Goal: Task Accomplishment & Management: Use online tool/utility

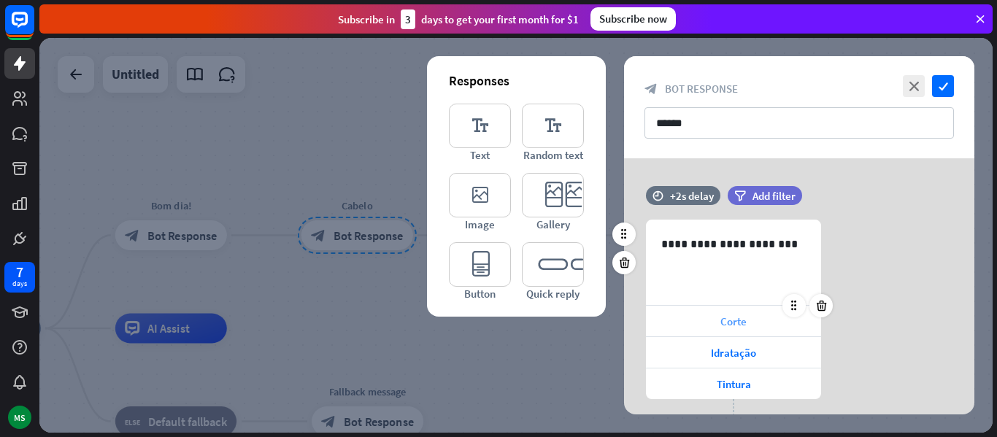
click at [691, 325] on div "Corte" at bounding box center [733, 321] width 175 height 31
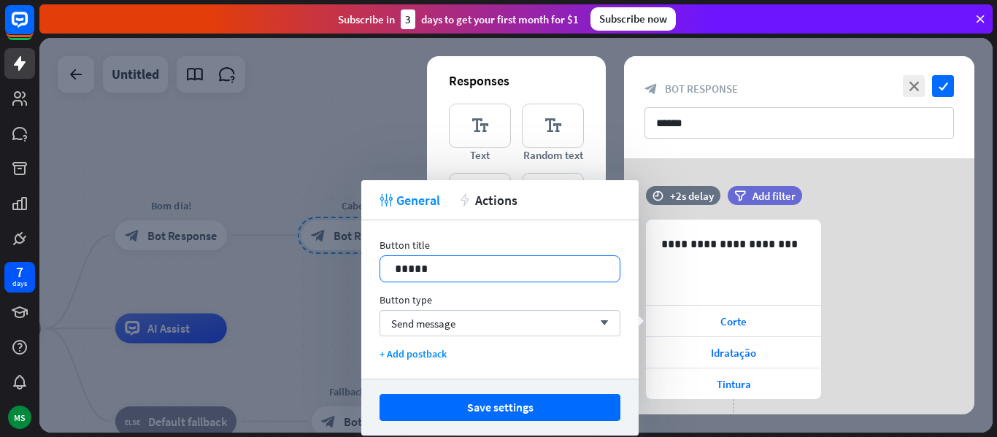
click at [441, 269] on p "*****" at bounding box center [500, 269] width 210 height 18
click at [441, 323] on span "Send message" at bounding box center [423, 324] width 64 height 14
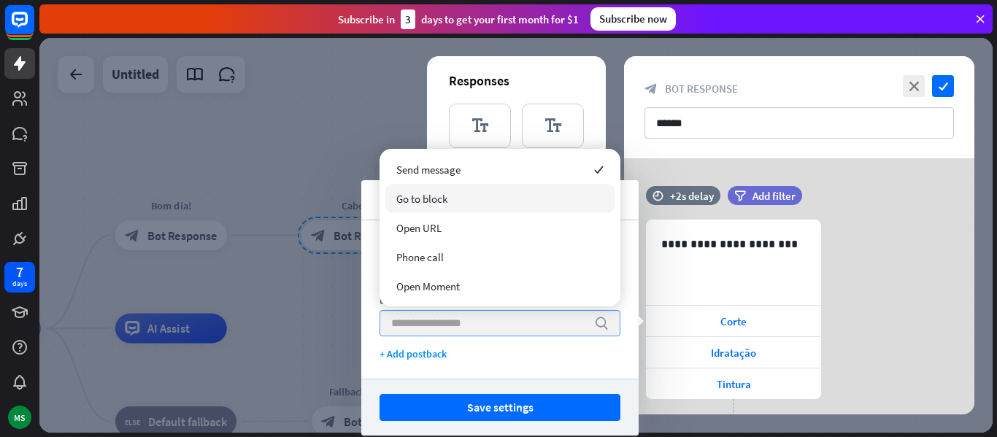
click at [460, 204] on div "Go to block" at bounding box center [499, 198] width 229 height 29
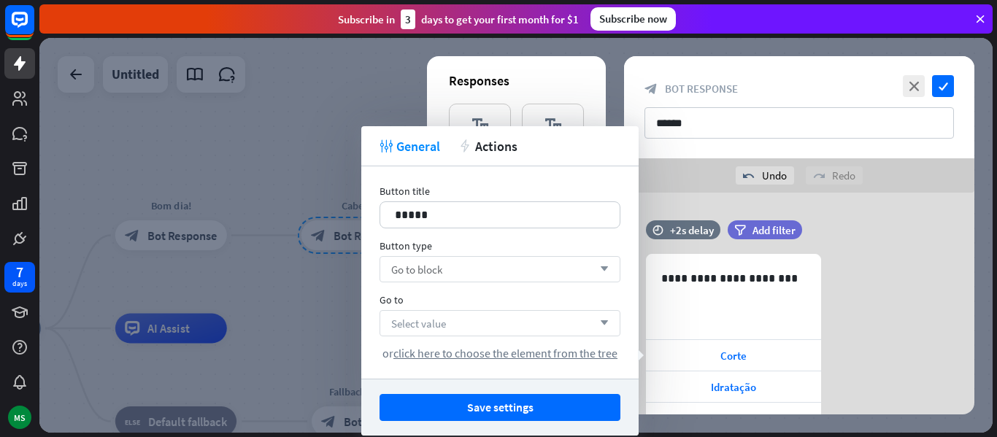
click at [446, 320] on div "Select value arrow_down" at bounding box center [500, 323] width 241 height 26
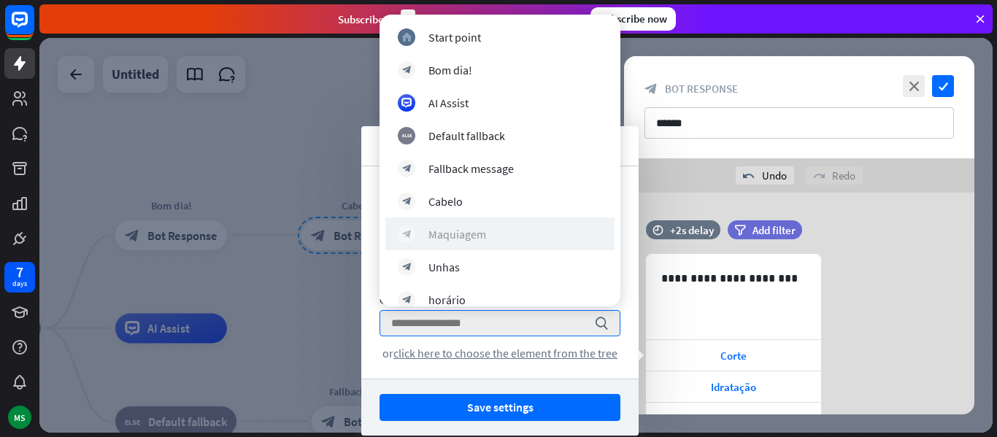
scroll to position [15, 0]
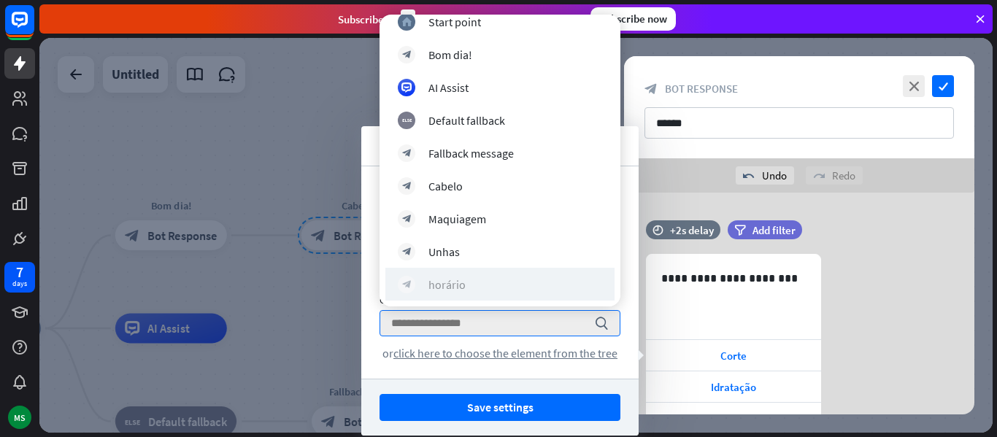
click at [453, 292] on div "block_bot_response horário" at bounding box center [500, 285] width 204 height 18
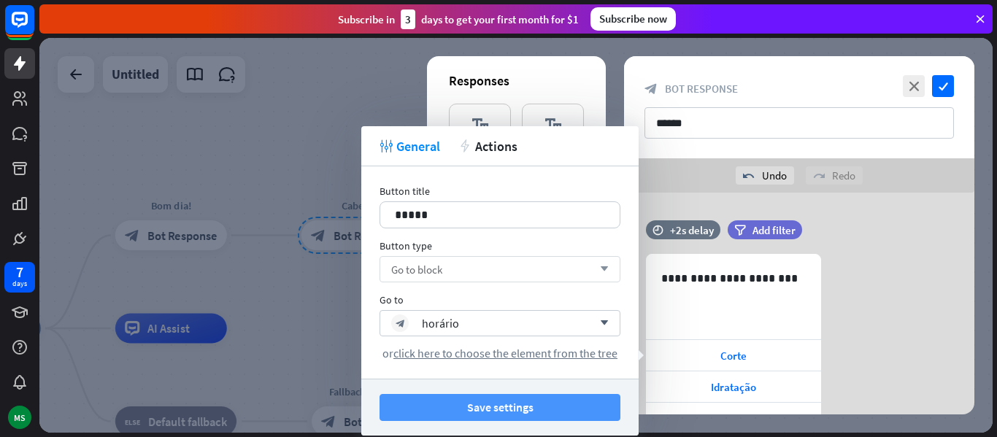
click at [472, 410] on button "Save settings" at bounding box center [500, 407] width 241 height 27
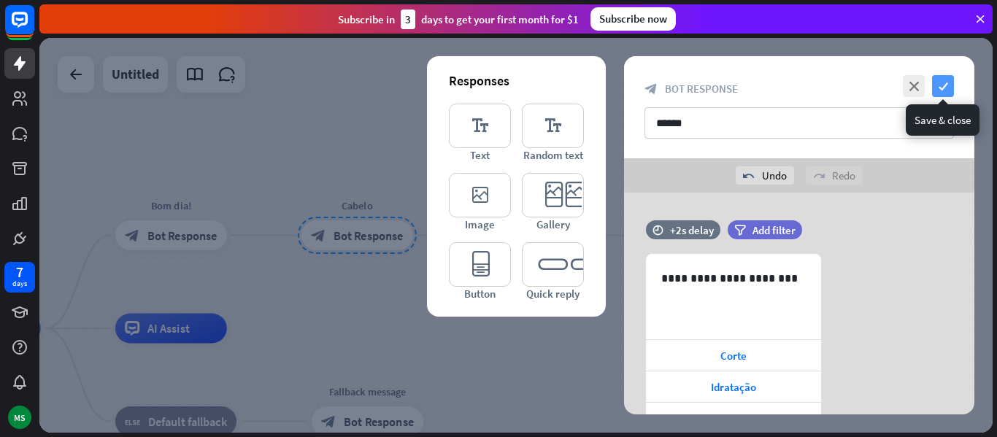
click at [942, 88] on icon "check" at bounding box center [943, 86] width 22 height 22
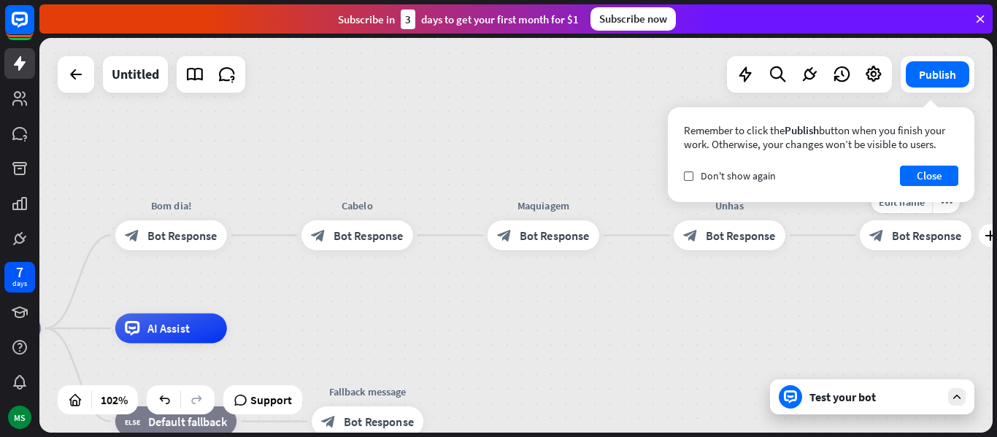
click at [915, 235] on span "Bot Response" at bounding box center [927, 235] width 70 height 15
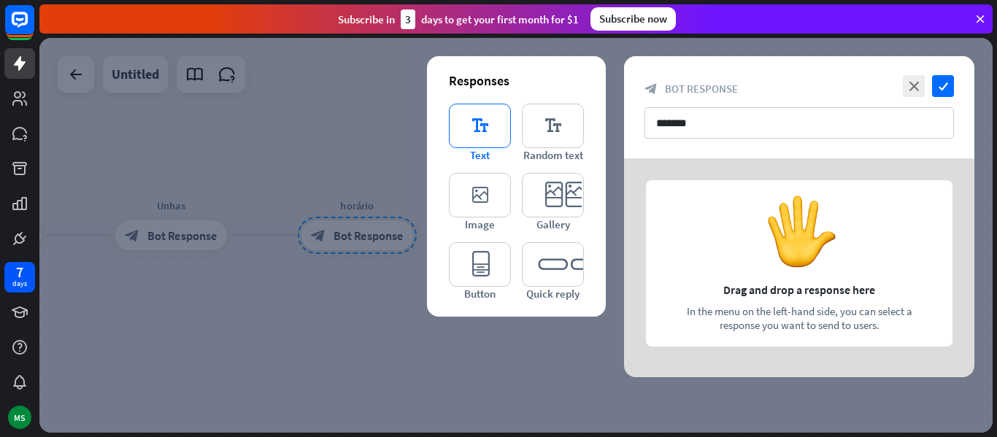
click at [475, 125] on icon "editor_text" at bounding box center [480, 126] width 62 height 45
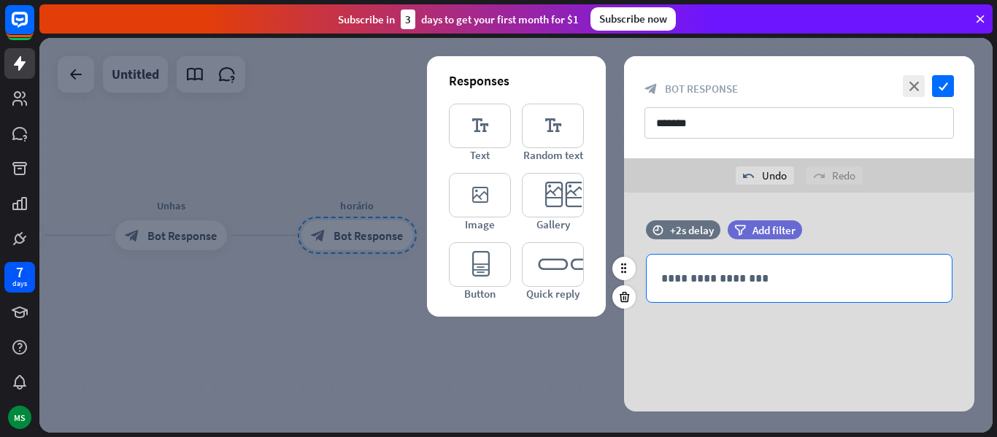
click at [745, 285] on p "**********" at bounding box center [799, 278] width 276 height 18
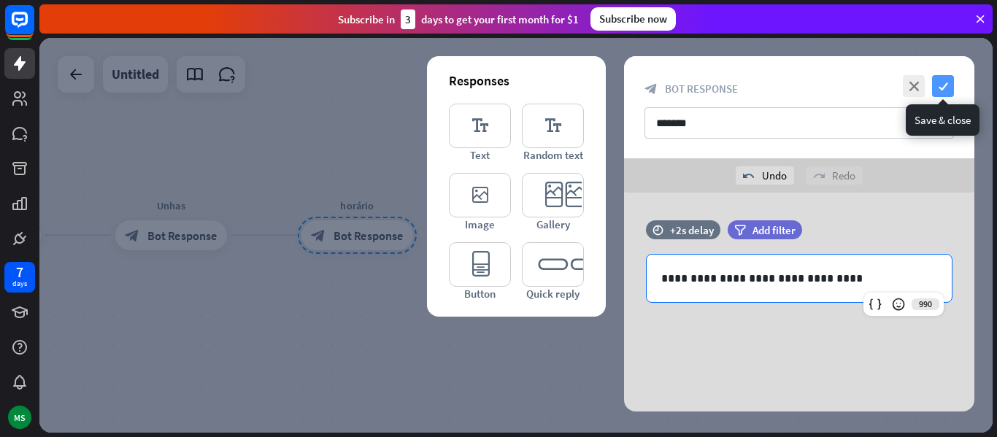
click at [950, 80] on icon "check" at bounding box center [943, 86] width 22 height 22
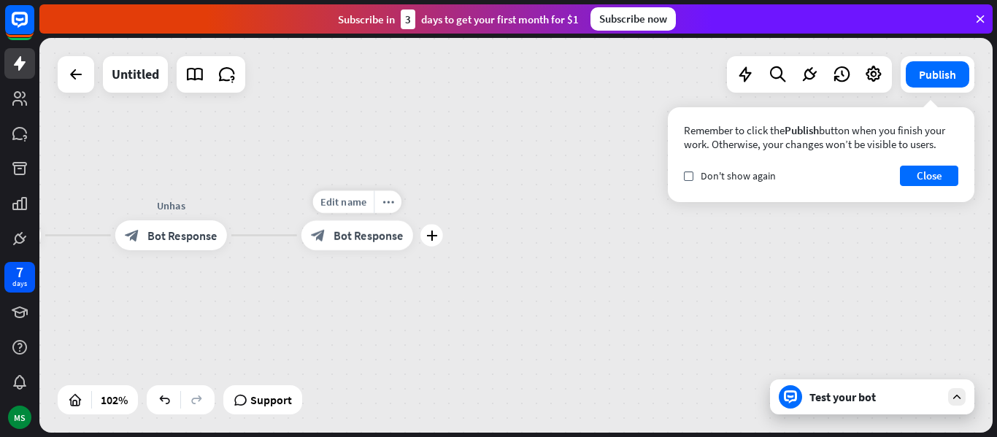
click at [357, 231] on span "Bot Response" at bounding box center [369, 235] width 70 height 15
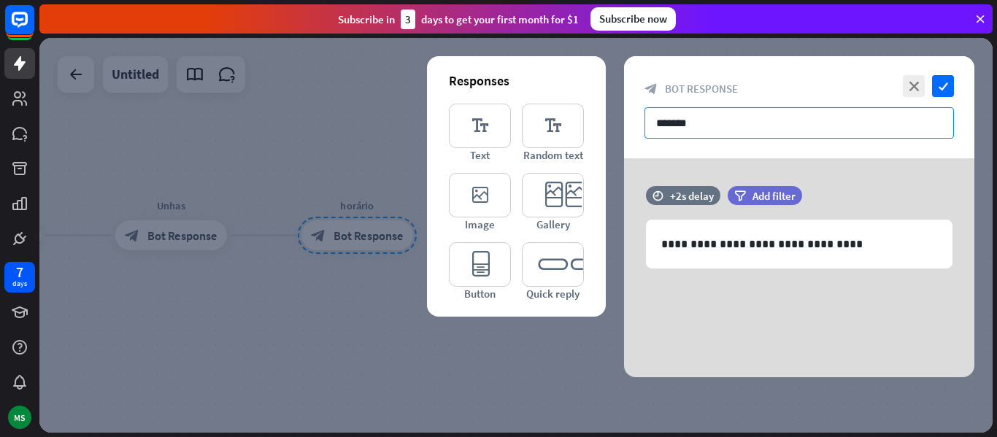
click at [662, 123] on input "*******" at bounding box center [800, 122] width 310 height 31
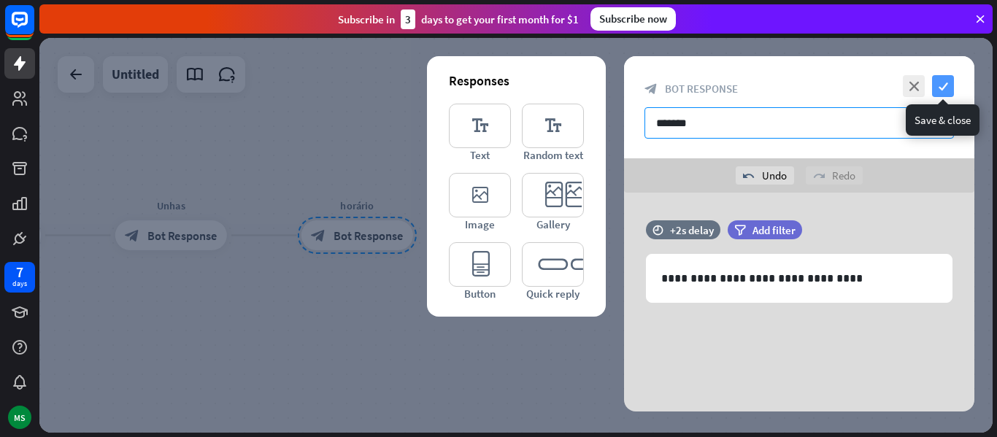
type input "*******"
click at [939, 91] on icon "check" at bounding box center [943, 86] width 22 height 22
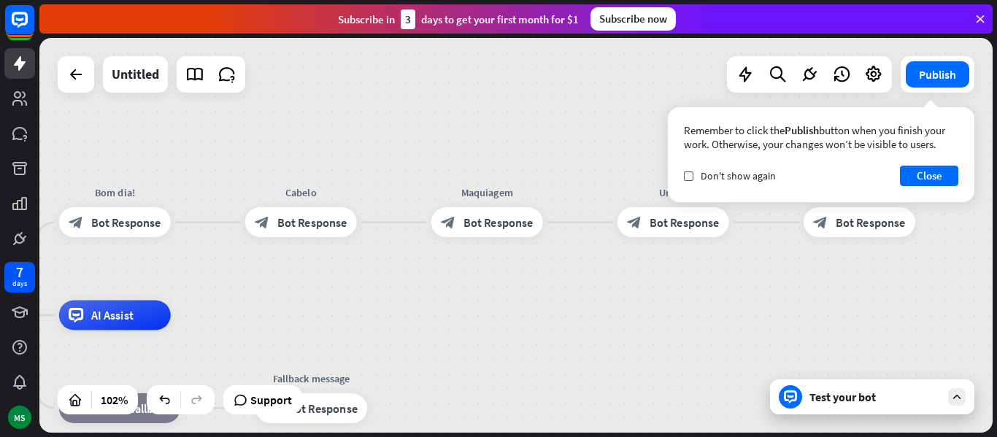
drag, startPoint x: 381, startPoint y: 364, endPoint x: 899, endPoint y: 347, distance: 518.6
click at [899, 347] on div "home_2 Start point Bom dia! block_bot_response Bot Response Cabelo block_bot_re…" at bounding box center [515, 235] width 953 height 395
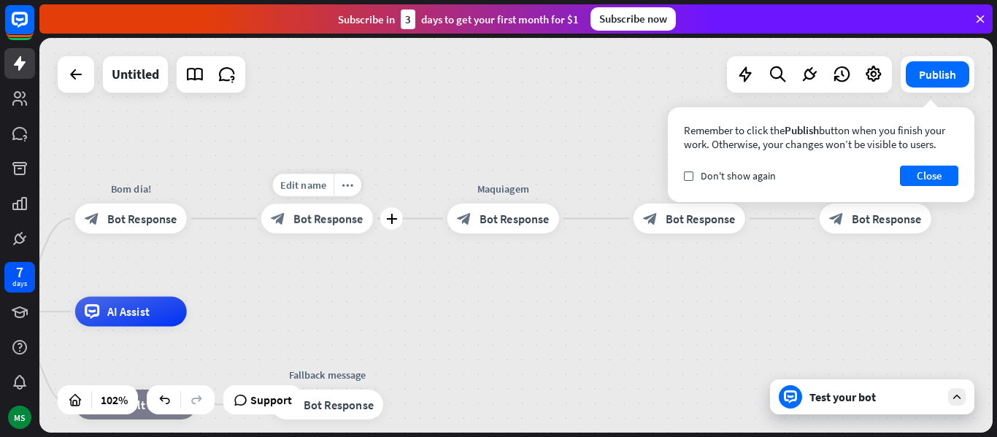
click at [313, 223] on span "Bot Response" at bounding box center [328, 218] width 70 height 15
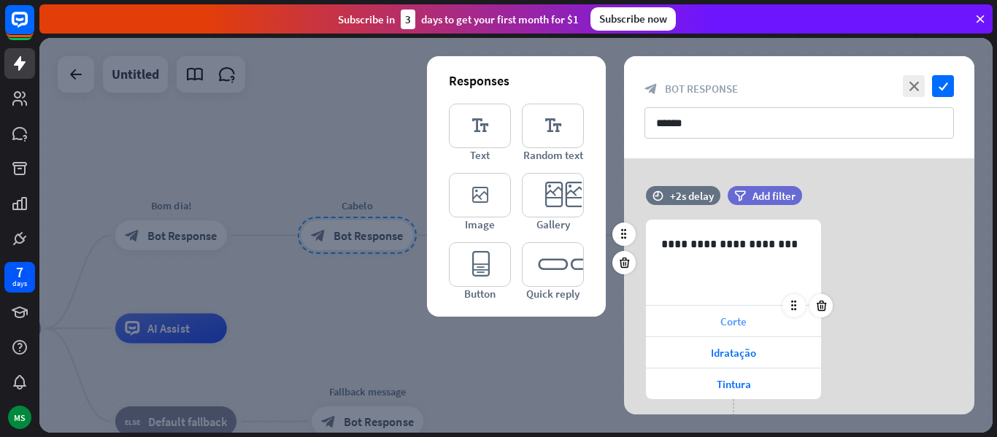
click at [731, 323] on span "Corte" at bounding box center [733, 322] width 26 height 14
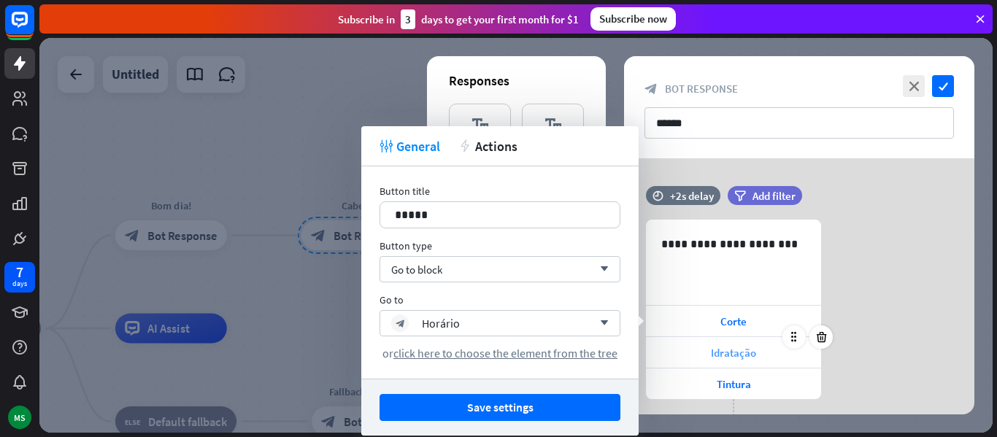
click at [693, 357] on div "Idratação" at bounding box center [733, 352] width 175 height 31
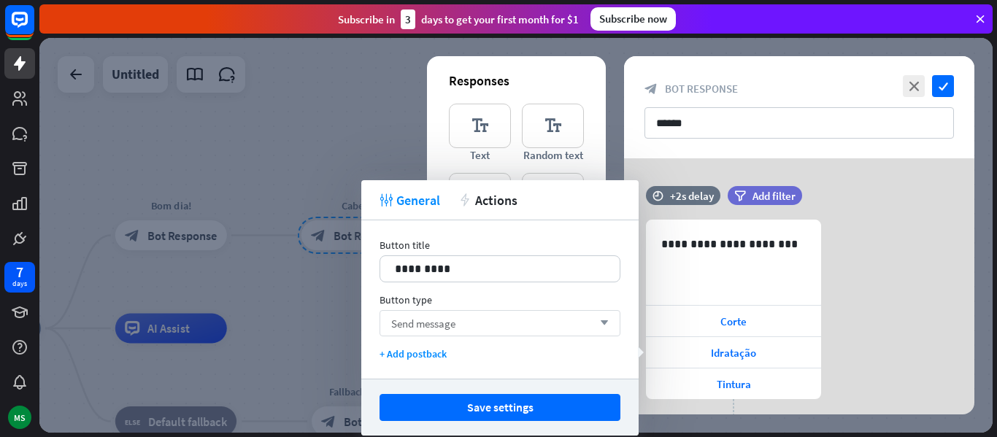
click at [496, 323] on div "Send message arrow_down" at bounding box center [500, 323] width 241 height 26
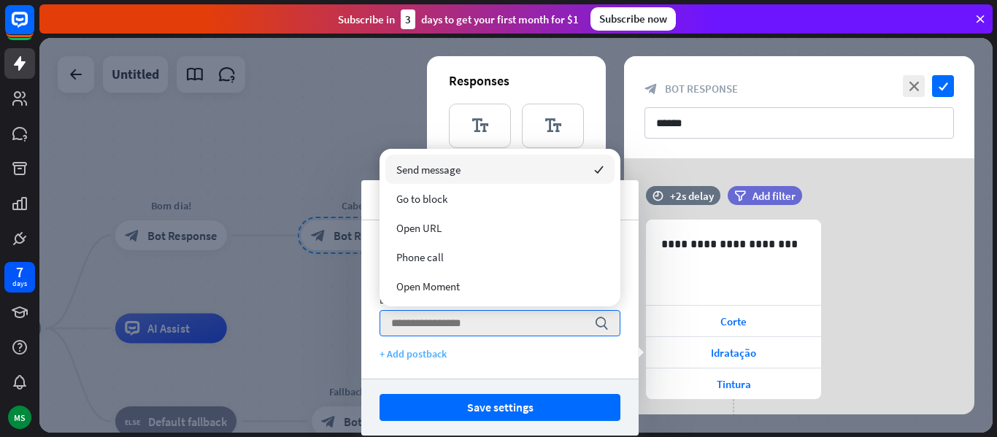
click at [547, 351] on div "+ Add postback" at bounding box center [500, 353] width 241 height 13
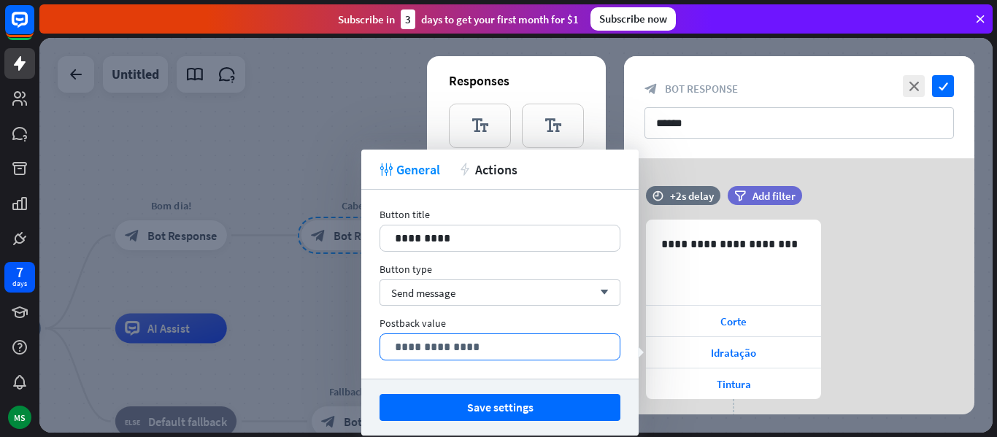
click at [525, 346] on p "**********" at bounding box center [500, 347] width 210 height 18
click at [452, 334] on div "**********" at bounding box center [499, 347] width 239 height 26
click at [913, 82] on icon "close" at bounding box center [914, 86] width 22 height 22
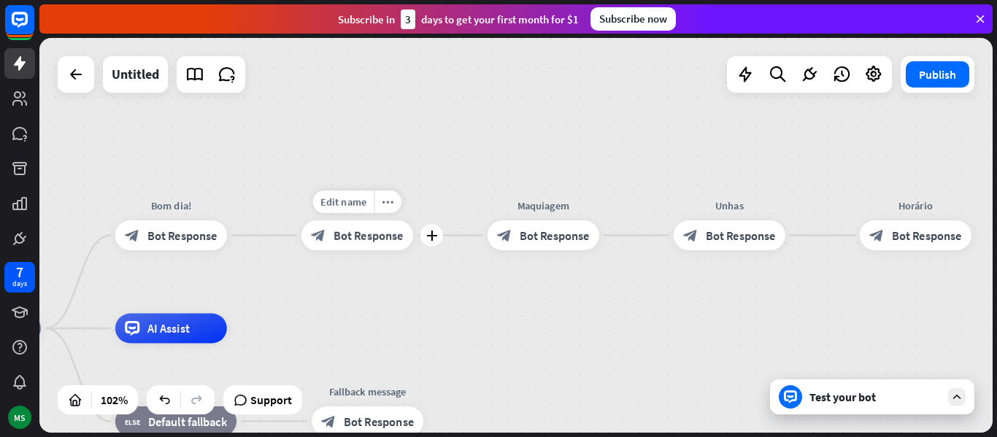
click at [397, 231] on span "Bot Response" at bounding box center [369, 235] width 70 height 15
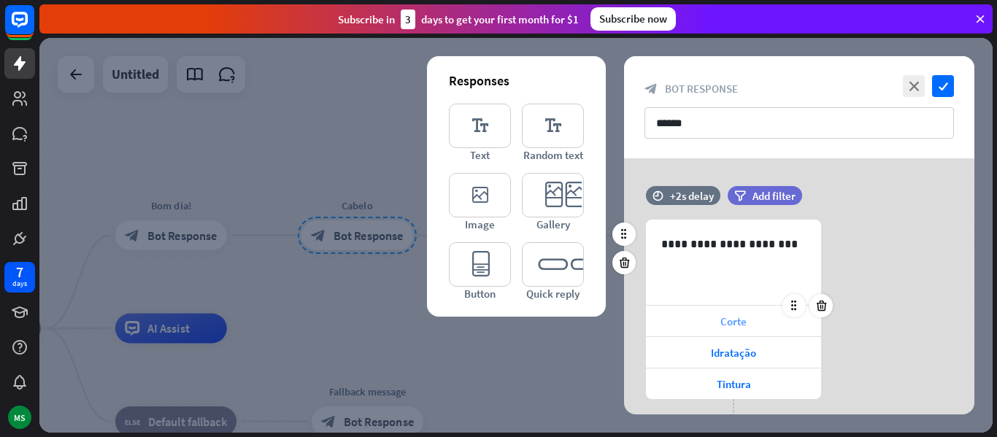
click at [734, 323] on span "Corte" at bounding box center [733, 322] width 26 height 14
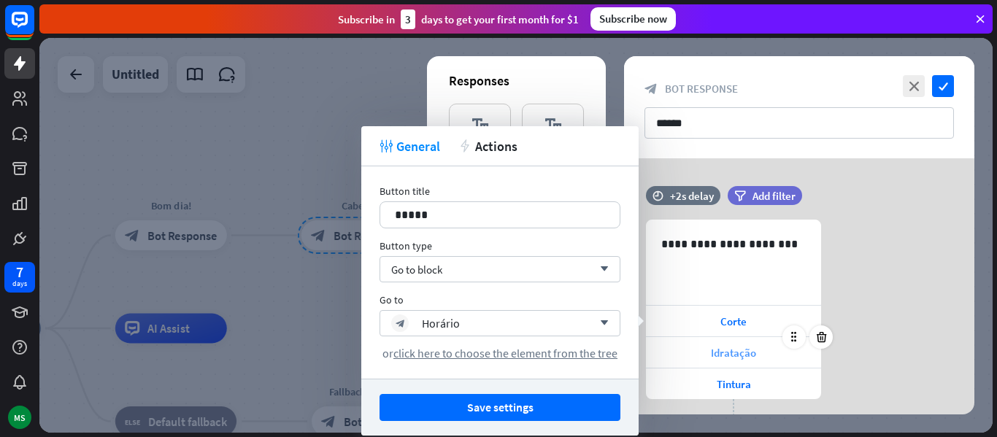
click at [723, 353] on span "Idratação" at bounding box center [733, 353] width 45 height 14
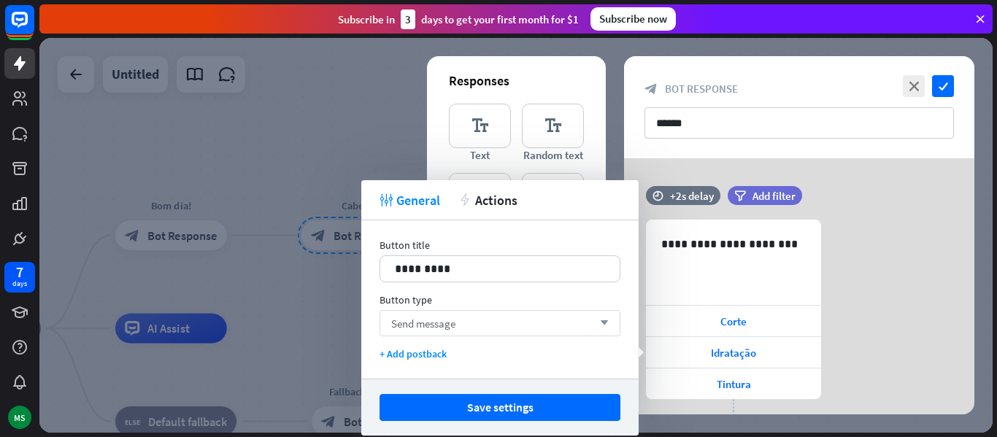
click at [524, 331] on div "Send message arrow_down" at bounding box center [500, 323] width 241 height 26
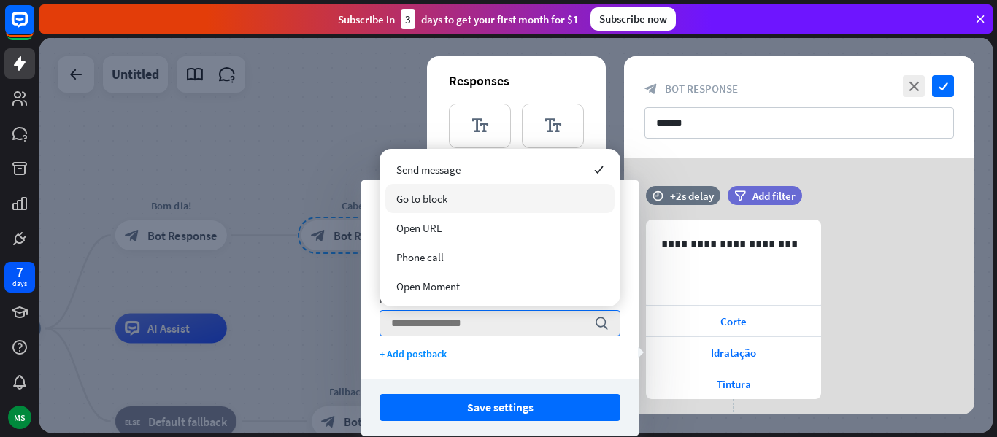
click at [433, 199] on span "Go to block" at bounding box center [421, 199] width 51 height 14
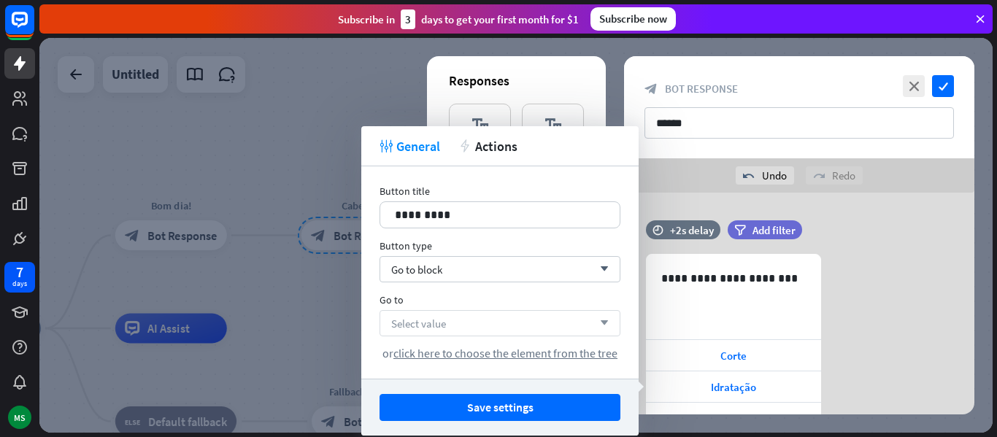
click at [443, 326] on span "Select value" at bounding box center [418, 324] width 55 height 14
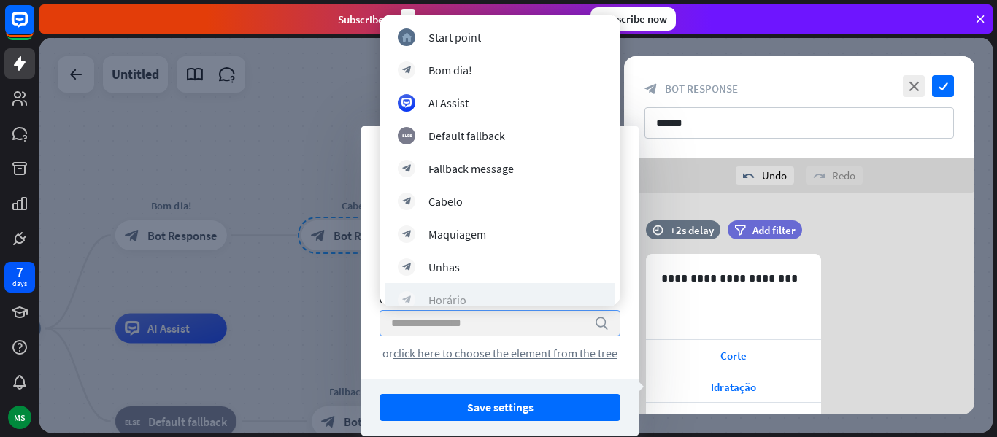
click at [450, 295] on div "Horário" at bounding box center [447, 300] width 38 height 15
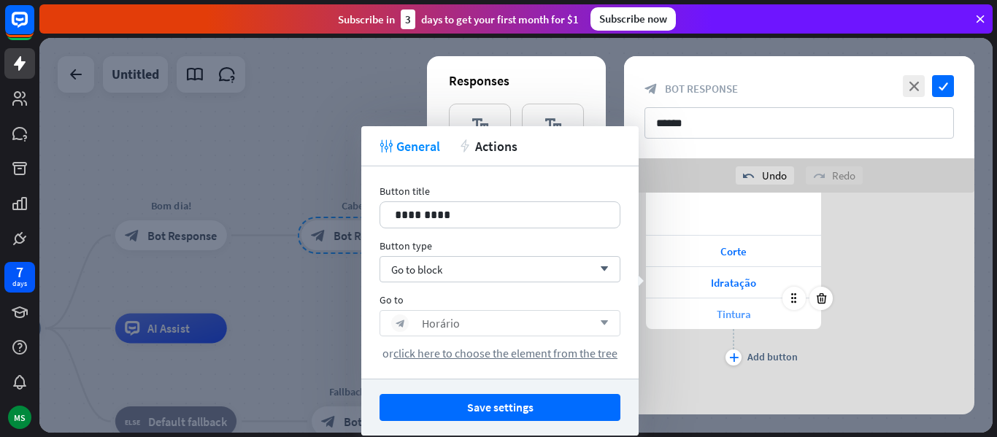
scroll to position [106, 0]
click at [758, 318] on div "Tintura" at bounding box center [733, 312] width 175 height 31
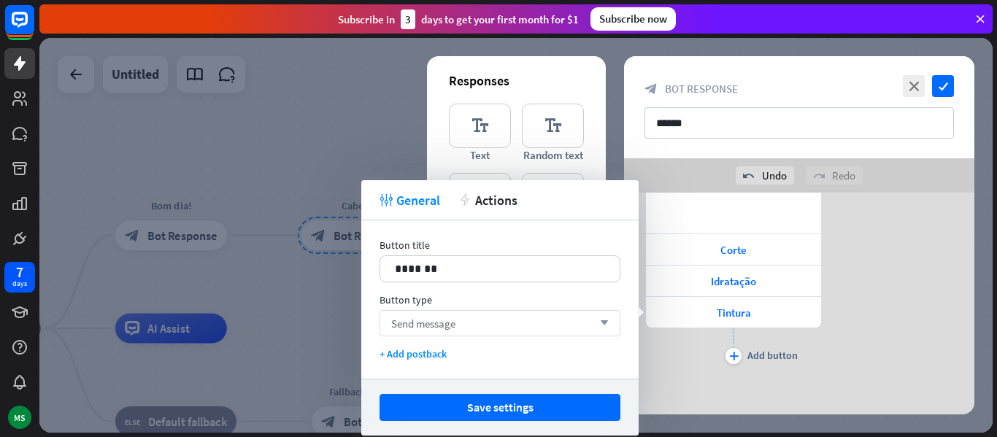
click at [510, 323] on div "Send message arrow_down" at bounding box center [500, 323] width 241 height 26
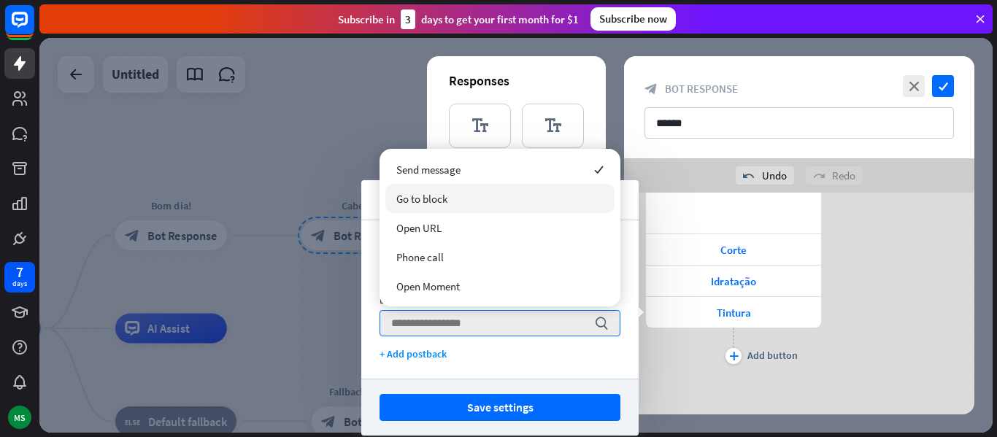
click at [464, 207] on div "Go to block" at bounding box center [499, 198] width 229 height 29
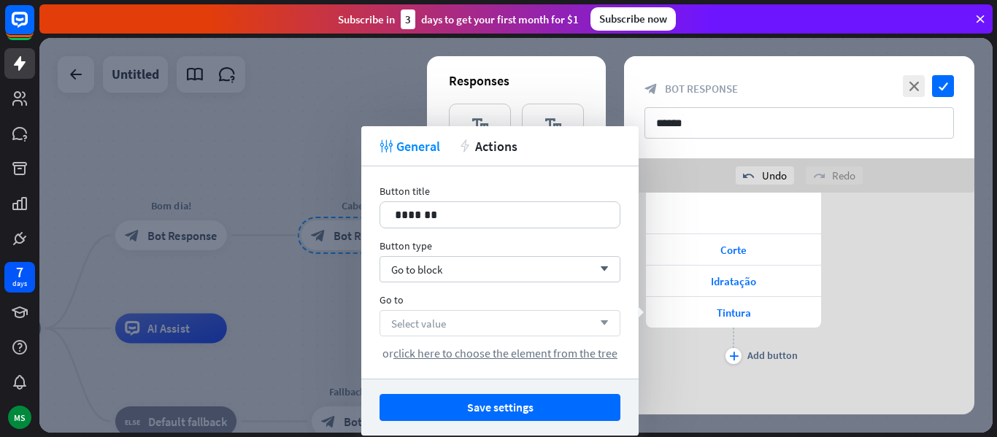
click at [484, 327] on div "Select value arrow_down" at bounding box center [500, 323] width 241 height 26
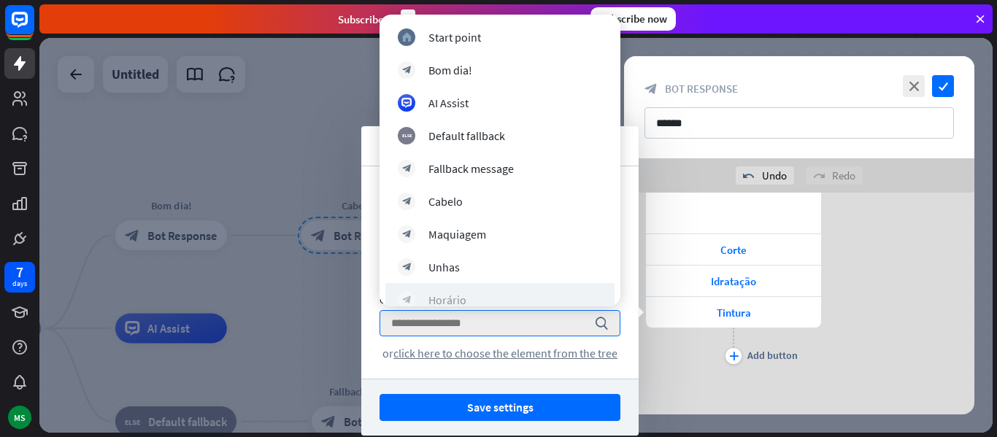
click at [469, 301] on div "block_bot_response [PERSON_NAME]" at bounding box center [500, 300] width 204 height 18
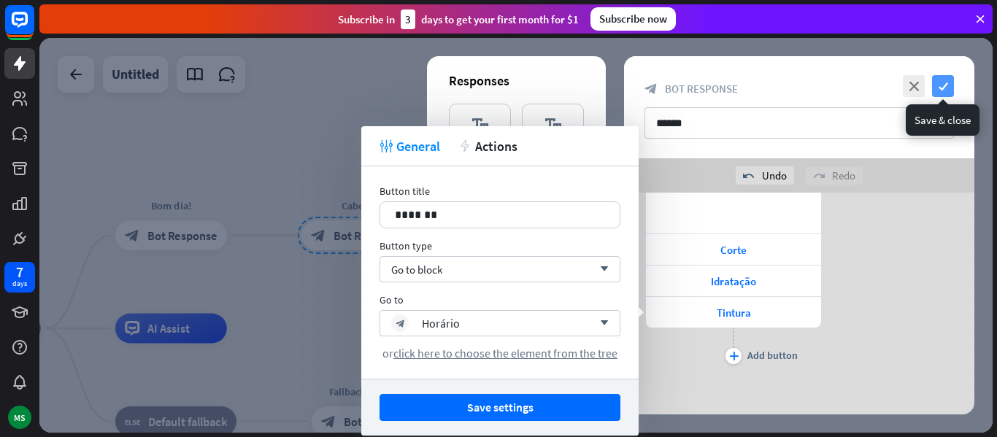
click at [942, 90] on icon "check" at bounding box center [943, 86] width 22 height 22
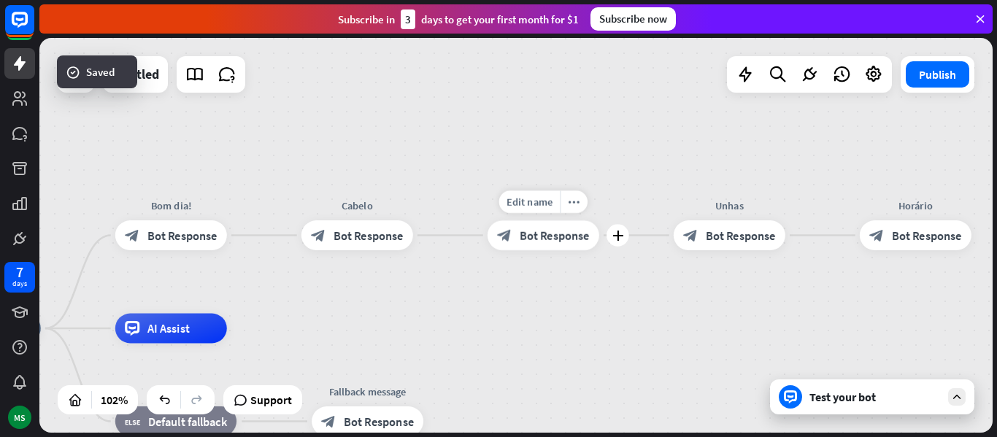
click at [556, 246] on div "block_bot_response Bot Response" at bounding box center [544, 235] width 112 height 30
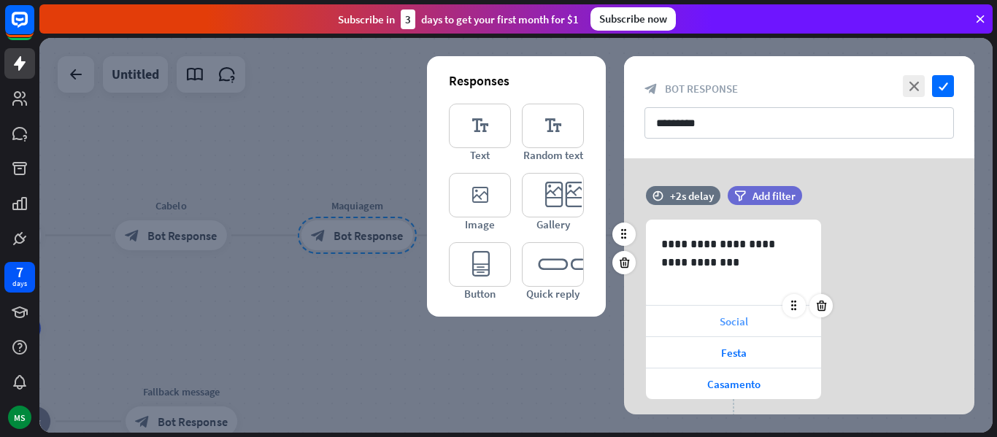
click at [678, 325] on div "Social" at bounding box center [733, 321] width 175 height 31
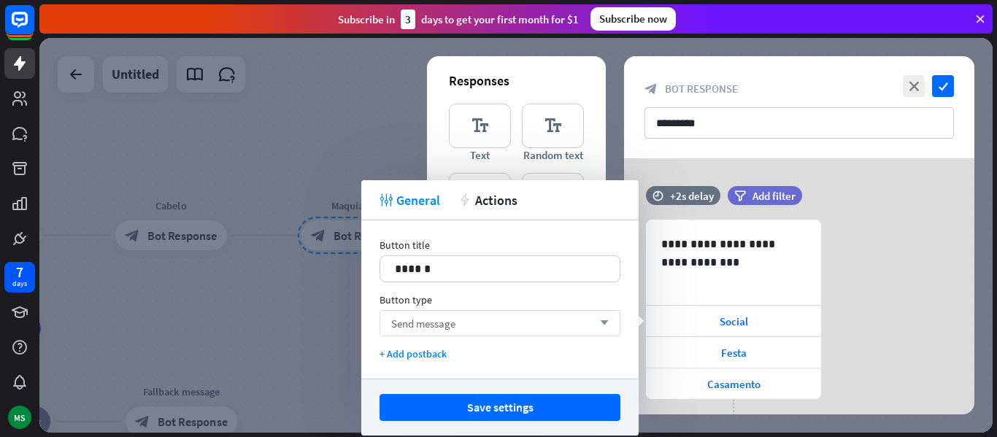
click at [464, 332] on div "Send message arrow_down" at bounding box center [500, 323] width 241 height 26
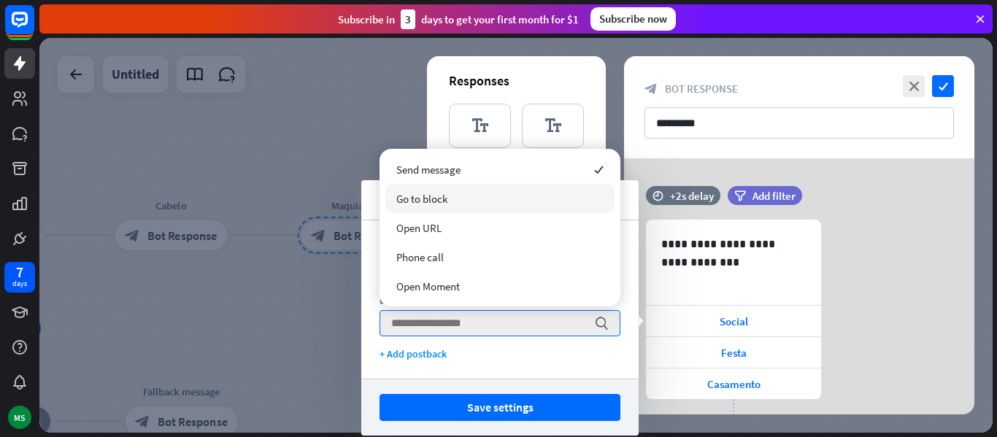
click at [449, 206] on div "Go to block" at bounding box center [499, 198] width 229 height 29
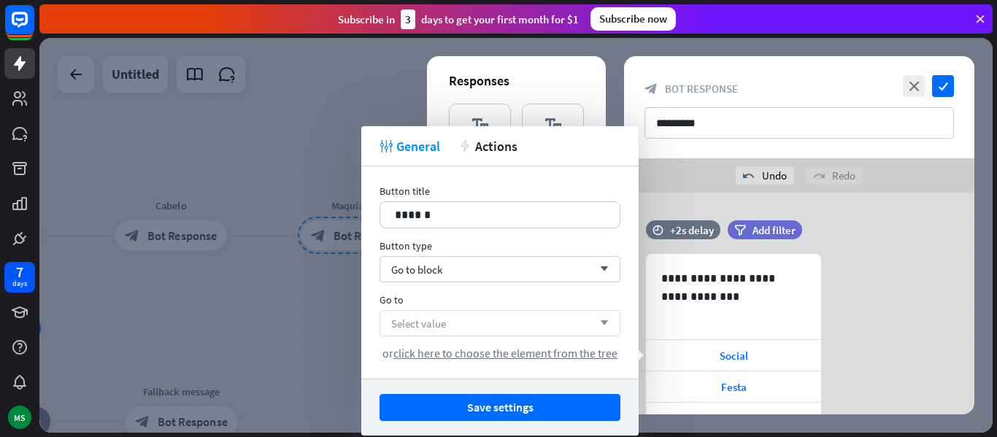
click at [466, 326] on div "Select value arrow_down" at bounding box center [500, 323] width 241 height 26
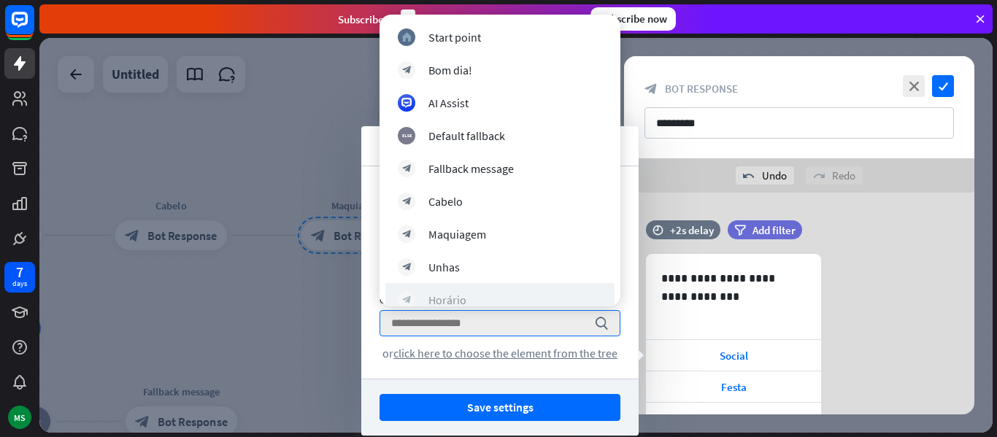
click at [470, 296] on div "block_bot_response [PERSON_NAME]" at bounding box center [500, 300] width 204 height 18
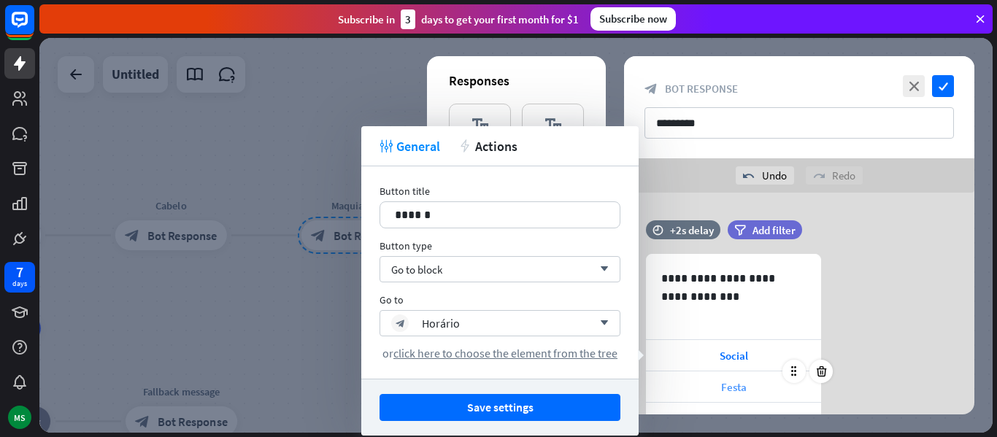
click at [750, 382] on div "Festa" at bounding box center [733, 387] width 175 height 31
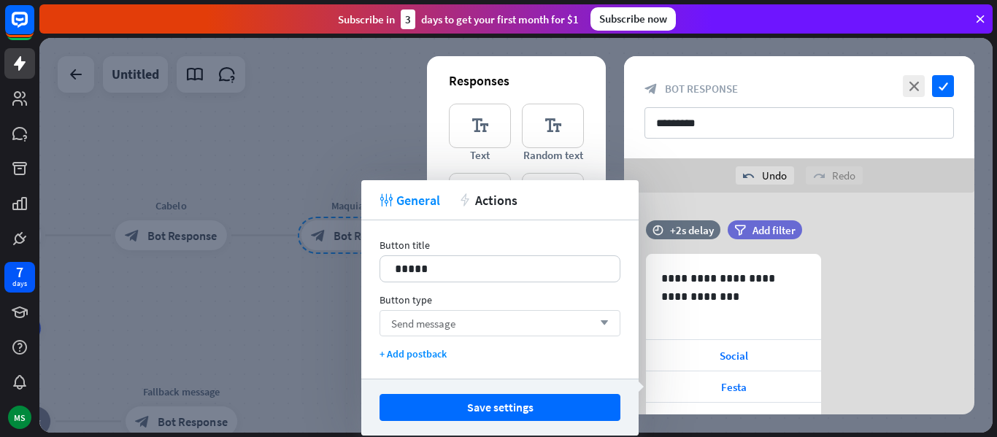
click at [517, 324] on div "Send message arrow_down" at bounding box center [500, 323] width 241 height 26
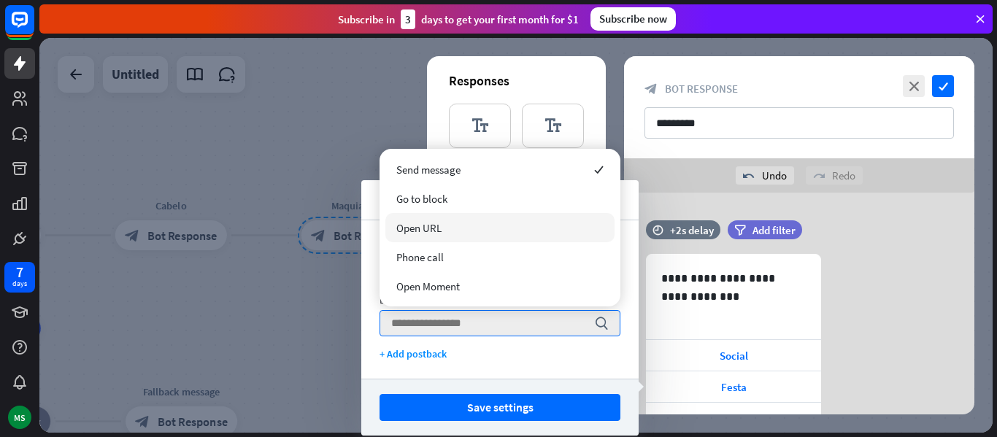
click at [447, 214] on div "Open URL" at bounding box center [499, 227] width 229 height 29
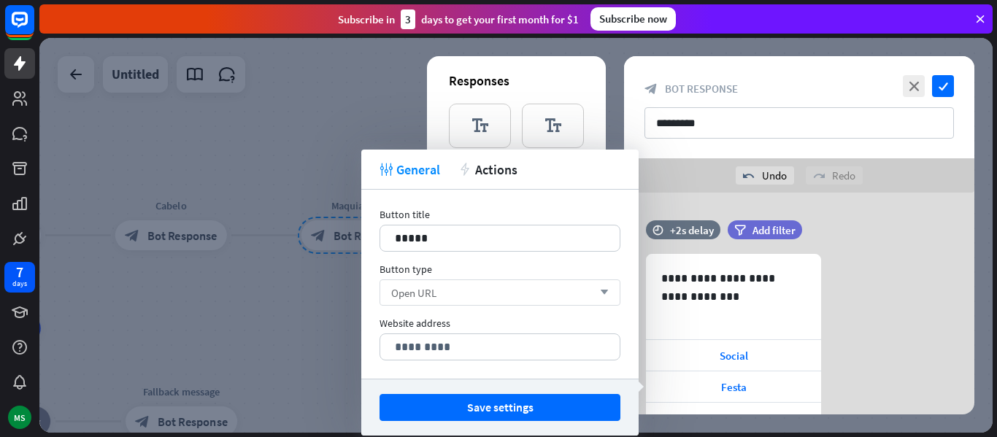
click at [454, 294] on div "Open URL arrow_down" at bounding box center [500, 293] width 241 height 26
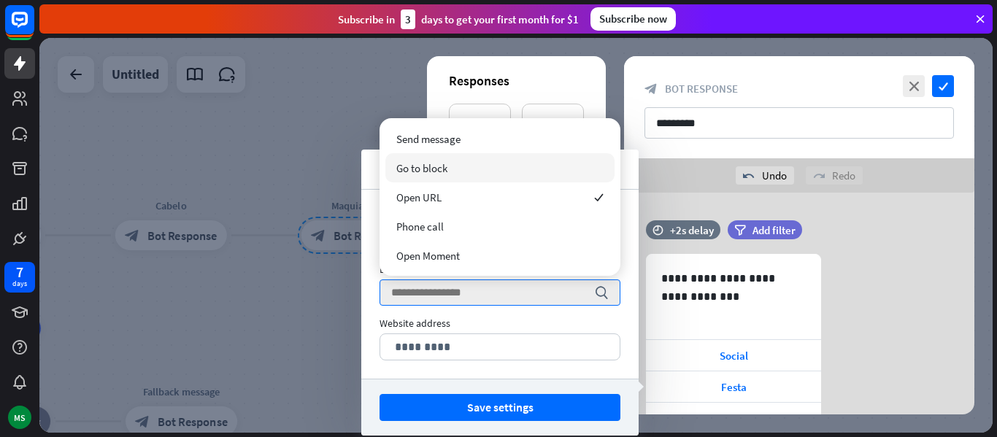
click at [407, 161] on span "Go to block" at bounding box center [421, 168] width 51 height 14
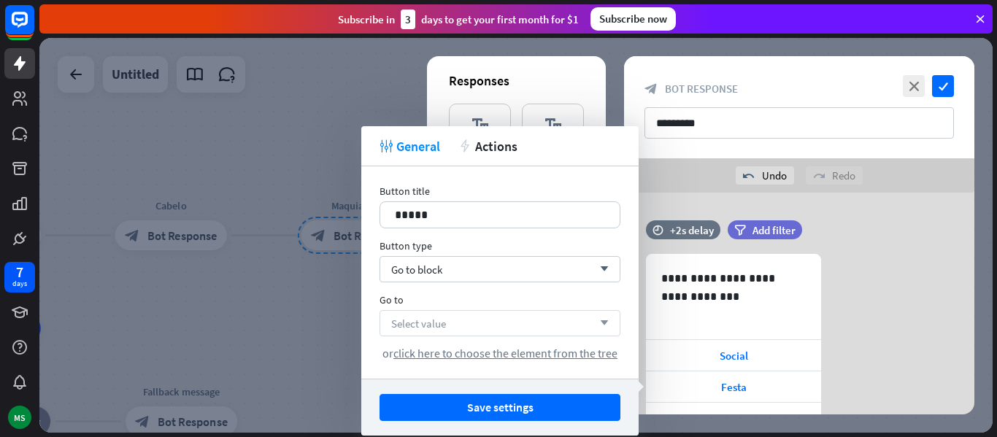
click at [418, 330] on span "Select value" at bounding box center [418, 324] width 55 height 14
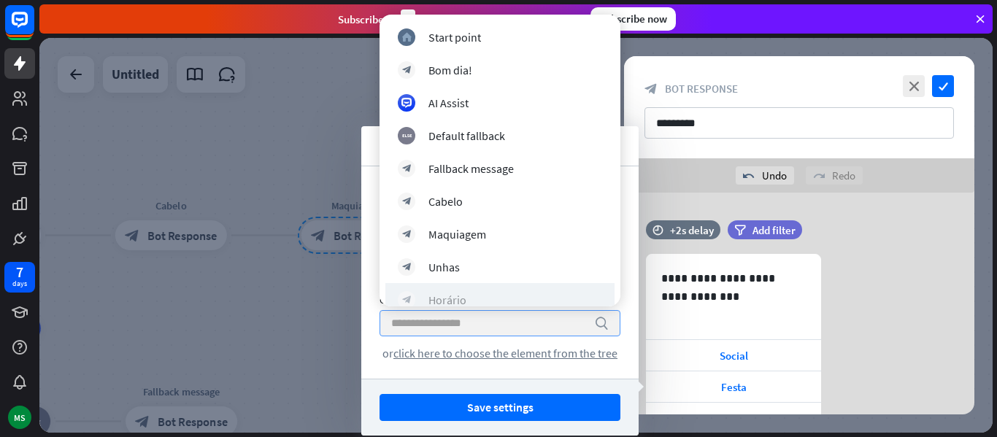
click at [460, 303] on div "Horário" at bounding box center [447, 300] width 38 height 15
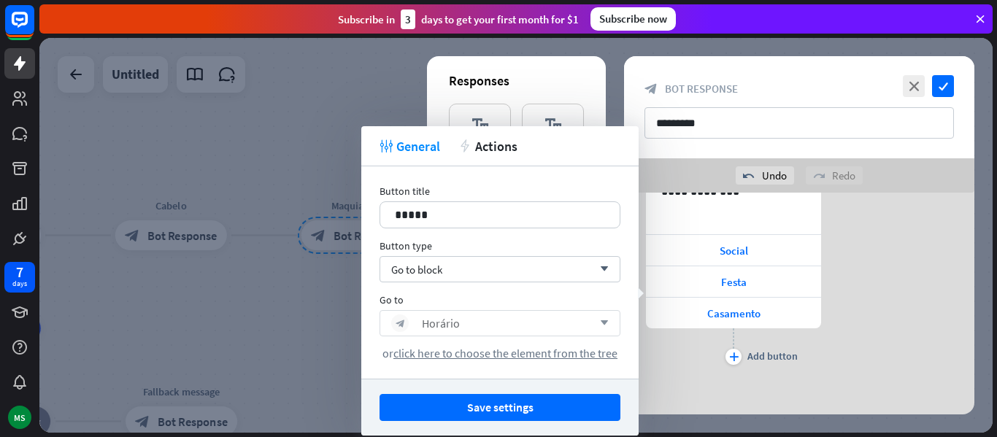
scroll to position [110, 0]
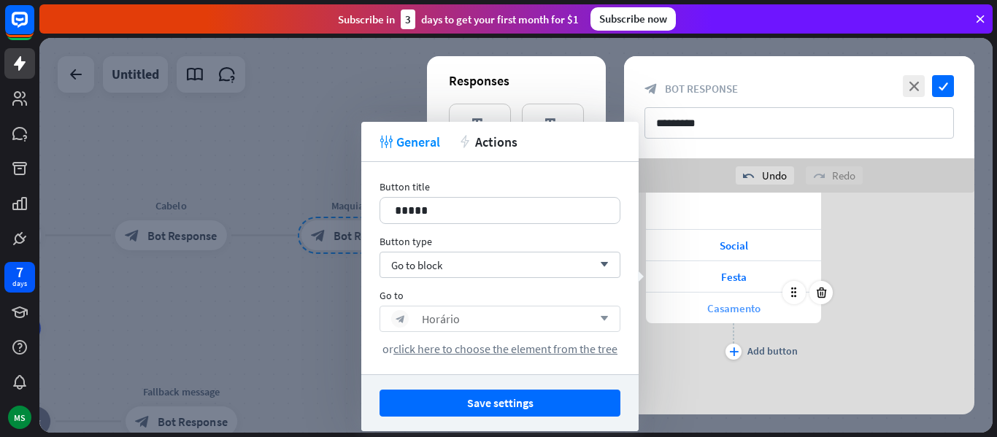
click at [707, 310] on span "Casamento" at bounding box center [733, 308] width 53 height 14
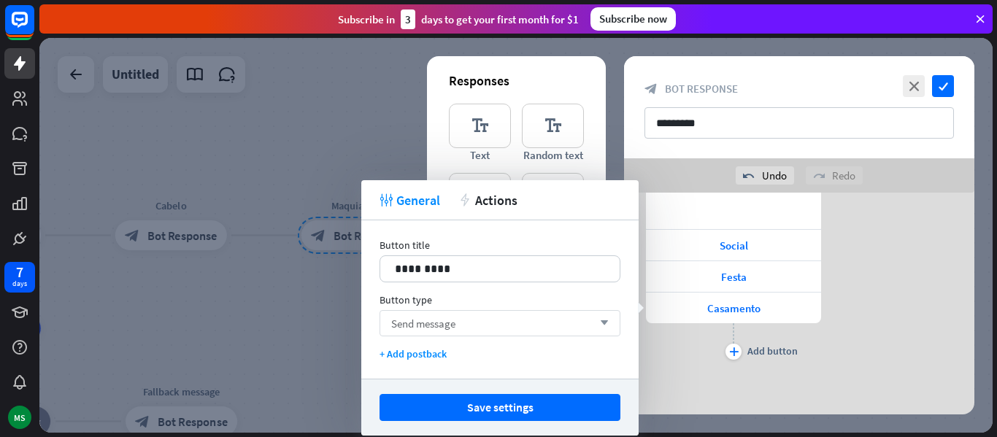
click at [482, 324] on div "Send message arrow_down" at bounding box center [500, 323] width 241 height 26
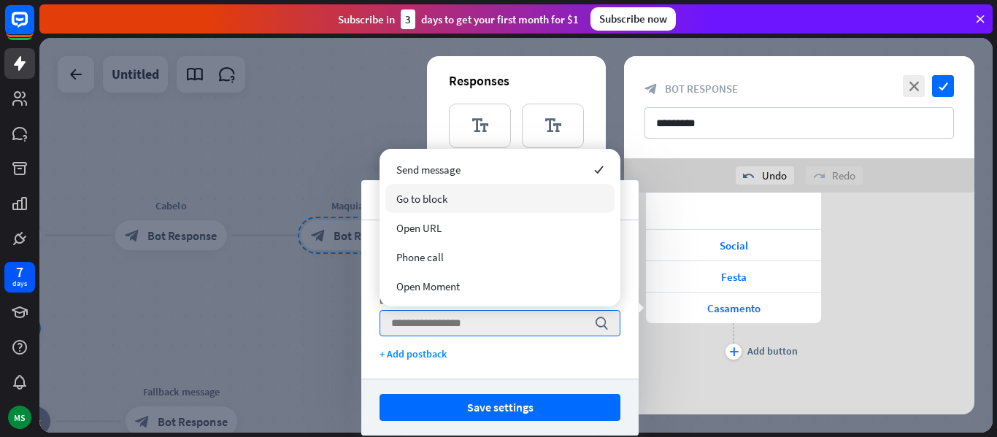
click at [437, 203] on span "Go to block" at bounding box center [421, 199] width 51 height 14
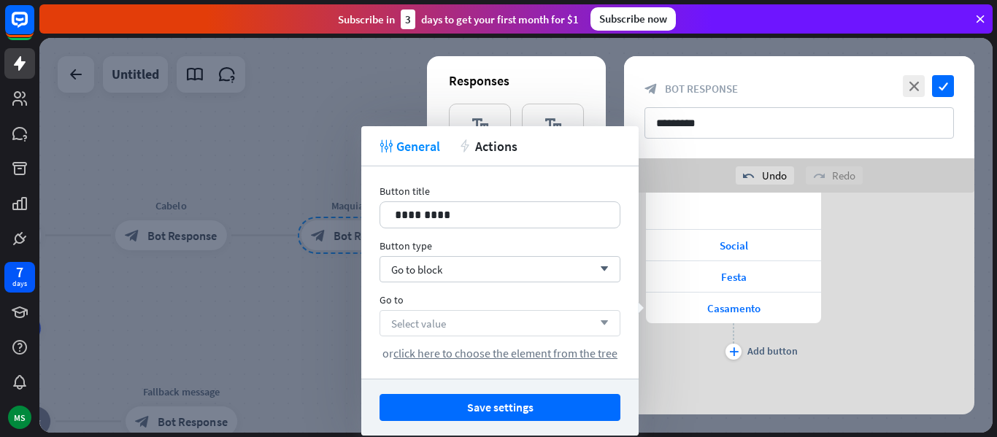
click at [463, 315] on div "Select value arrow_down" at bounding box center [500, 323] width 241 height 26
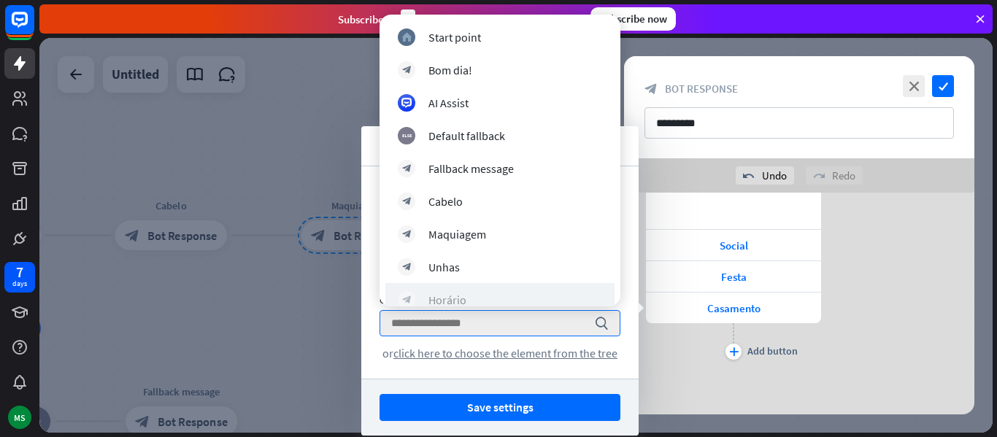
click at [468, 293] on div "block_bot_response [PERSON_NAME]" at bounding box center [500, 300] width 204 height 18
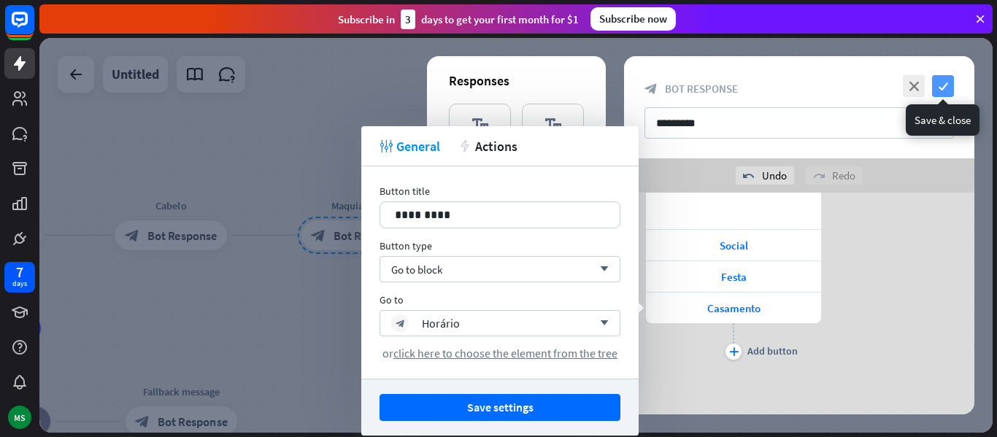
click at [942, 85] on icon "check" at bounding box center [943, 86] width 22 height 22
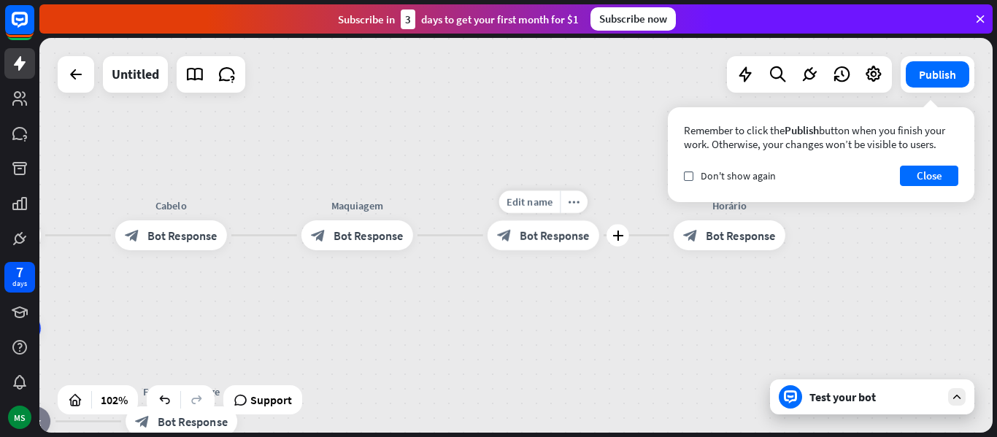
click at [595, 237] on div "block_bot_response Bot Response" at bounding box center [544, 235] width 112 height 30
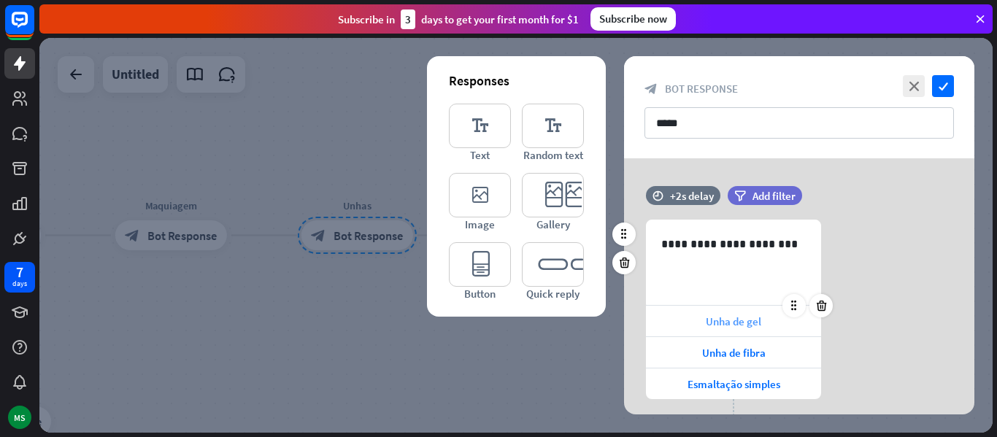
click at [658, 330] on div "Unha de gel" at bounding box center [733, 321] width 175 height 31
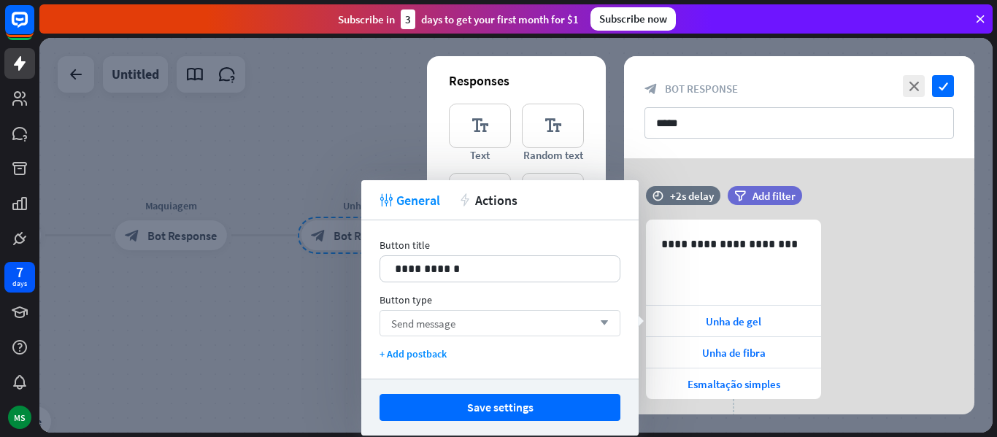
click at [476, 322] on div "Send message arrow_down" at bounding box center [500, 323] width 241 height 26
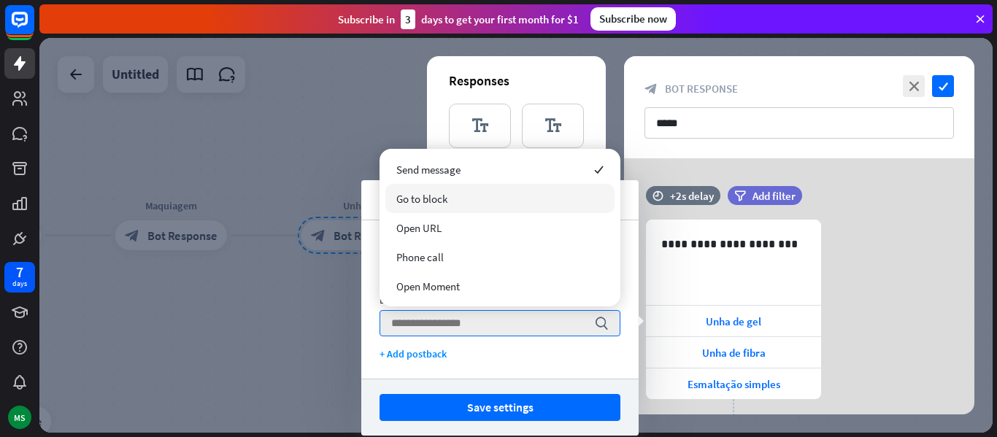
click at [428, 204] on span "Go to block" at bounding box center [421, 199] width 51 height 14
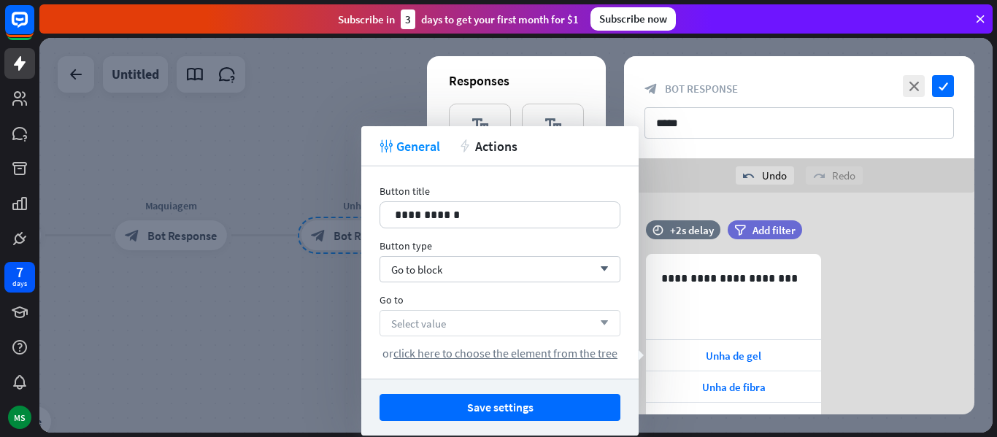
click at [445, 323] on span "Select value" at bounding box center [418, 324] width 55 height 14
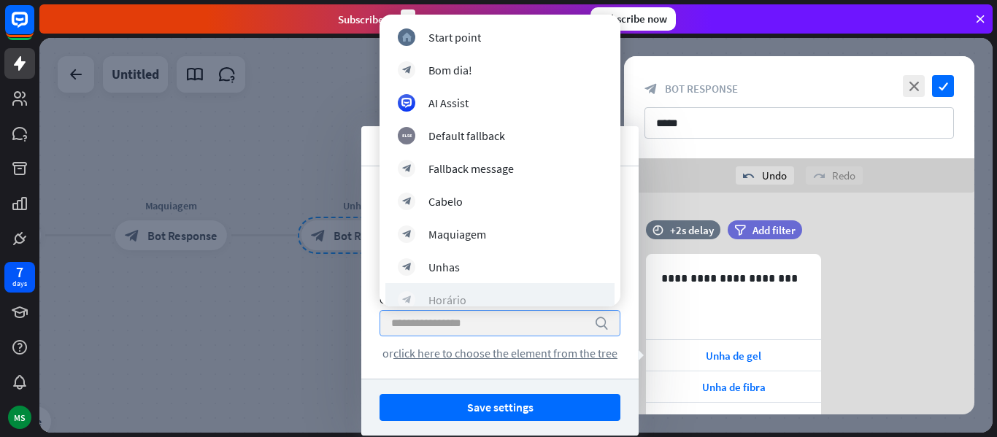
click at [444, 301] on div "Horário" at bounding box center [447, 300] width 38 height 15
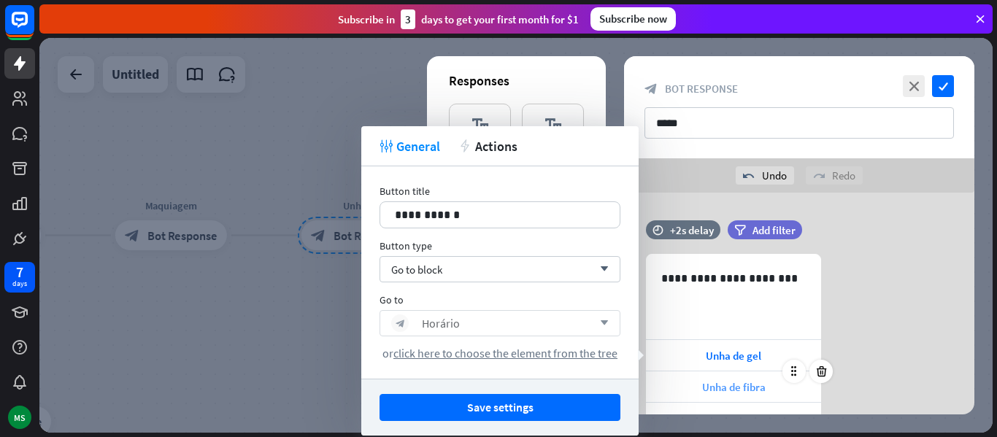
click at [701, 388] on div "Unha de fibra" at bounding box center [733, 387] width 175 height 31
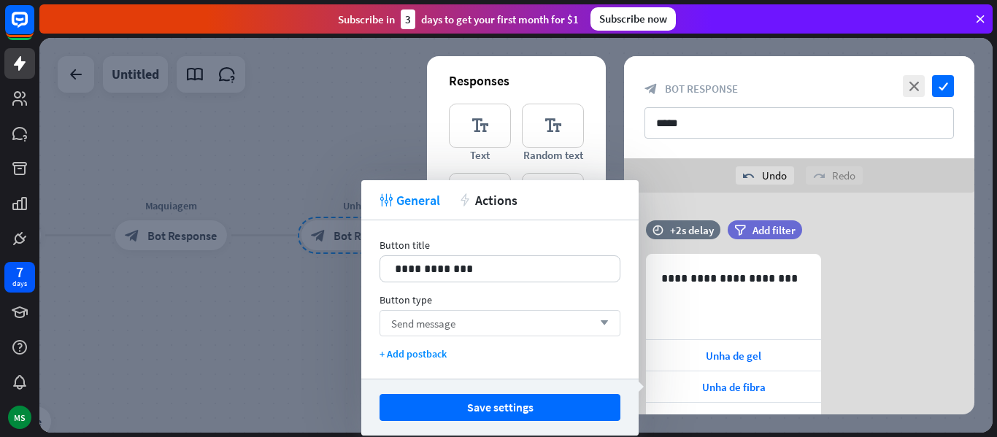
click at [488, 326] on div "Send message arrow_down" at bounding box center [500, 323] width 241 height 26
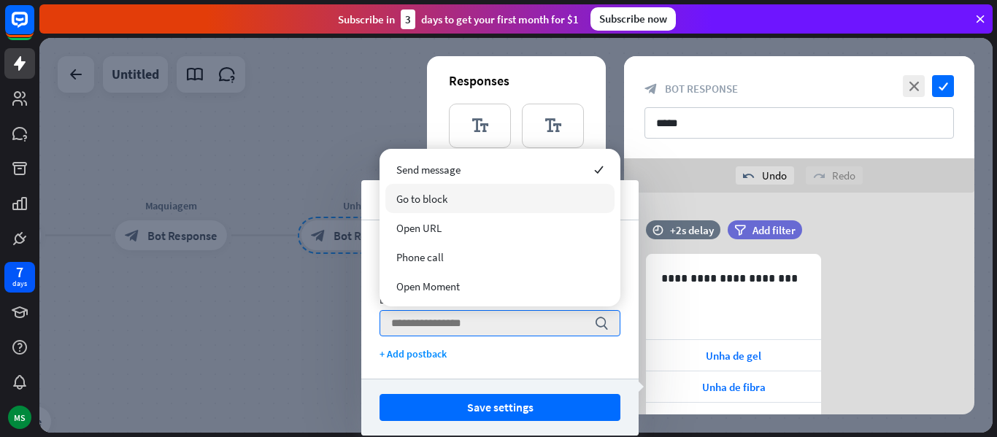
click at [438, 211] on div "Go to block" at bounding box center [499, 198] width 229 height 29
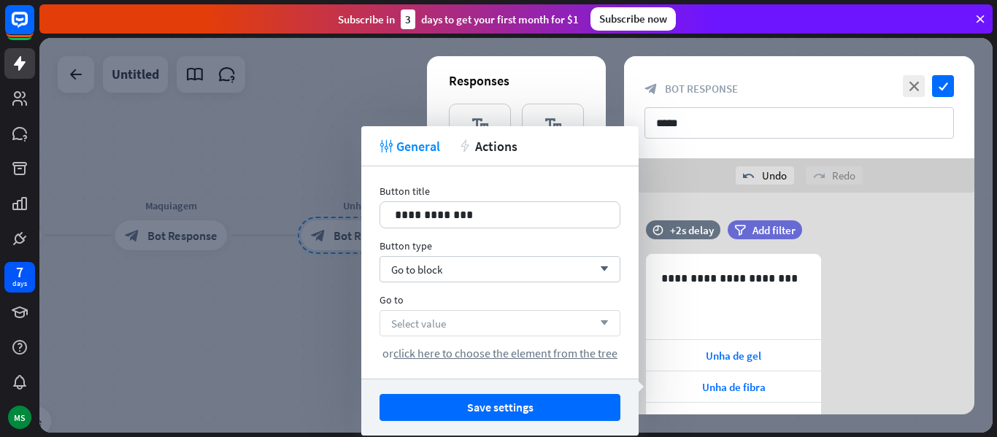
click at [459, 333] on div "Select value arrow_down" at bounding box center [500, 323] width 241 height 26
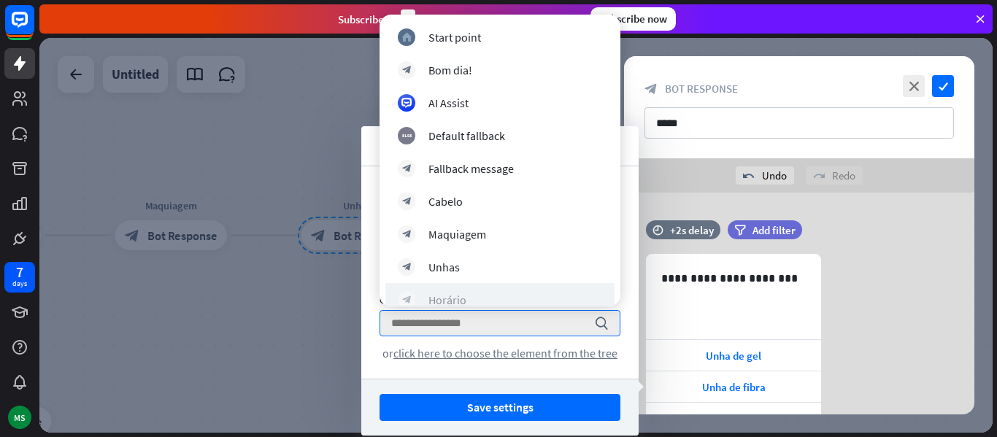
click at [472, 295] on div "block_bot_response [PERSON_NAME]" at bounding box center [500, 300] width 204 height 18
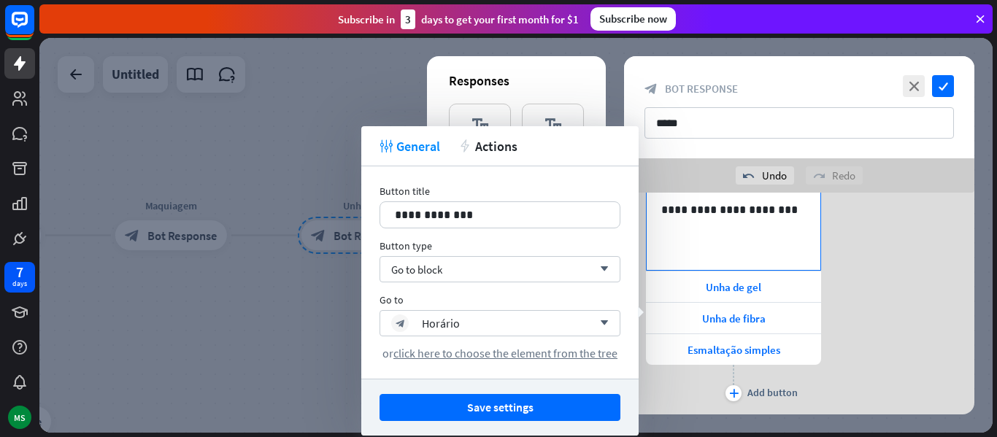
scroll to position [80, 0]
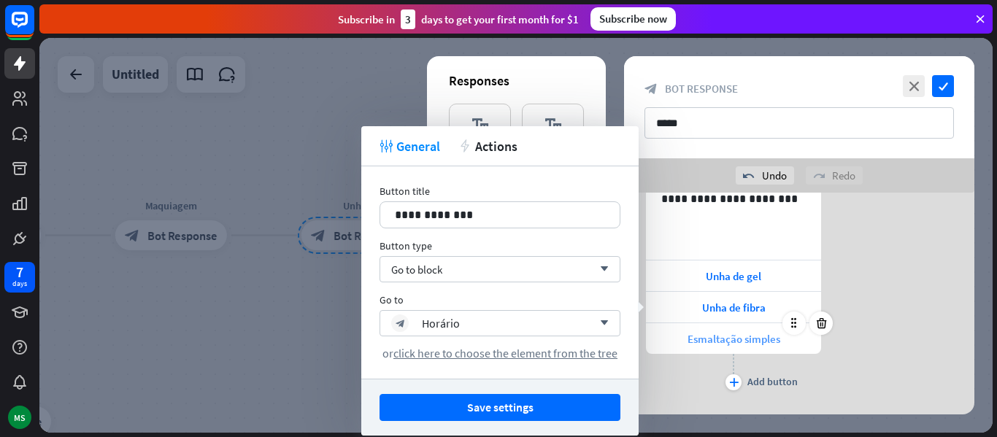
click at [722, 340] on span "Esmaltação simples" at bounding box center [734, 339] width 93 height 14
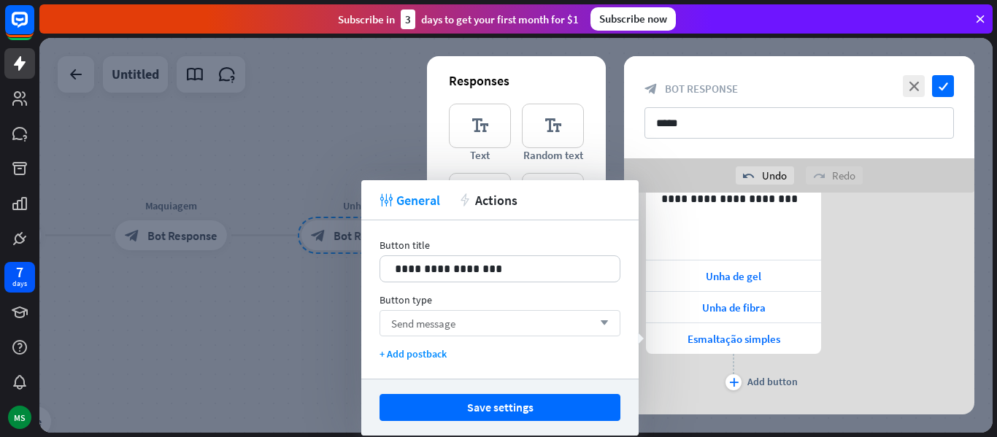
click at [529, 320] on div "Send message arrow_down" at bounding box center [500, 323] width 241 height 26
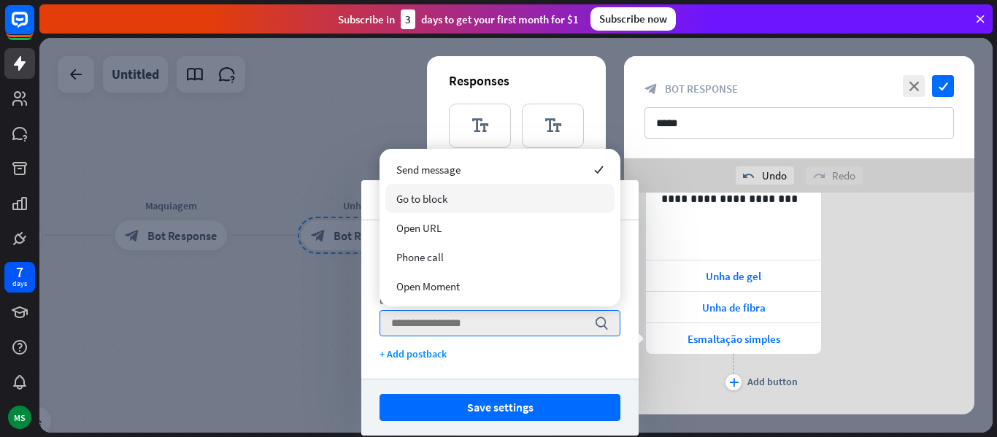
click at [458, 204] on div "Go to block" at bounding box center [499, 198] width 229 height 29
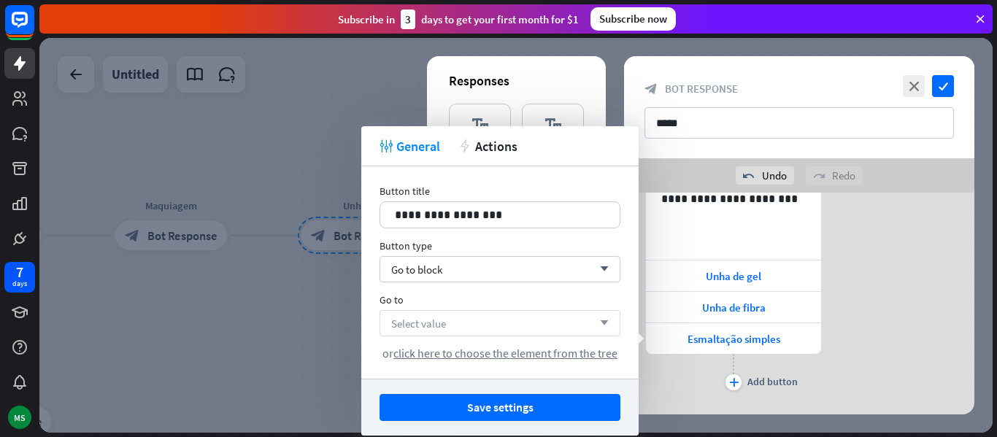
click at [463, 323] on div "Select value arrow_down" at bounding box center [500, 323] width 241 height 26
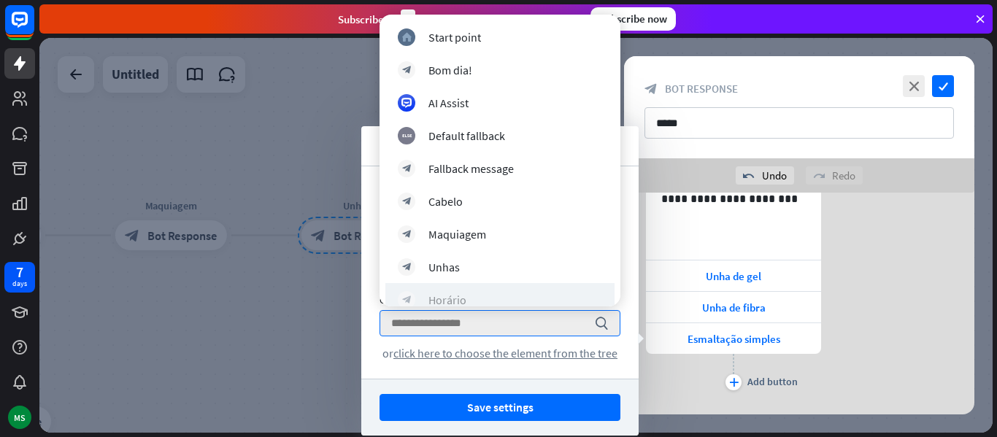
click at [475, 301] on div "block_bot_response [PERSON_NAME]" at bounding box center [500, 300] width 204 height 18
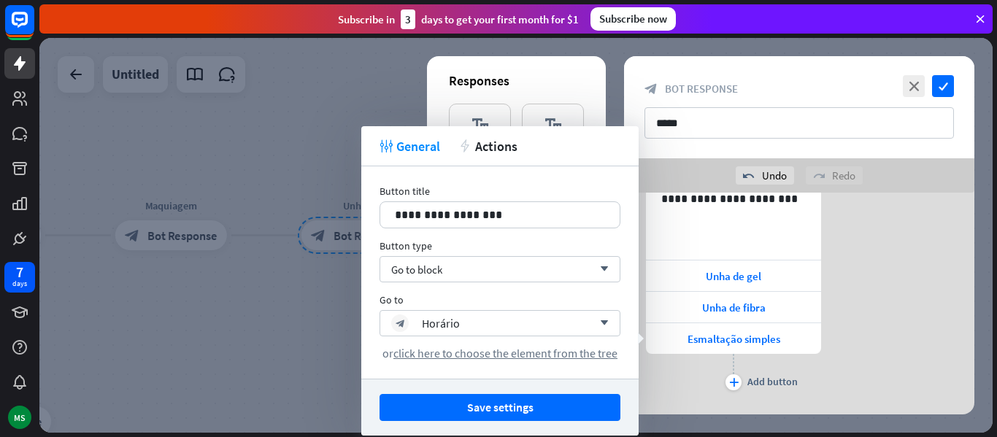
click at [252, 317] on div at bounding box center [515, 235] width 953 height 395
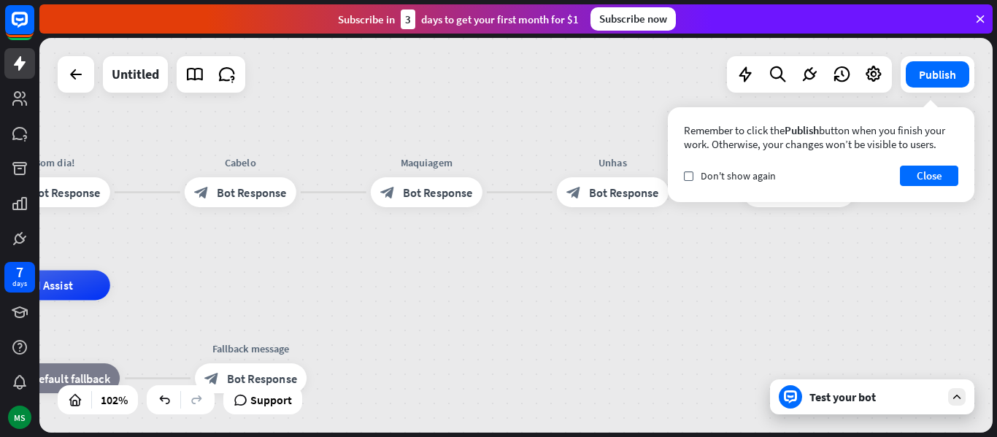
drag, startPoint x: 488, startPoint y: 345, endPoint x: 743, endPoint y: 302, distance: 259.1
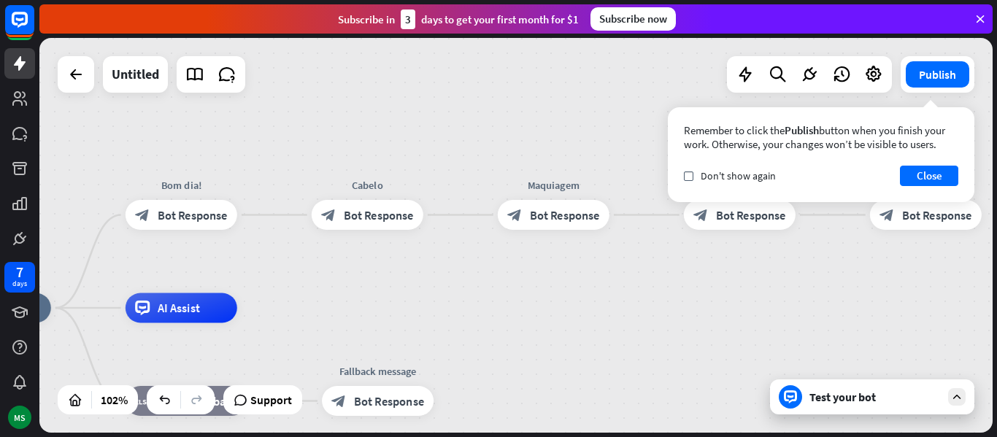
drag, startPoint x: 416, startPoint y: 294, endPoint x: 543, endPoint y: 317, distance: 129.0
click at [185, 212] on span "Bot Response" at bounding box center [193, 214] width 70 height 15
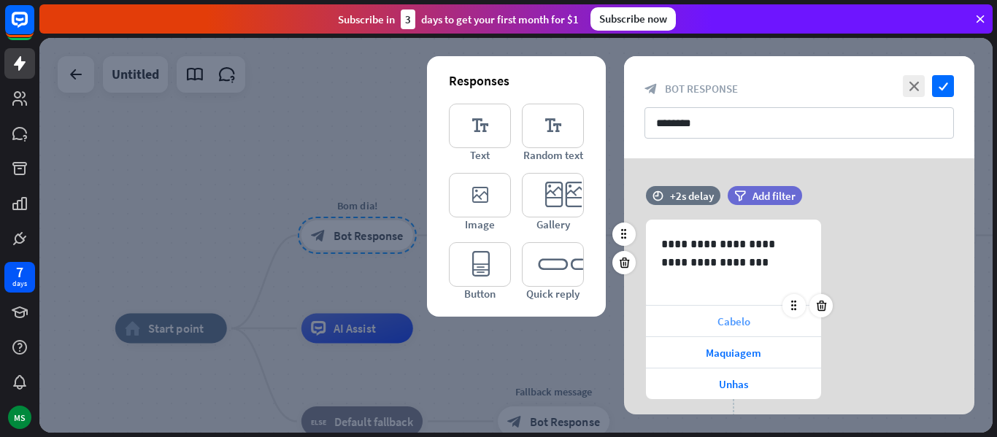
click at [718, 326] on span "Cabelo" at bounding box center [734, 322] width 33 height 14
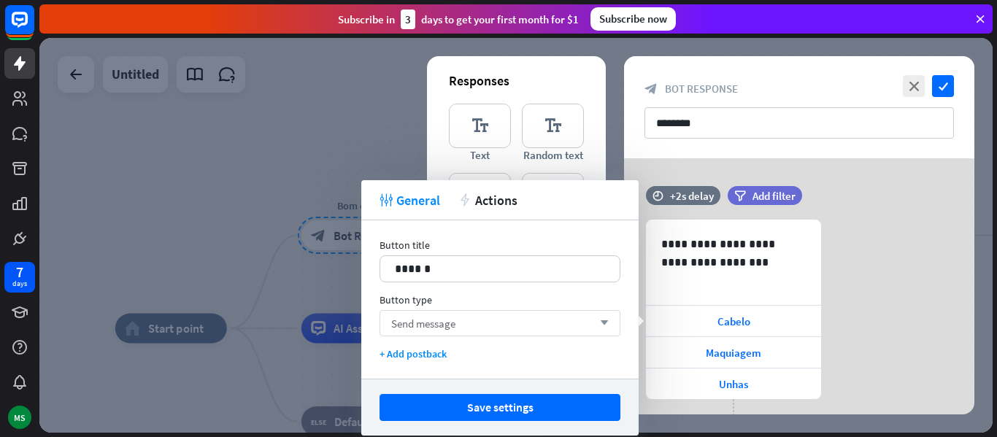
click at [585, 330] on div "Send message arrow_down" at bounding box center [500, 323] width 241 height 26
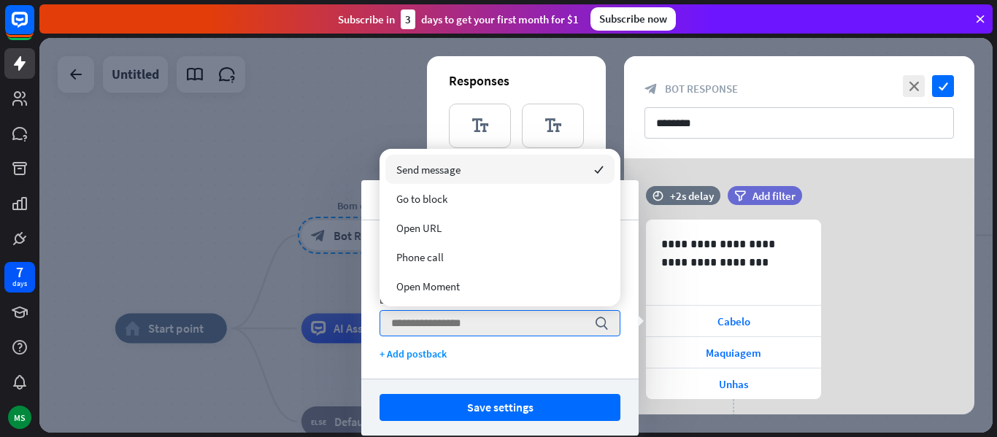
click at [330, 288] on div at bounding box center [515, 235] width 953 height 395
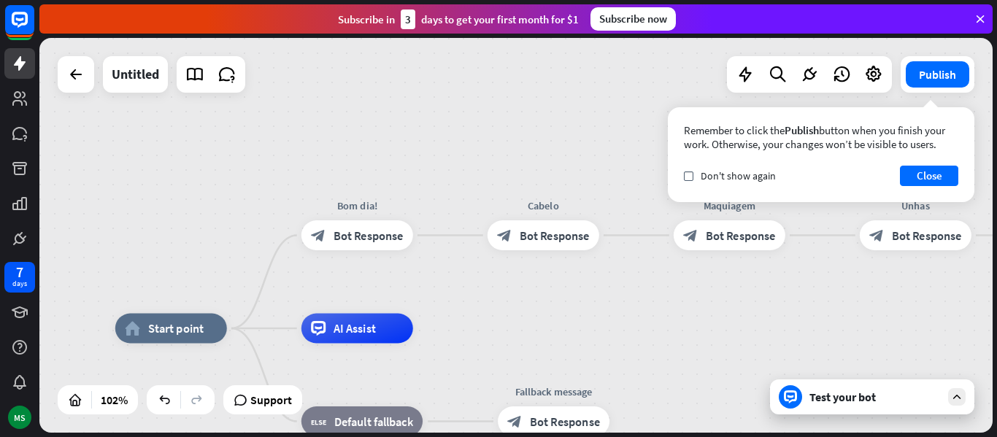
click at [782, 392] on div at bounding box center [790, 396] width 23 height 23
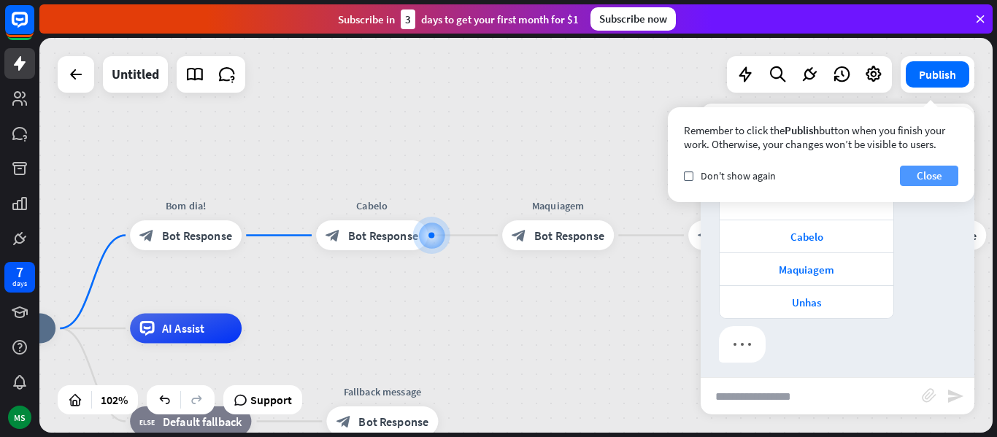
scroll to position [67, 0]
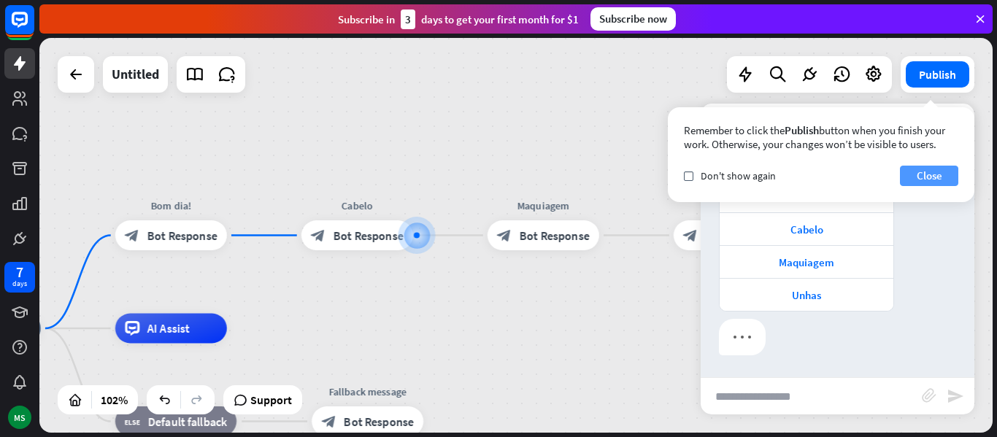
click at [926, 173] on button "Close" at bounding box center [929, 176] width 58 height 20
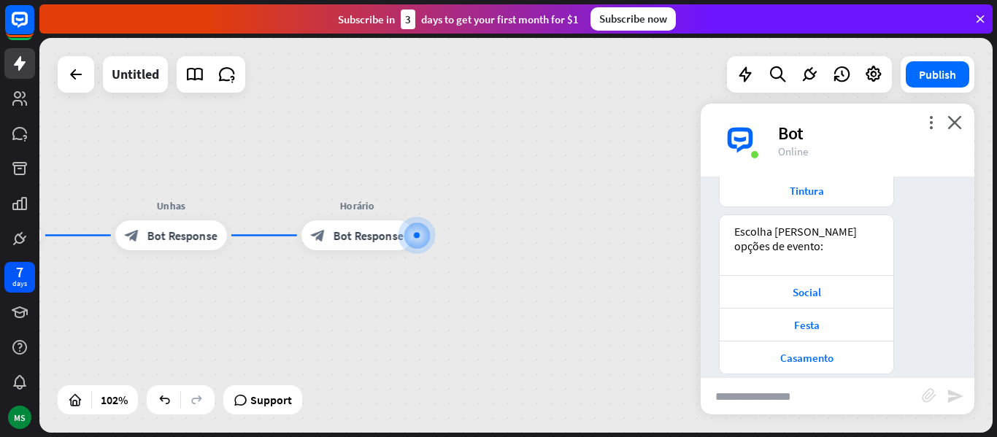
scroll to position [342, 0]
click at [956, 121] on icon "close" at bounding box center [955, 122] width 15 height 14
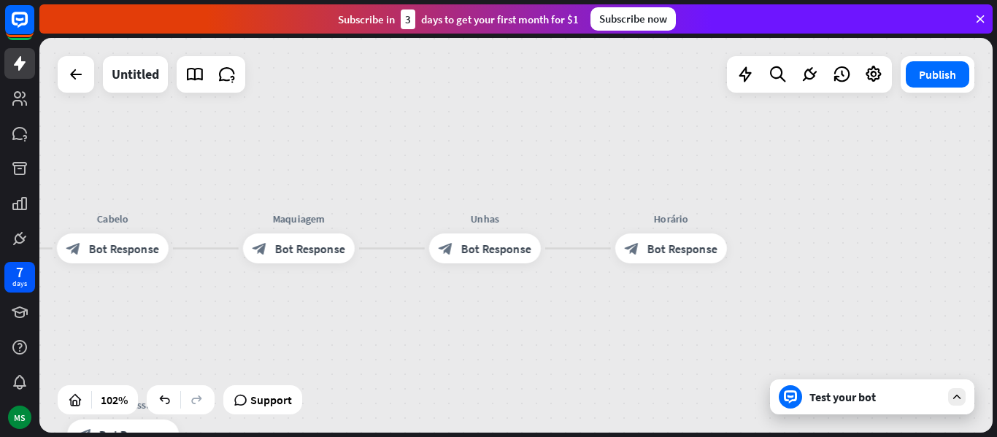
drag, startPoint x: 482, startPoint y: 299, endPoint x: 844, endPoint y: 317, distance: 362.5
click at [844, 317] on div "home_2 Start point Bom dia! block_bot_response Bot Response Cabelo block_bot_re…" at bounding box center [515, 235] width 953 height 395
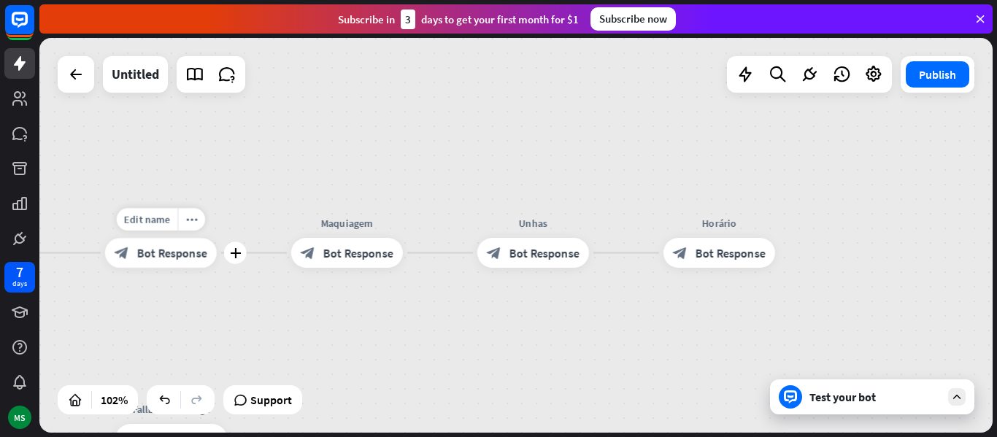
click at [147, 252] on span "Bot Response" at bounding box center [172, 252] width 70 height 15
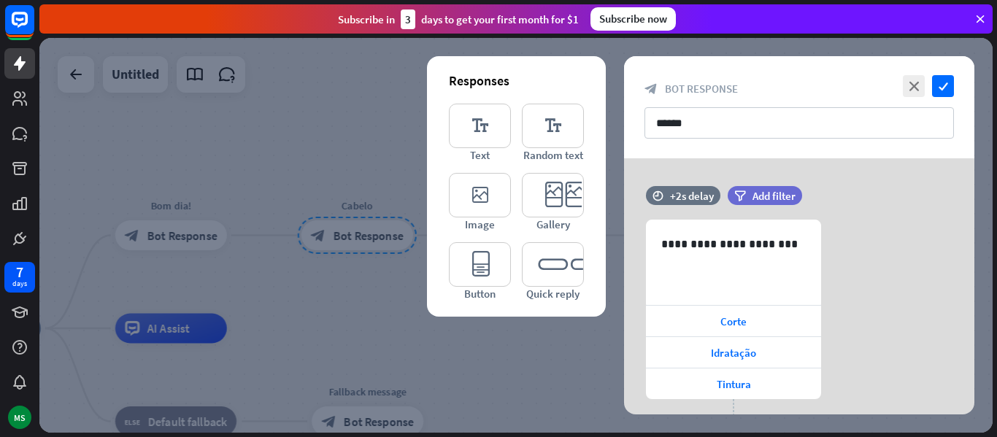
click at [457, 344] on div at bounding box center [515, 235] width 953 height 395
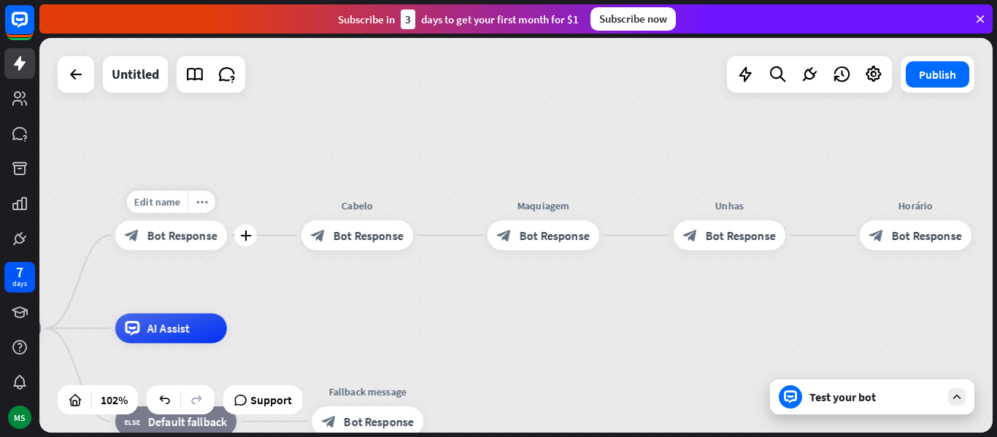
click at [201, 242] on span "Bot Response" at bounding box center [182, 235] width 70 height 15
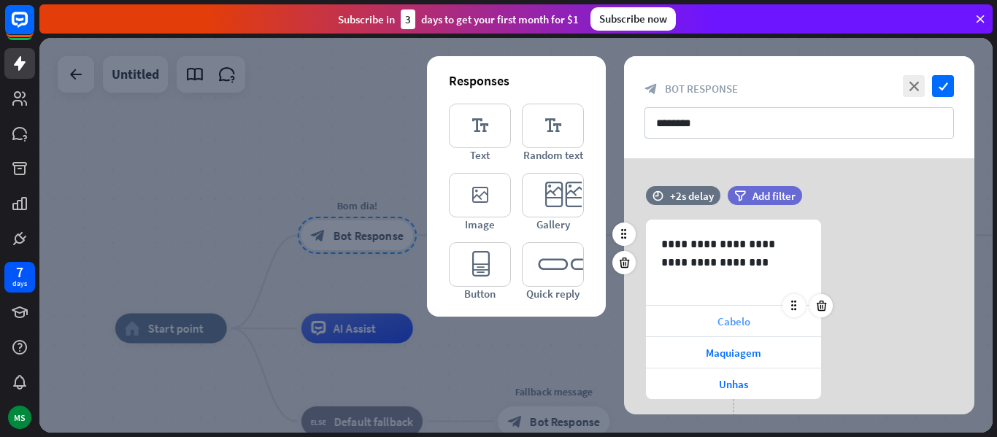
click at [745, 322] on span "Cabelo" at bounding box center [734, 322] width 33 height 14
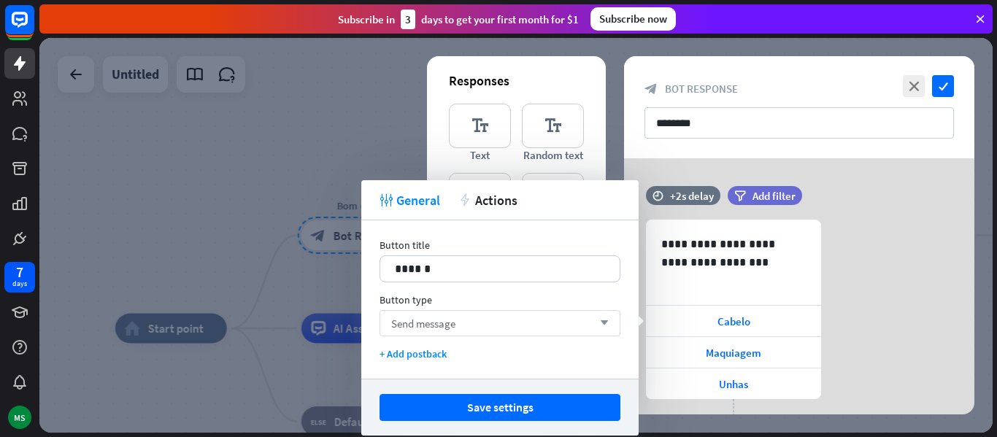
click at [563, 334] on div "Send message arrow_down" at bounding box center [500, 323] width 241 height 26
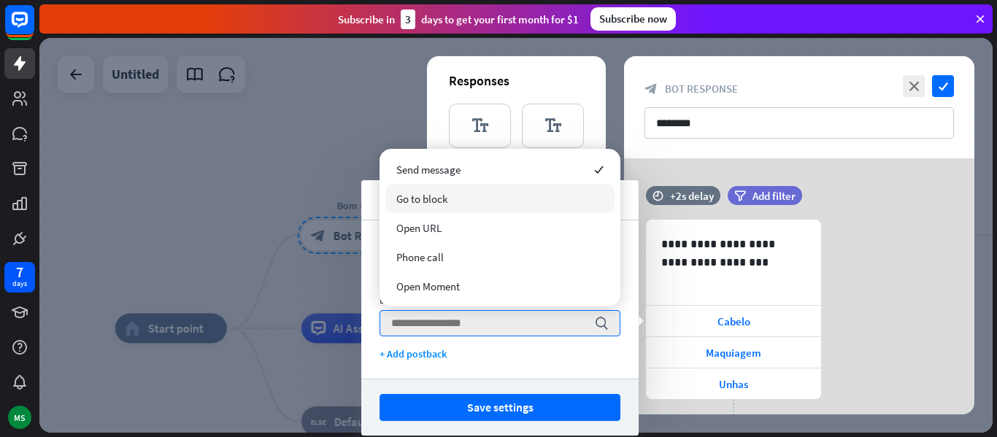
click at [399, 201] on span "Go to block" at bounding box center [421, 199] width 51 height 14
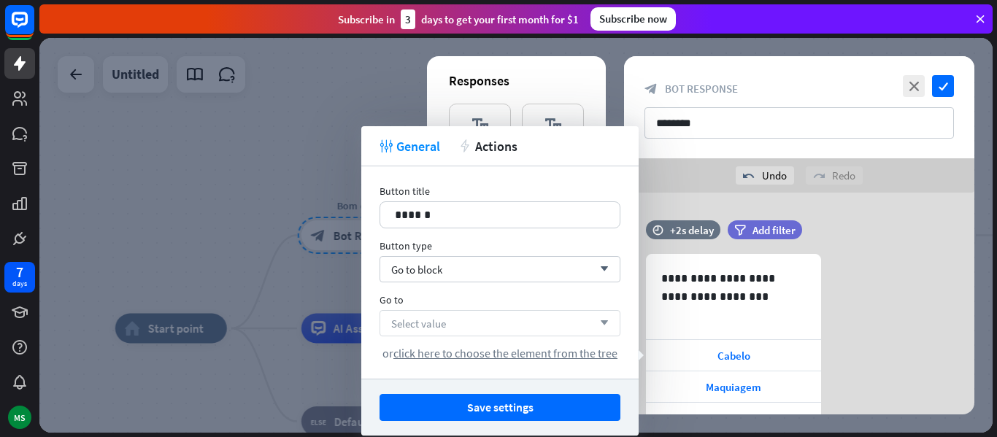
click at [446, 324] on span "Select value" at bounding box center [418, 324] width 55 height 14
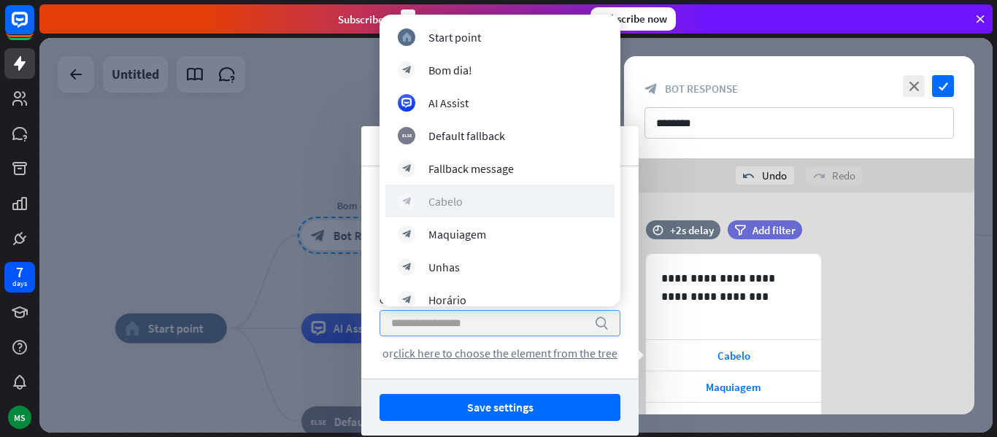
click at [466, 206] on div "block_bot_response Cabelo" at bounding box center [500, 202] width 204 height 18
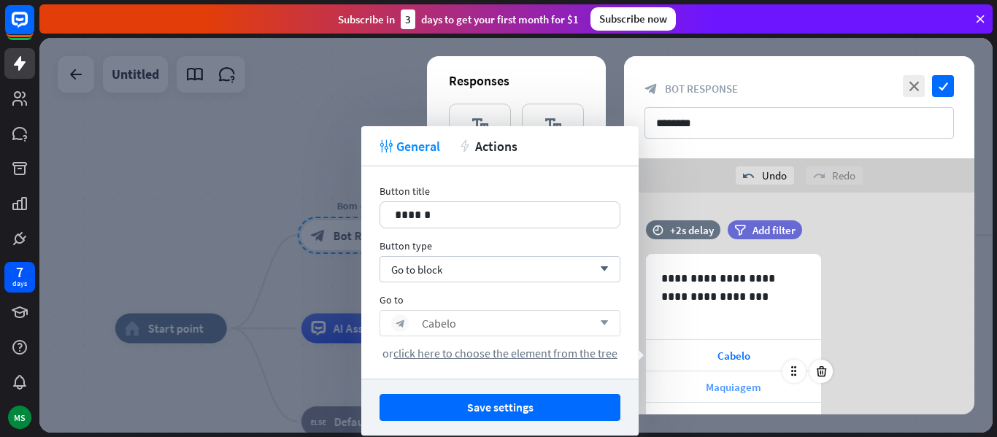
click at [696, 386] on div "Maquiagem" at bounding box center [733, 387] width 175 height 31
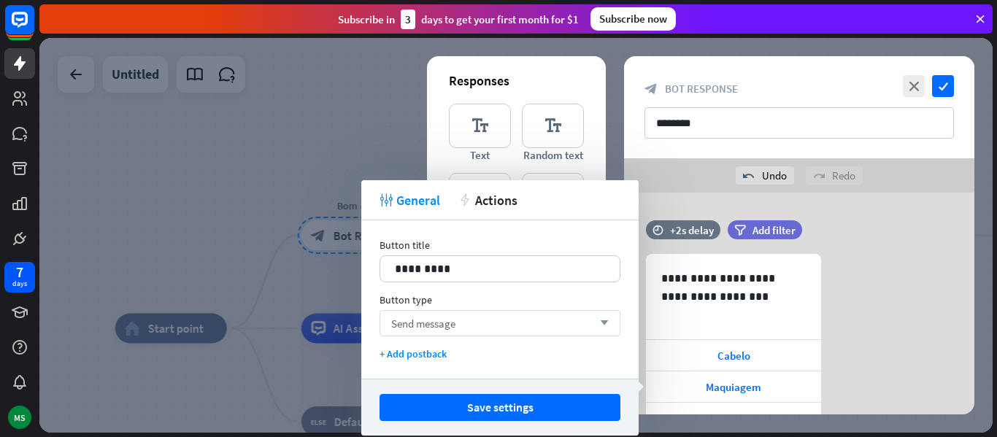
click at [515, 335] on div "Send message arrow_down" at bounding box center [500, 323] width 241 height 26
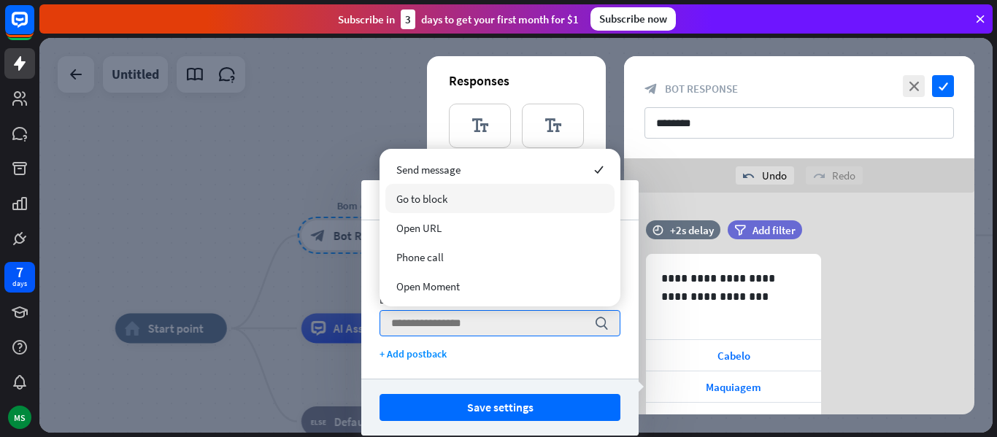
click at [439, 205] on span "Go to block" at bounding box center [421, 199] width 51 height 14
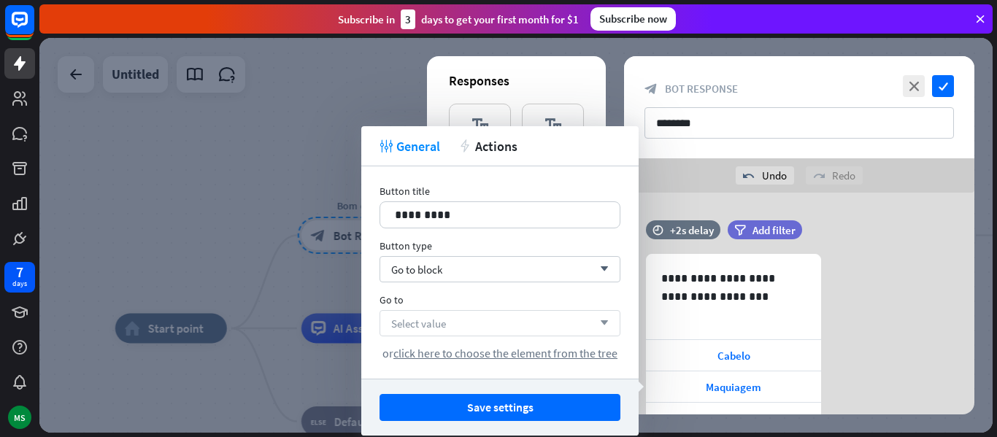
click at [459, 328] on div "Select value arrow_down" at bounding box center [500, 323] width 241 height 26
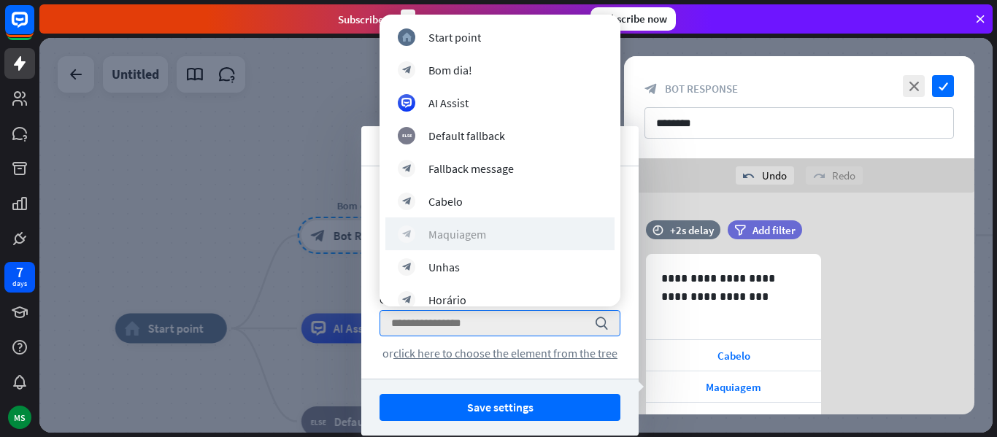
click at [481, 239] on div "Maquiagem" at bounding box center [457, 234] width 58 height 15
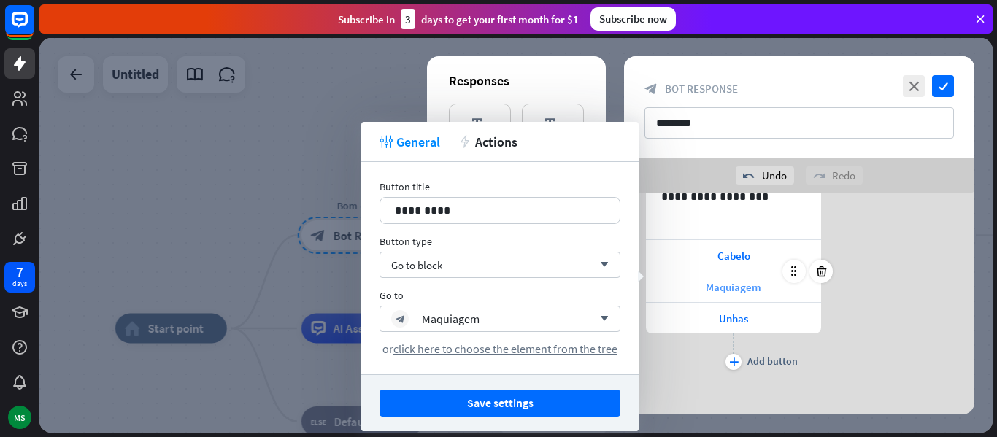
scroll to position [110, 0]
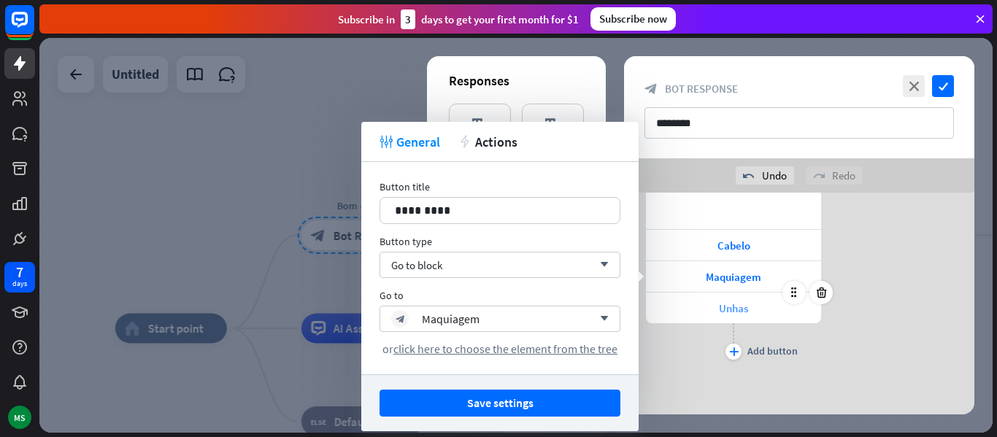
click at [716, 304] on div "Unhas" at bounding box center [733, 308] width 175 height 31
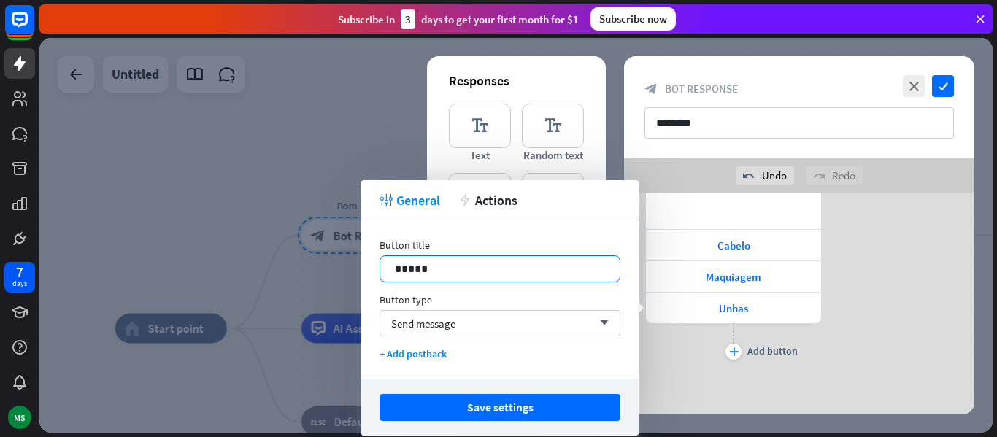
click at [523, 273] on p "*****" at bounding box center [500, 269] width 210 height 18
click at [472, 328] on div "Send message arrow_down" at bounding box center [500, 323] width 241 height 26
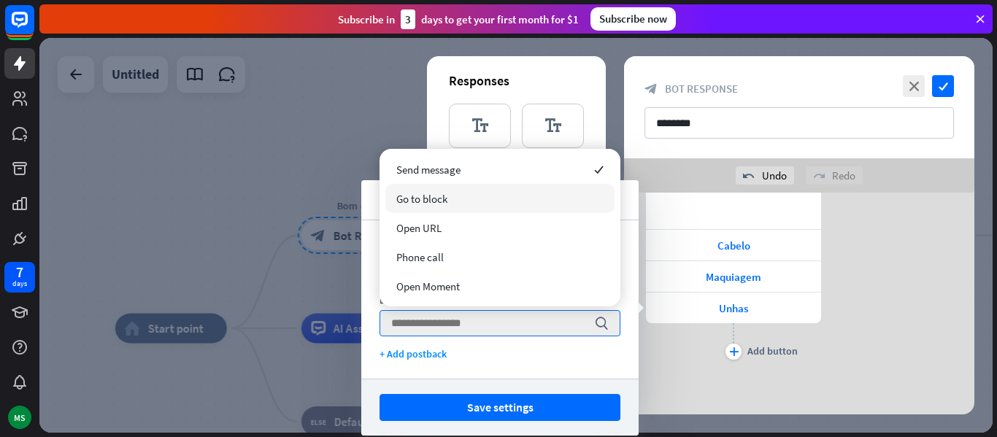
click at [448, 204] on div "Go to block" at bounding box center [499, 198] width 229 height 29
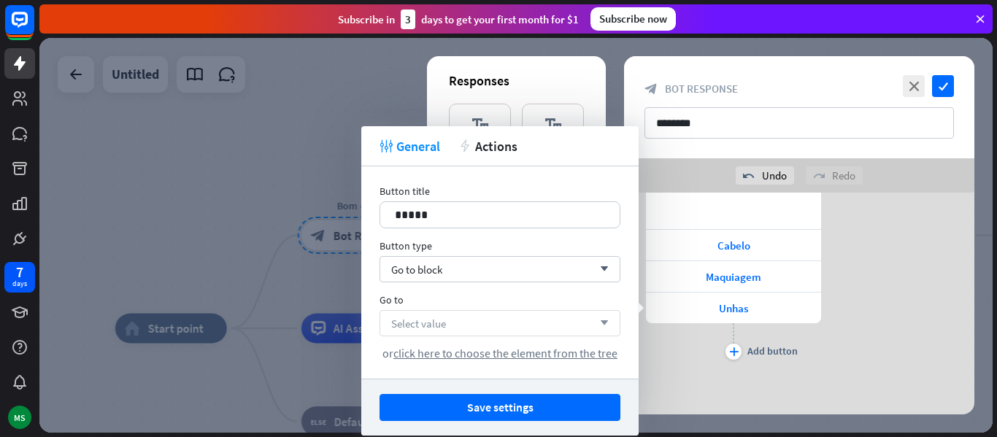
click at [439, 319] on span "Select value" at bounding box center [418, 324] width 55 height 14
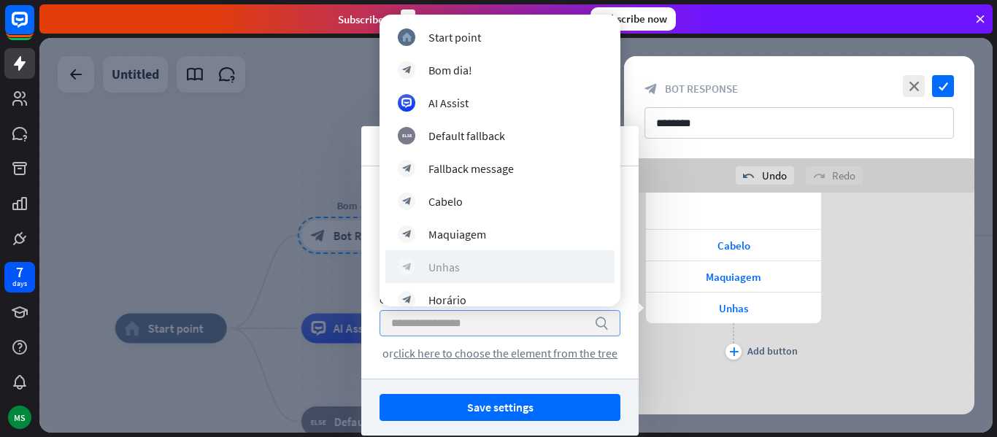
click at [477, 271] on div "block_bot_response Unhas" at bounding box center [500, 267] width 204 height 18
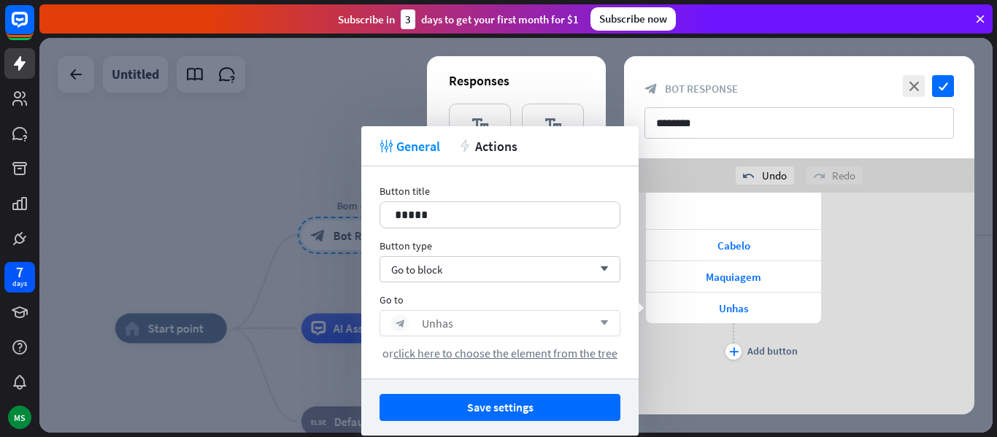
click at [832, 341] on div "**********" at bounding box center [799, 254] width 350 height 220
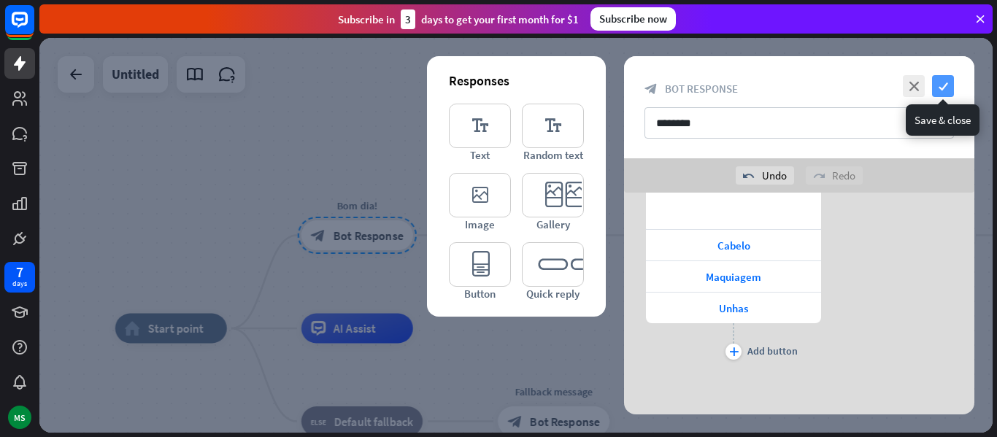
click at [940, 89] on icon "check" at bounding box center [943, 86] width 22 height 22
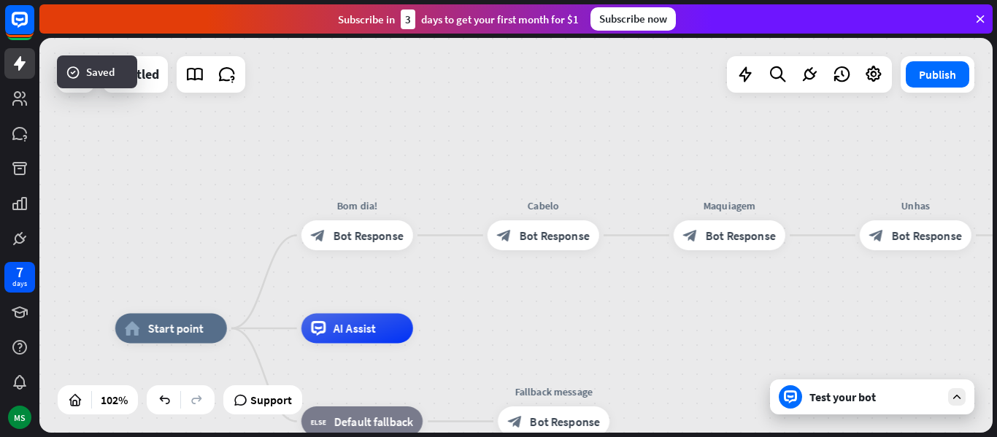
click at [810, 407] on div "Test your bot" at bounding box center [872, 397] width 204 height 35
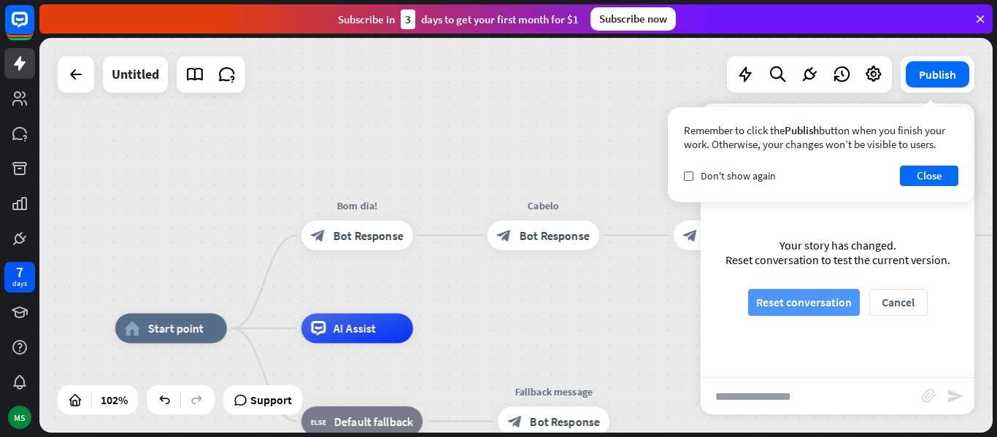
click at [824, 303] on button "Reset conversation" at bounding box center [804, 302] width 112 height 27
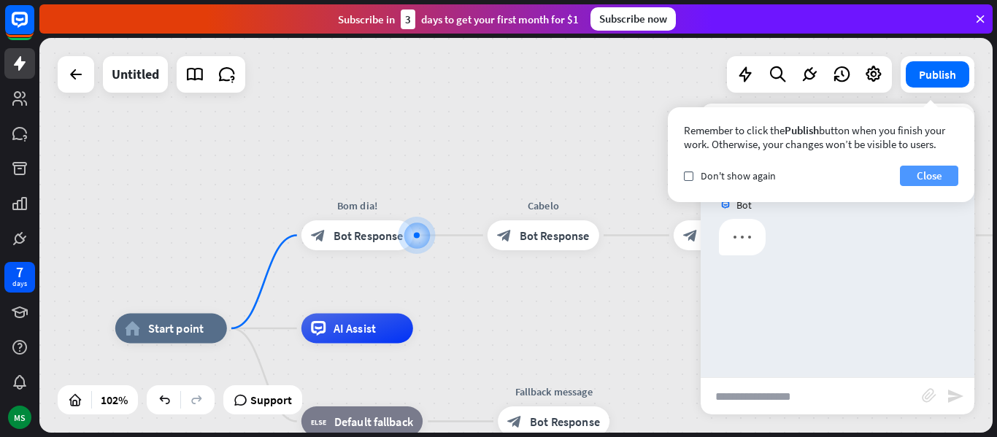
click at [945, 175] on button "Close" at bounding box center [929, 176] width 58 height 20
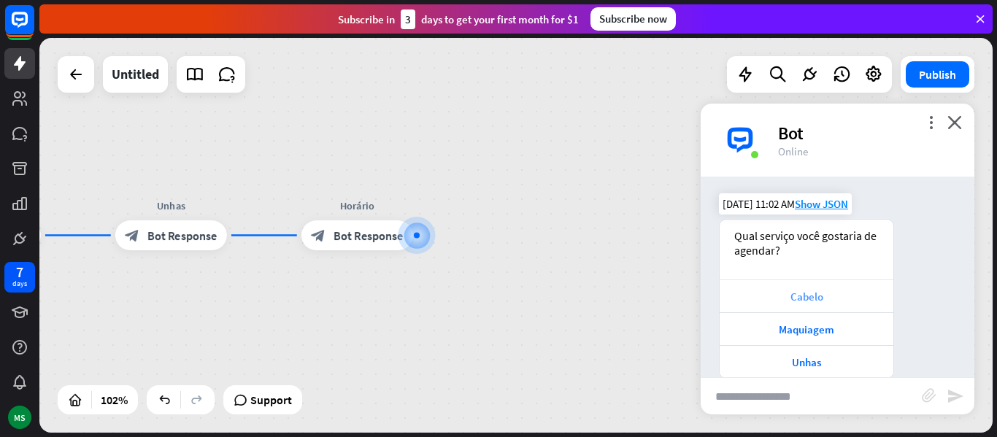
click at [858, 288] on div "Cabelo" at bounding box center [807, 296] width 174 height 33
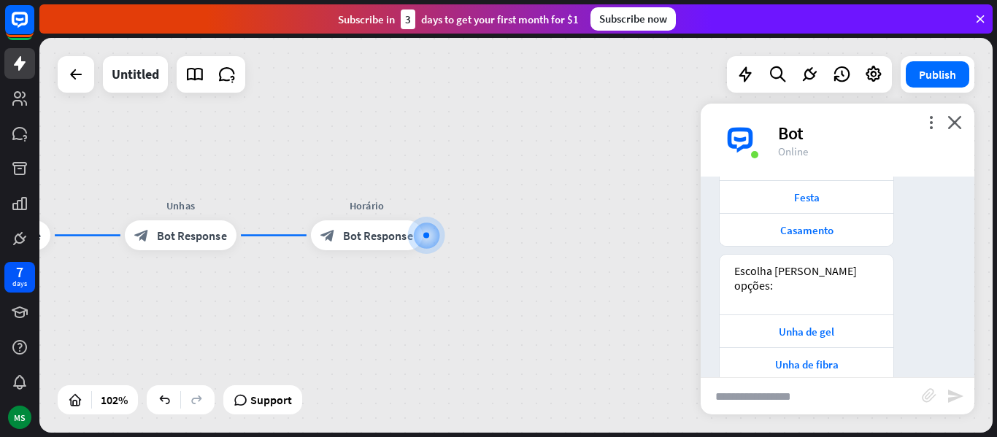
scroll to position [1155, 0]
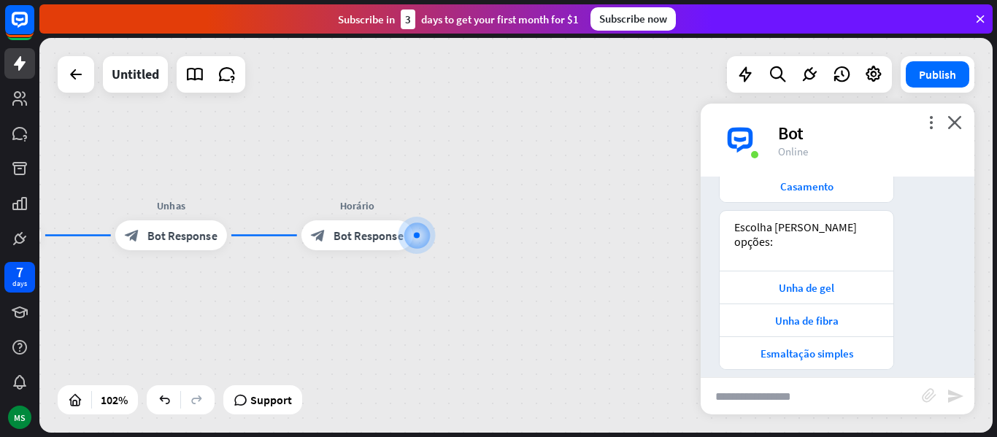
click at [957, 111] on div "more_vert close Bot Online" at bounding box center [838, 140] width 274 height 73
click at [956, 123] on icon "close" at bounding box center [955, 122] width 15 height 14
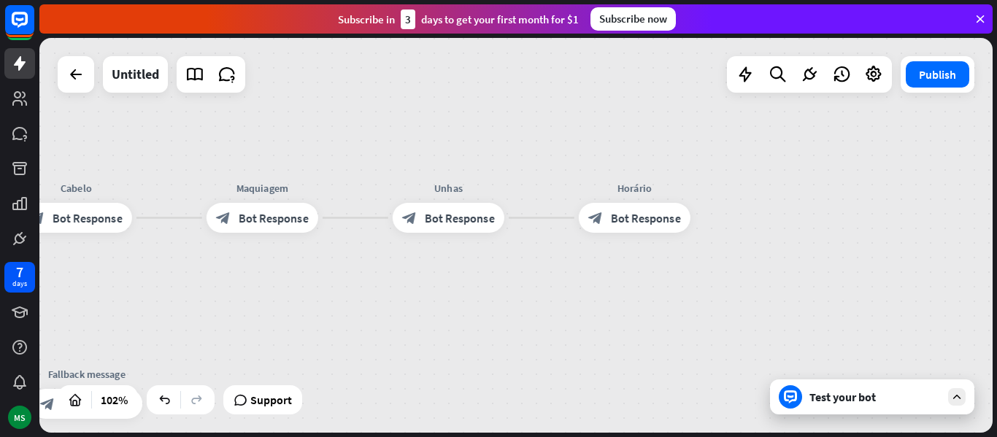
drag, startPoint x: 442, startPoint y: 295, endPoint x: 719, endPoint y: 277, distance: 277.9
click at [719, 277] on div "home_2 Start point Bom dia! block_bot_response Bot Response Cabelo block_bot_re…" at bounding box center [515, 235] width 953 height 395
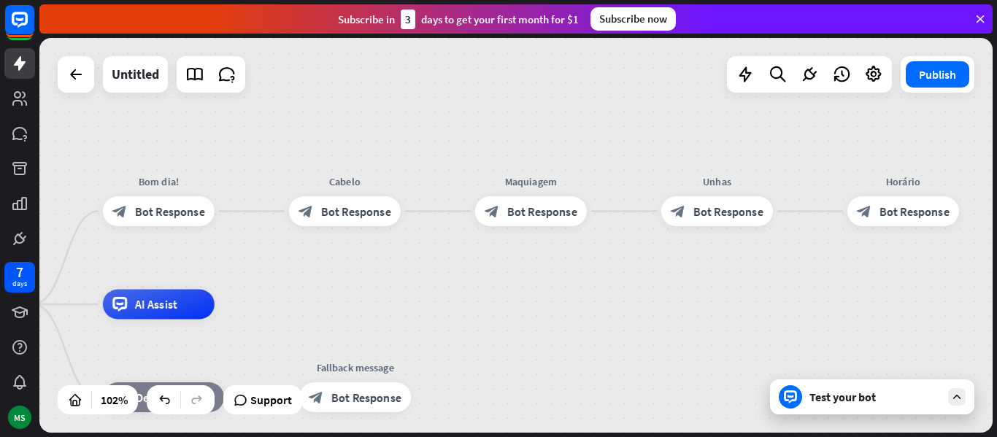
drag, startPoint x: 719, startPoint y: 277, endPoint x: 996, endPoint y: 270, distance: 277.5
click at [996, 270] on div "home_2 Start point Bom dia! block_bot_response Bot Response Cabelo block_bot_re…" at bounding box center [518, 237] width 958 height 399
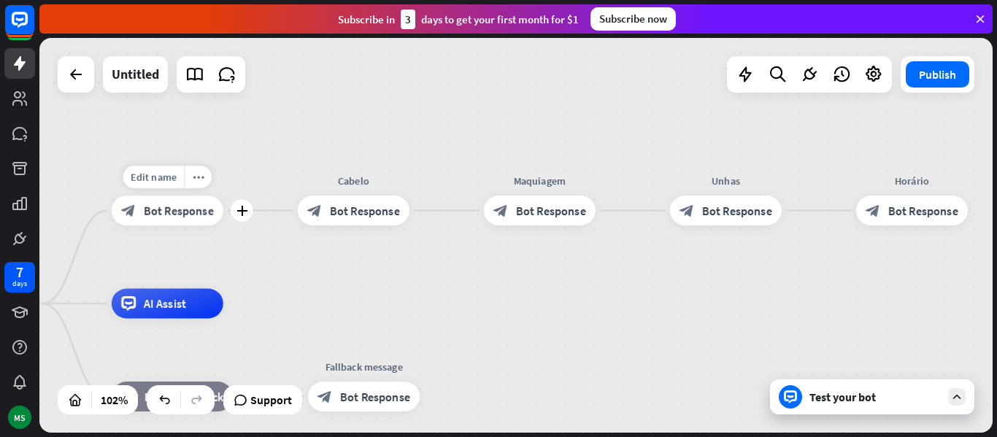
click at [208, 207] on span "Bot Response" at bounding box center [179, 210] width 70 height 15
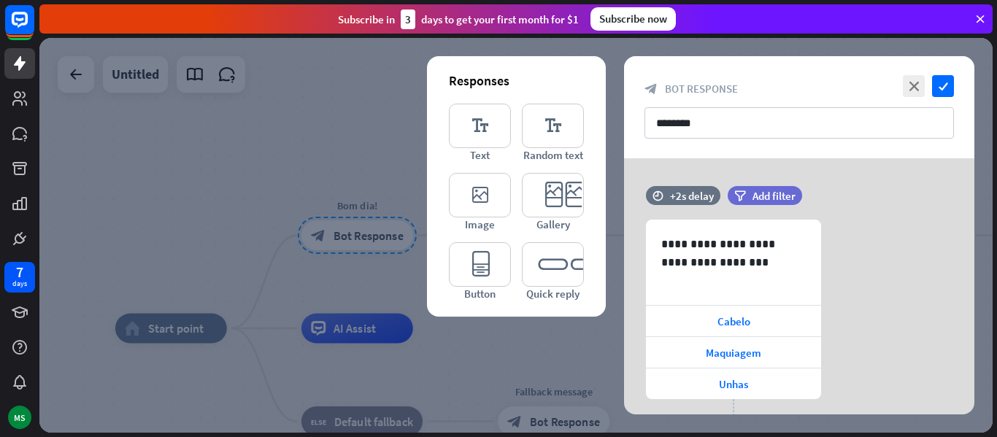
click at [571, 332] on div at bounding box center [515, 235] width 953 height 395
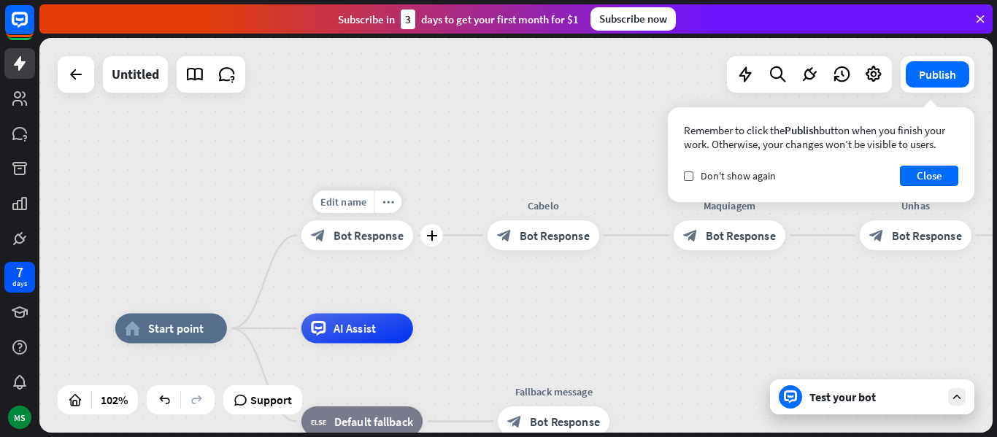
drag, startPoint x: 520, startPoint y: 228, endPoint x: 369, endPoint y: 258, distance: 153.9
click at [505, 237] on icon "block_bot_response" at bounding box center [504, 235] width 15 height 15
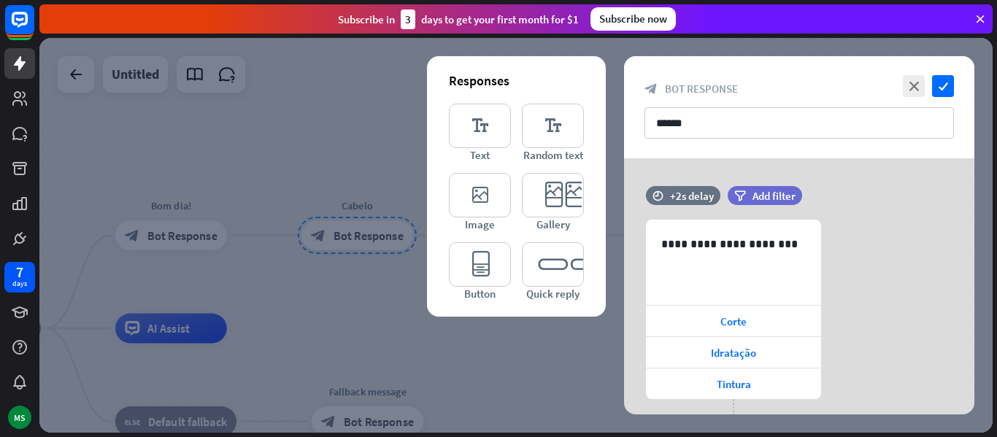
click at [252, 126] on div at bounding box center [515, 235] width 953 height 395
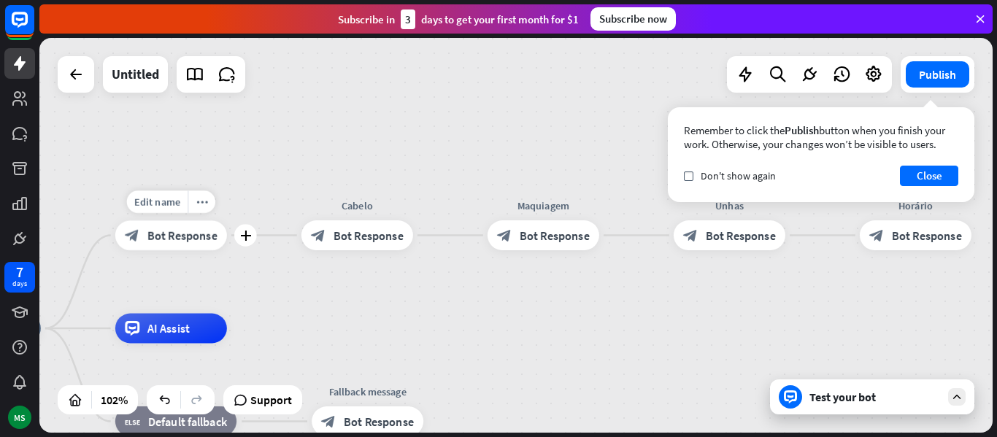
click at [149, 239] on span "Bot Response" at bounding box center [182, 235] width 70 height 15
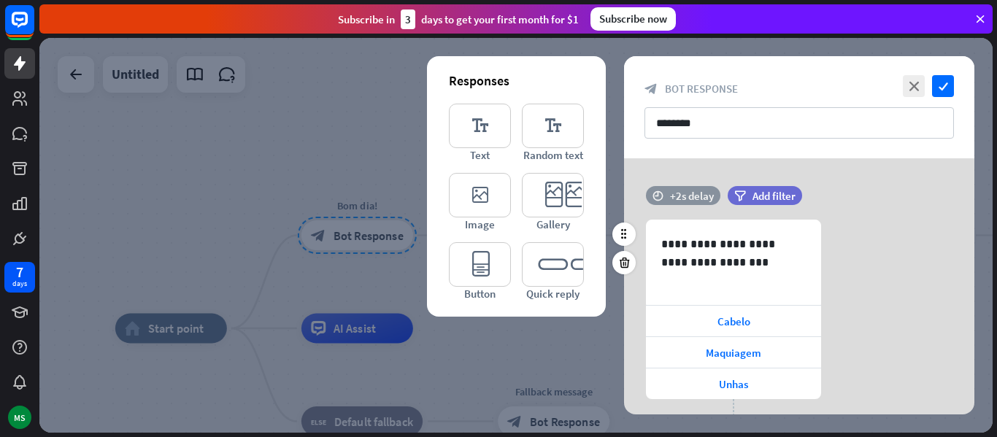
click at [710, 195] on div "+2s delay" at bounding box center [692, 196] width 44 height 14
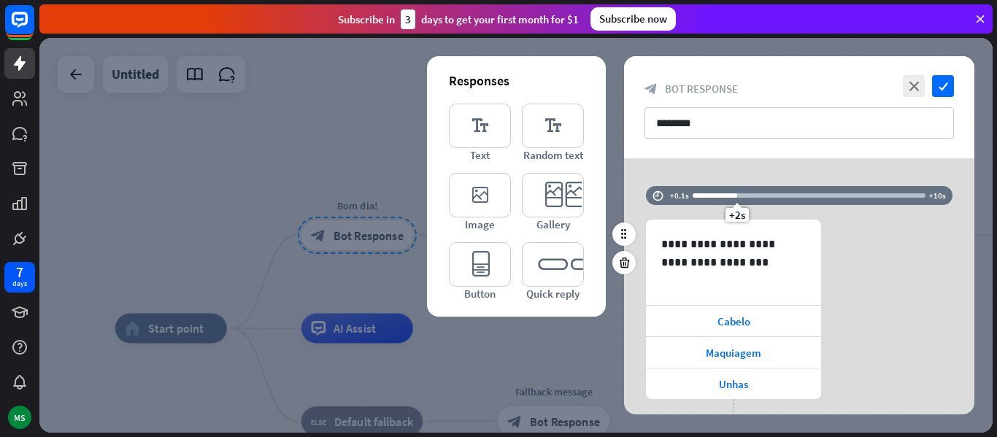
click at [838, 228] on div "**********" at bounding box center [799, 330] width 350 height 220
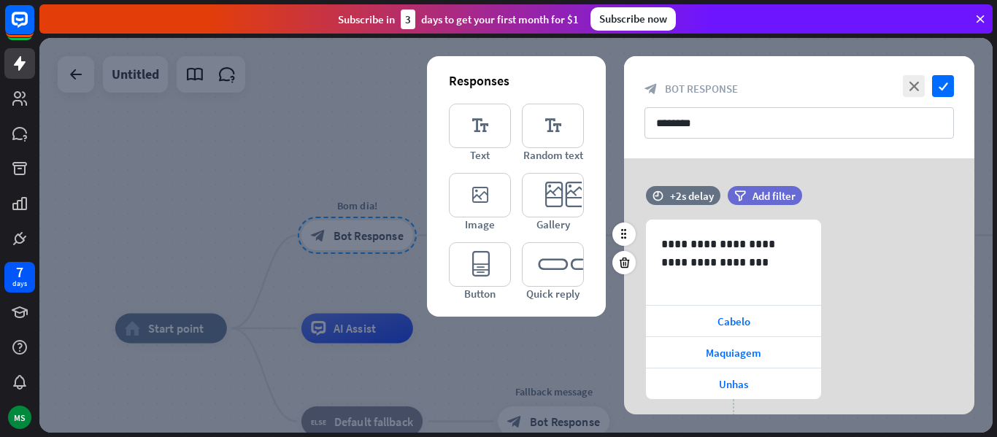
scroll to position [76, 0]
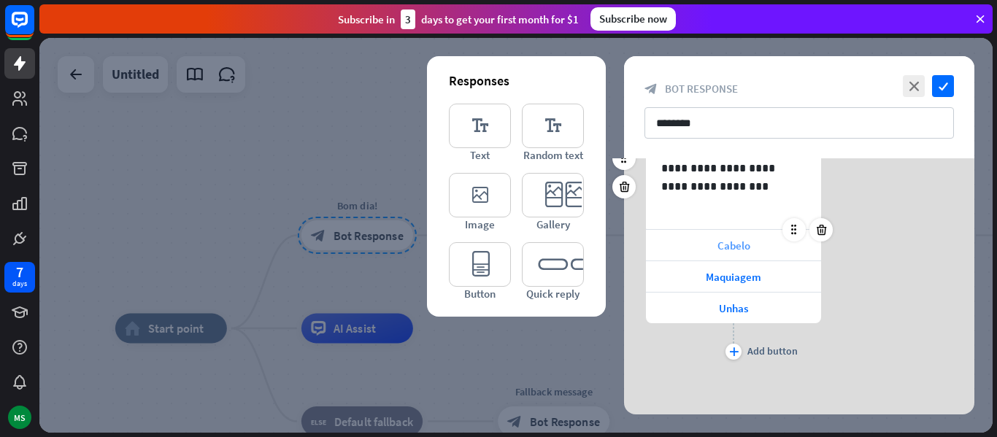
click at [694, 243] on div "Cabelo" at bounding box center [733, 245] width 175 height 31
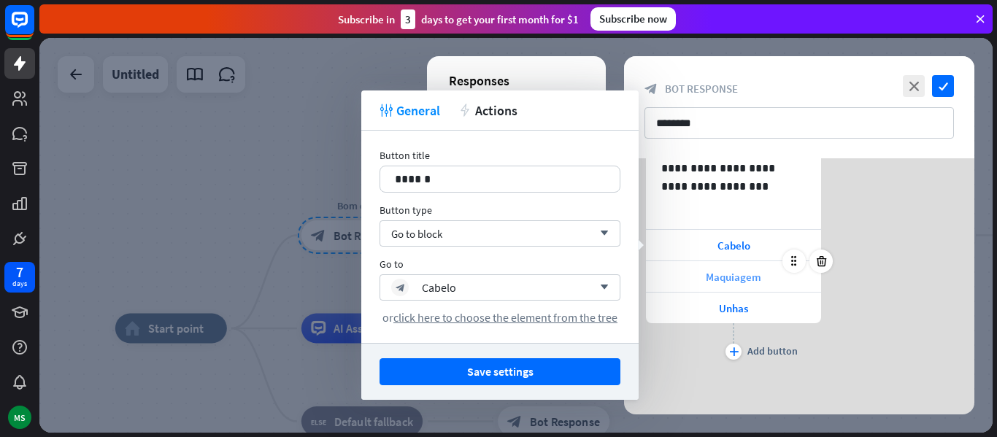
click at [671, 274] on div "Maquiagem" at bounding box center [733, 276] width 175 height 31
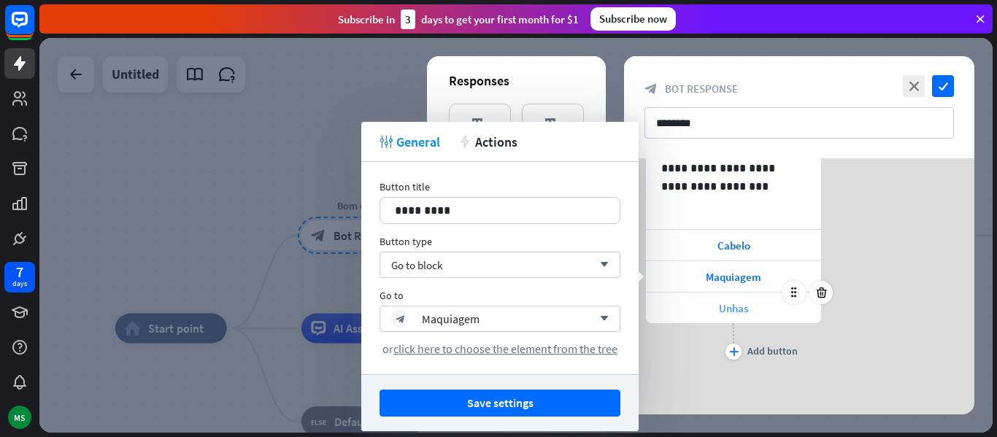
click at [677, 304] on div "Unhas" at bounding box center [733, 308] width 175 height 31
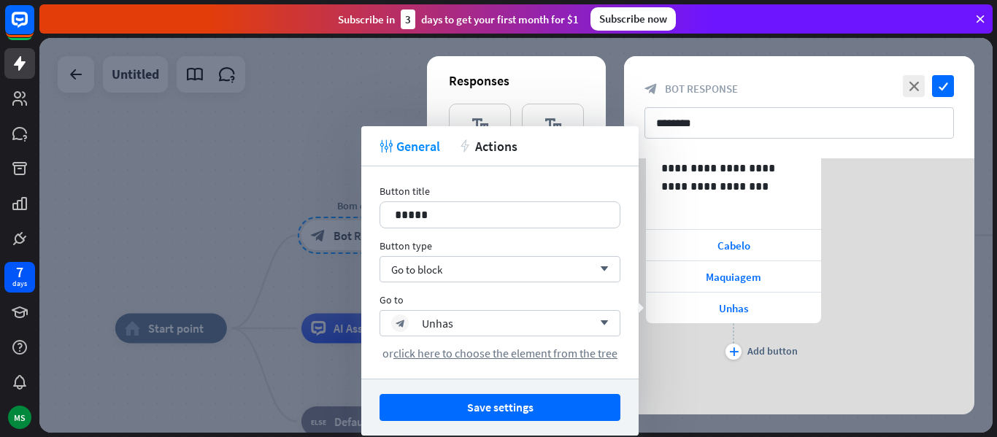
click at [287, 155] on div at bounding box center [515, 235] width 953 height 395
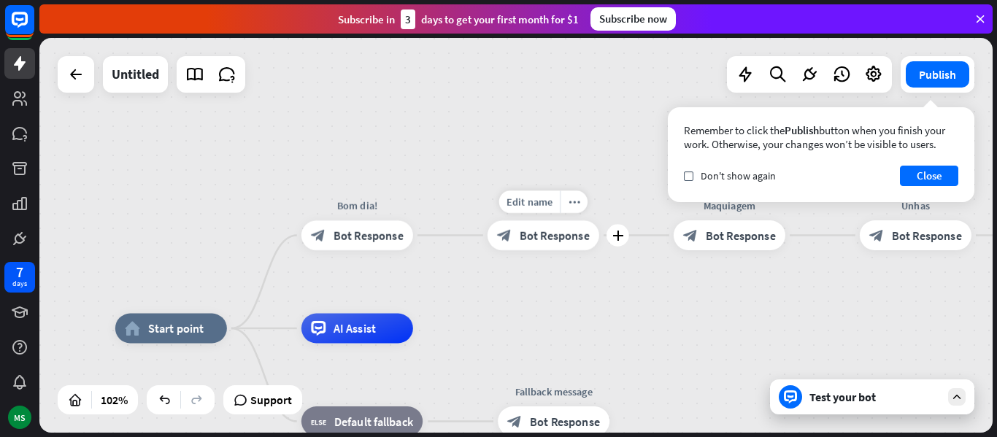
drag, startPoint x: 432, startPoint y: 237, endPoint x: 462, endPoint y: 261, distance: 38.9
drag, startPoint x: 715, startPoint y: 240, endPoint x: 710, endPoint y: 252, distance: 12.7
click at [710, 250] on div "Edit name more_horiz plus block_bot_response Bot Response" at bounding box center [730, 235] width 112 height 30
click at [599, 229] on div "Edit name more_horiz plus Cabelo block_bot_response Bot Response" at bounding box center [544, 235] width 112 height 30
click at [620, 234] on icon "plus" at bounding box center [617, 235] width 11 height 10
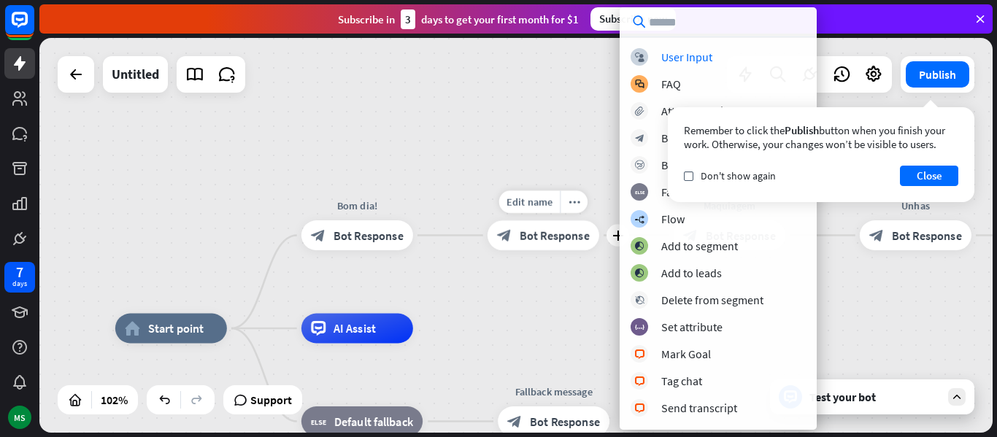
click at [566, 250] on div "Edit name more_horiz plus Cabelo block_bot_response Bot Response" at bounding box center [544, 235] width 112 height 30
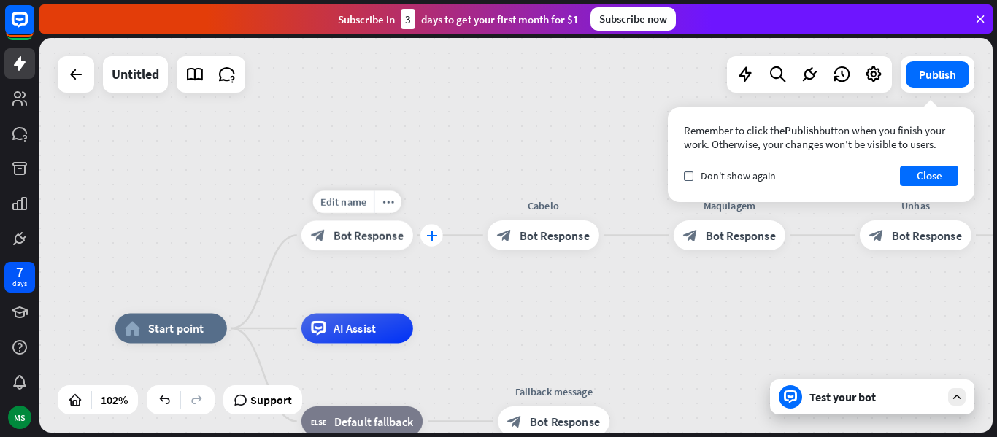
click at [424, 239] on div "plus" at bounding box center [431, 235] width 23 height 23
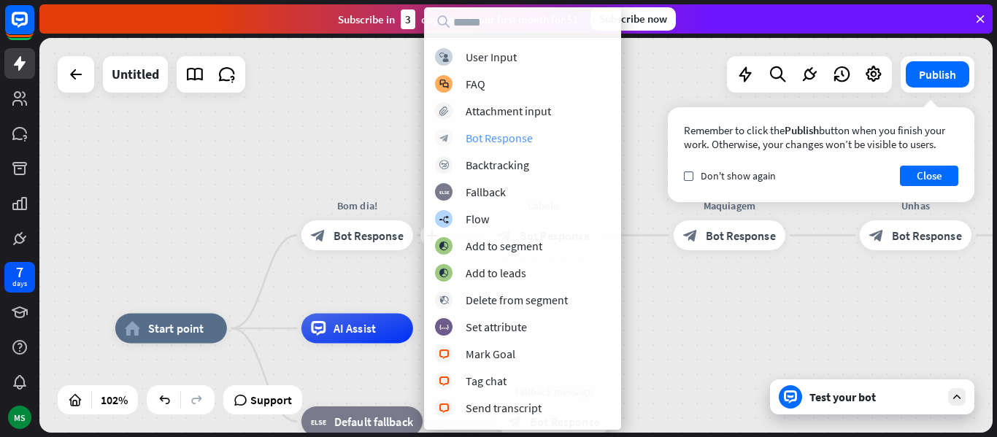
click at [527, 131] on div "Bot Response" at bounding box center [499, 138] width 67 height 15
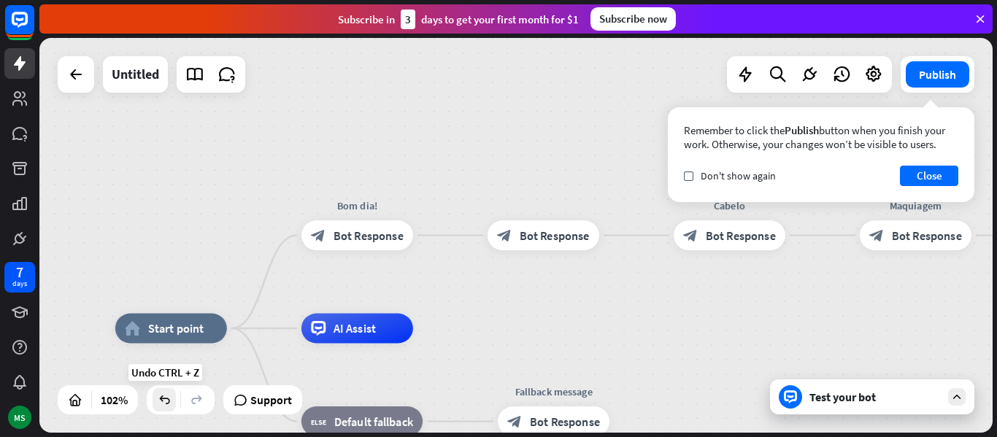
click at [166, 399] on icon at bounding box center [164, 400] width 15 height 15
click at [945, 171] on button "Close" at bounding box center [929, 176] width 58 height 20
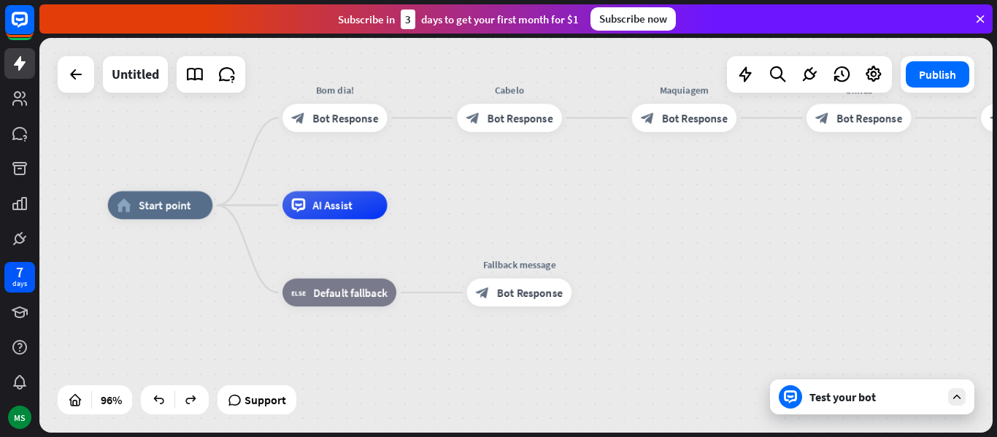
drag, startPoint x: 741, startPoint y: 343, endPoint x: 695, endPoint y: 219, distance: 132.3
click at [695, 219] on div "home_2 Start point Bom dia! block_bot_response Bot Response Cabelo block_bot_re…" at bounding box center [564, 394] width 912 height 378
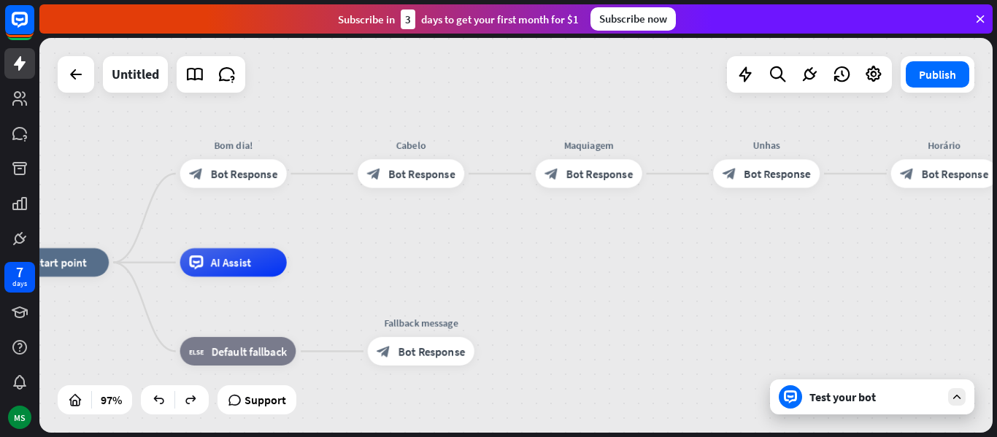
drag, startPoint x: 850, startPoint y: 170, endPoint x: 756, endPoint y: 230, distance: 111.6
click at [756, 230] on div "home_2 Start point Bom dia! block_bot_response Bot Response Cabelo block_bot_re…" at bounding box center [515, 235] width 953 height 395
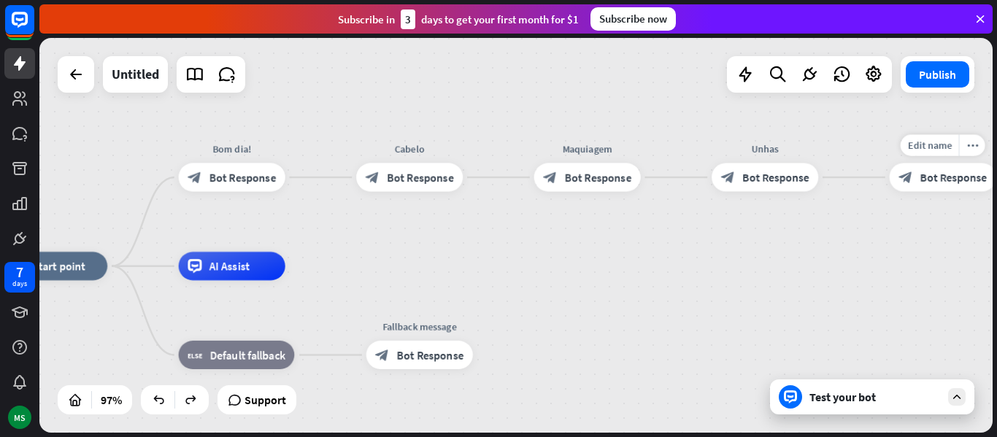
click at [947, 177] on span "Bot Response" at bounding box center [953, 177] width 67 height 14
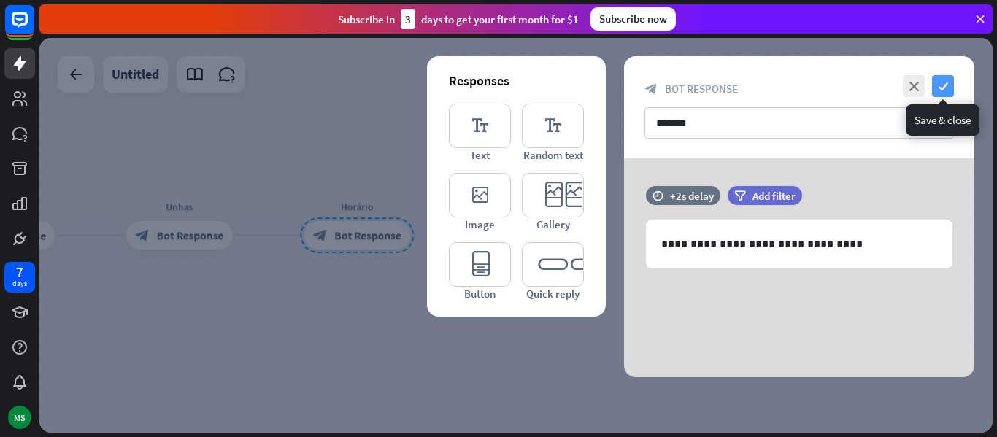
click at [953, 84] on icon "check" at bounding box center [943, 86] width 22 height 22
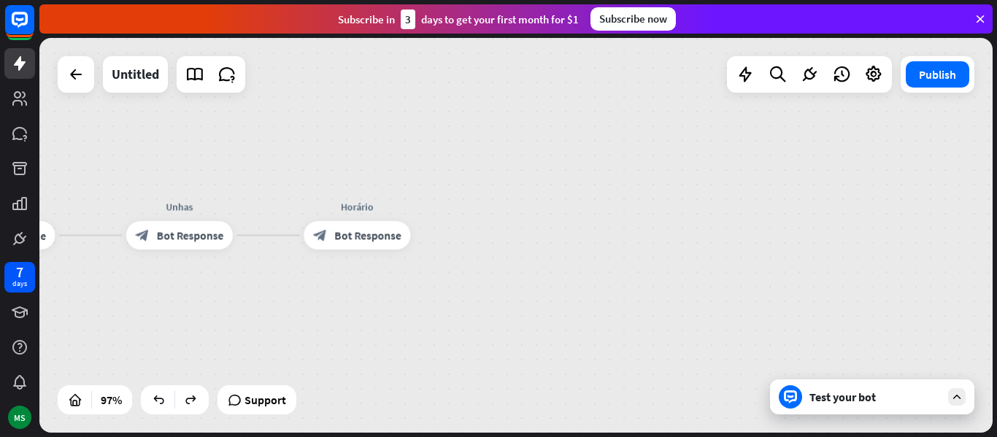
click at [796, 391] on icon at bounding box center [790, 397] width 13 height 13
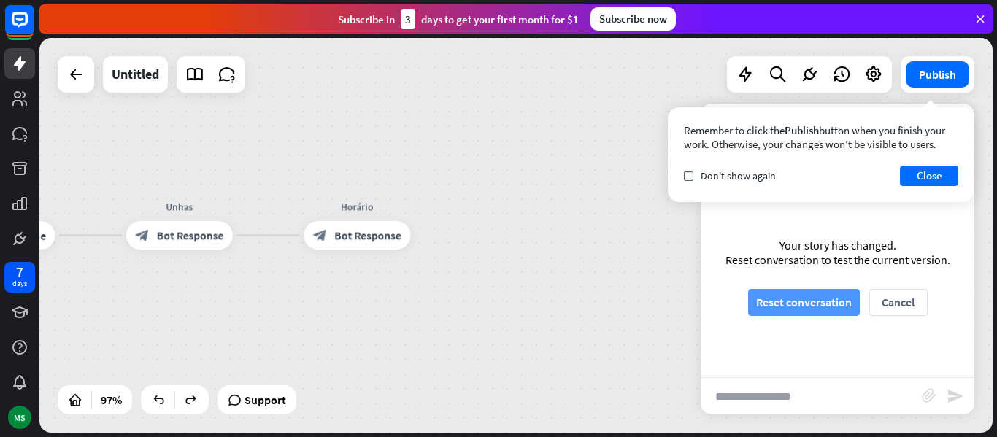
click at [831, 307] on button "Reset conversation" at bounding box center [804, 302] width 112 height 27
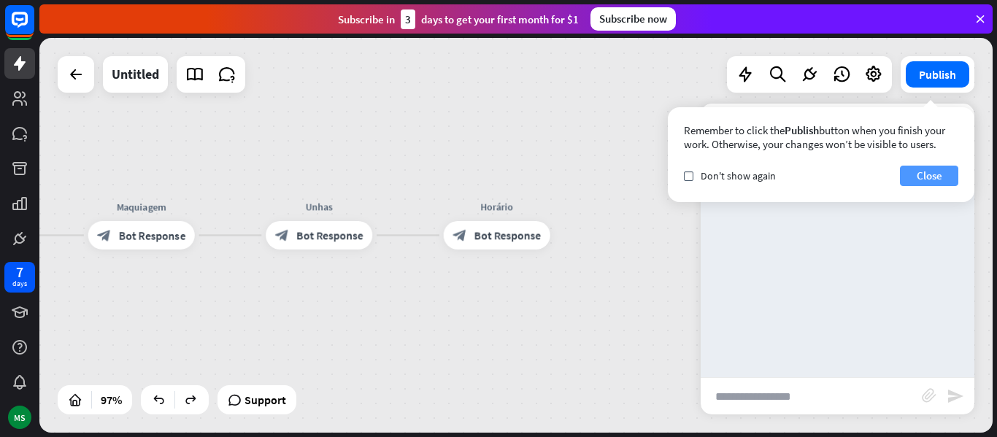
click at [917, 181] on button "Close" at bounding box center [929, 176] width 58 height 20
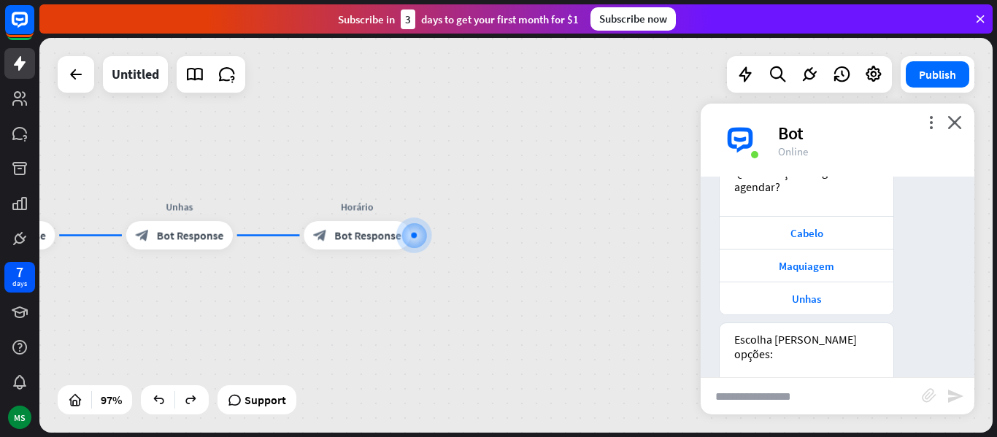
scroll to position [85, 0]
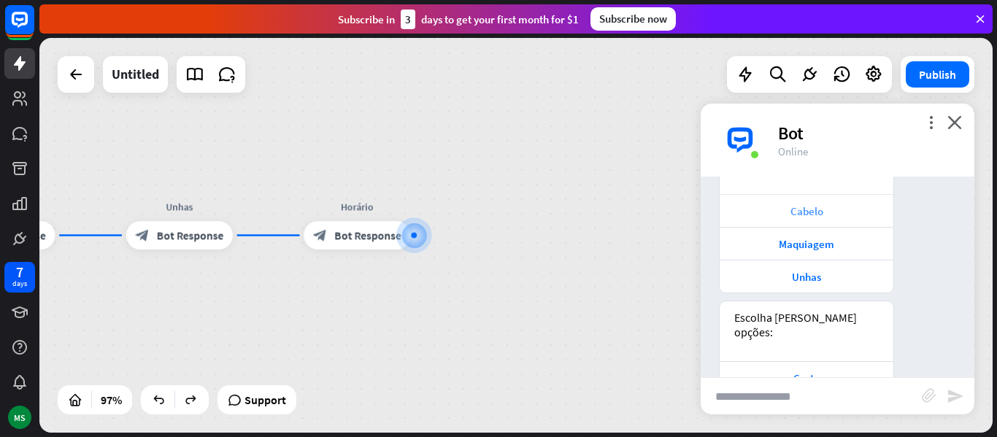
click at [789, 210] on div "Cabelo" at bounding box center [806, 211] width 159 height 14
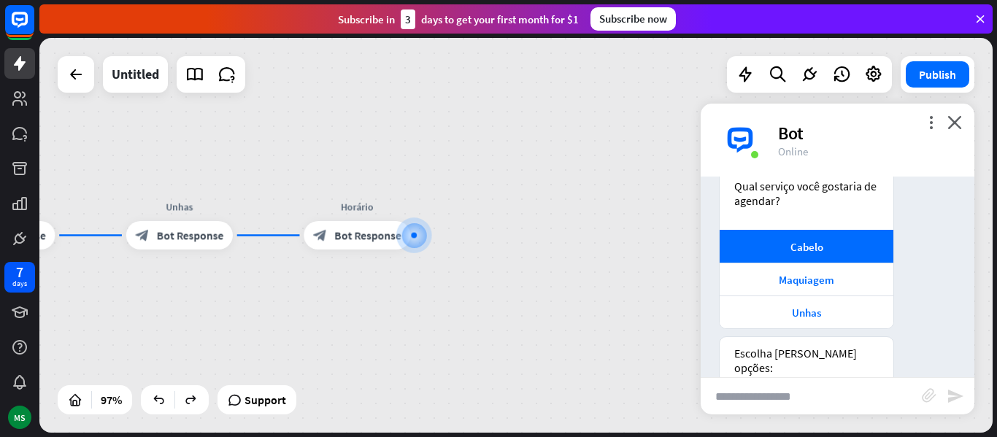
scroll to position [0, 0]
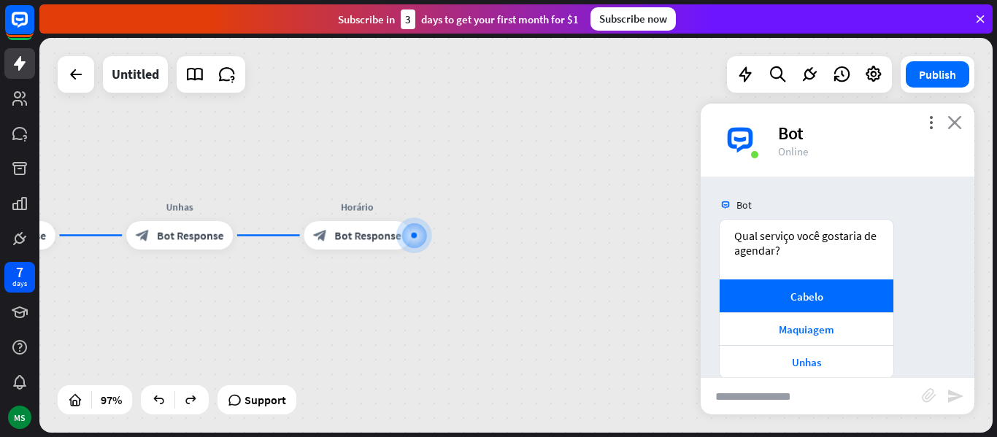
click at [951, 124] on icon "close" at bounding box center [955, 122] width 15 height 14
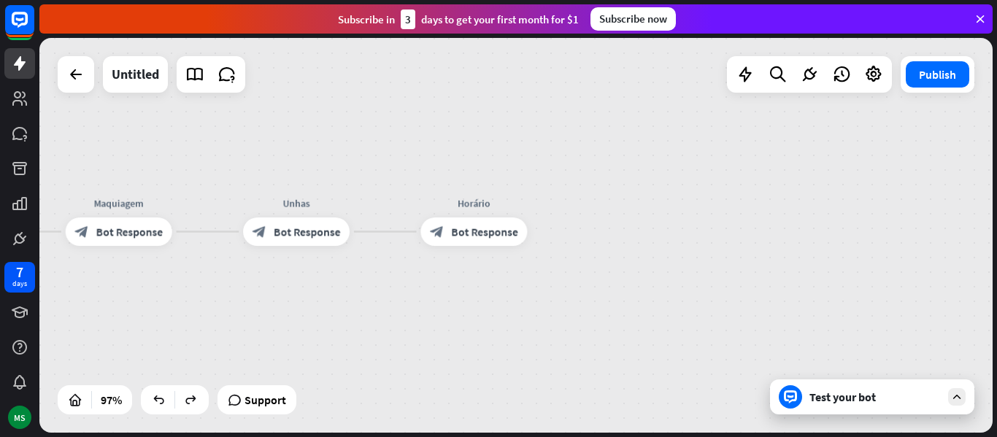
drag, startPoint x: 117, startPoint y: 306, endPoint x: 381, endPoint y: 299, distance: 264.4
click at [381, 299] on div "home_2 Start point Bom dia! block_bot_response Bot Response Cabelo block_bot_re…" at bounding box center [515, 235] width 953 height 395
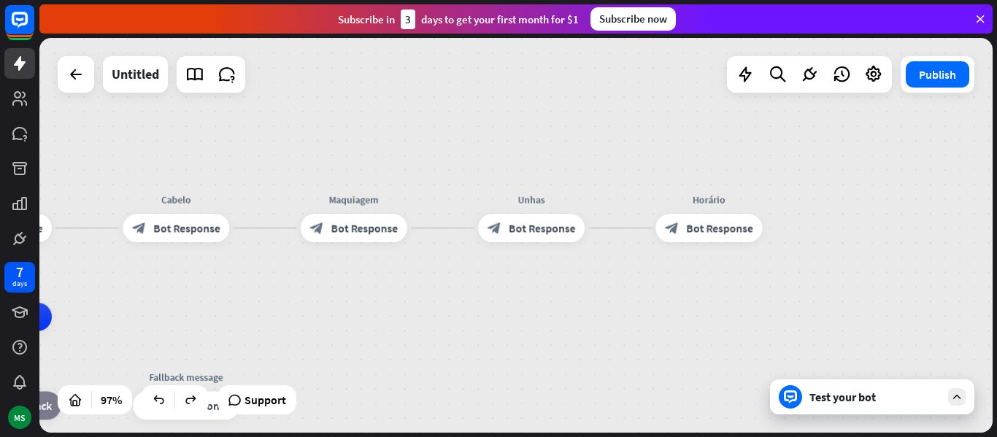
drag, startPoint x: 94, startPoint y: 301, endPoint x: 225, endPoint y: 304, distance: 130.7
click at [225, 304] on div "home_2 Start point Bom dia! block_bot_response Bot Response Cabelo block_bot_re…" at bounding box center [515, 235] width 953 height 395
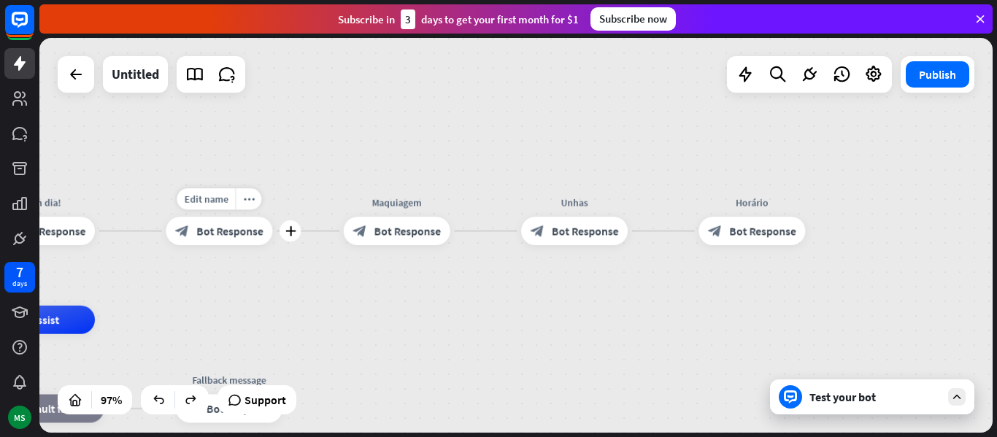
click at [210, 237] on span "Bot Response" at bounding box center [229, 231] width 66 height 14
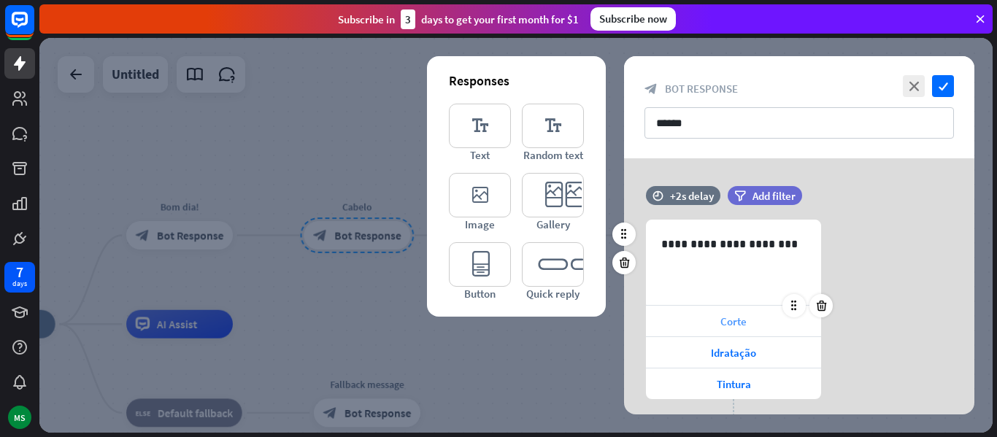
click at [680, 321] on div "Corte" at bounding box center [733, 321] width 175 height 31
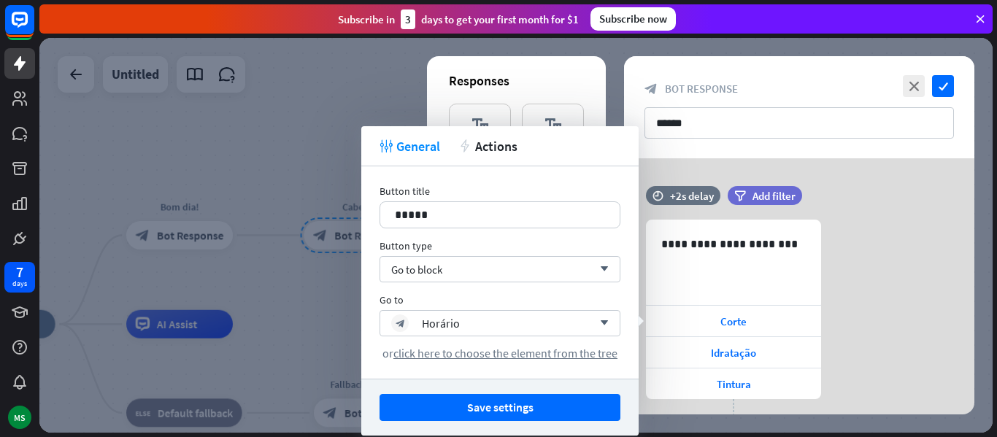
click at [839, 159] on div "**********" at bounding box center [799, 324] width 350 height 332
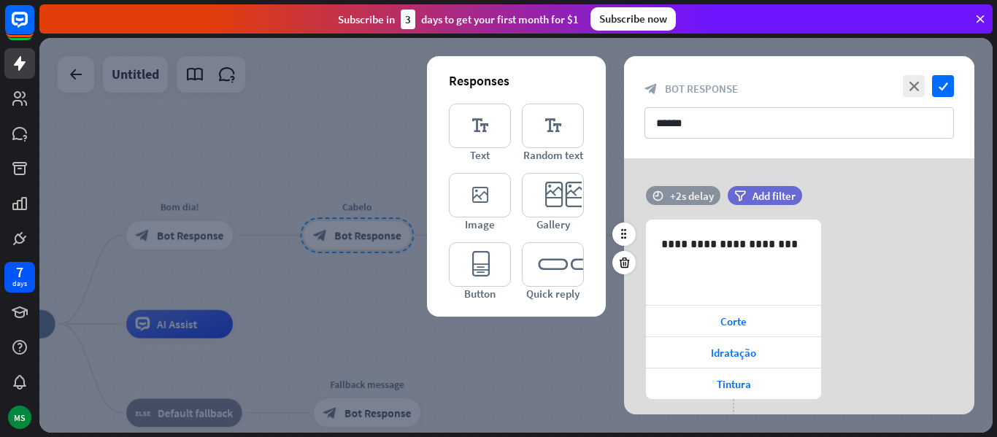
click at [676, 201] on div "+2s delay" at bounding box center [692, 196] width 44 height 14
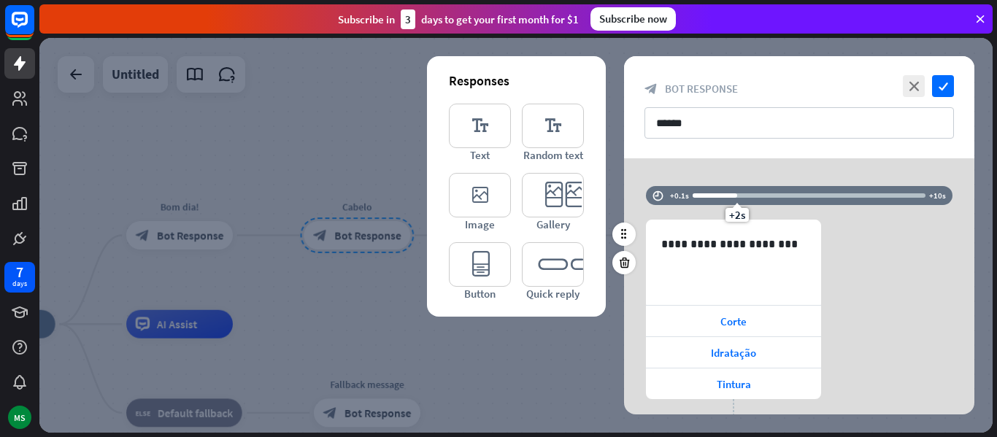
click at [786, 199] on div "+2s" at bounding box center [809, 195] width 233 height 15
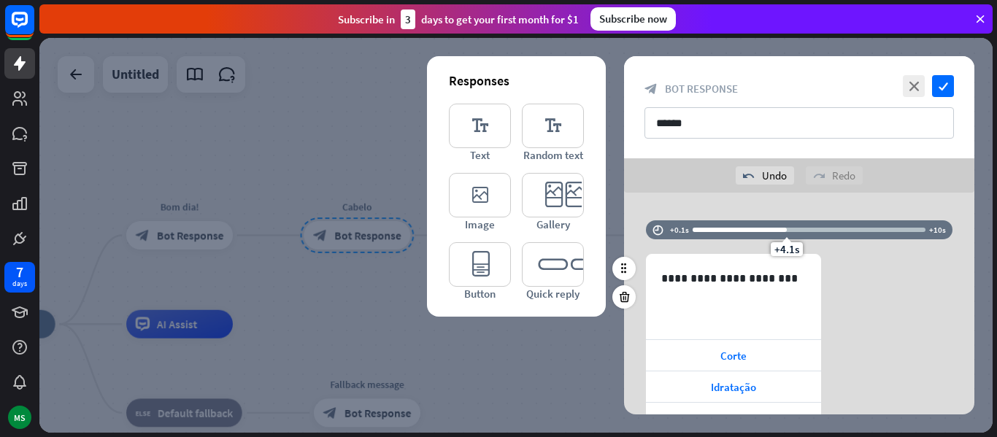
click at [780, 233] on div "+4.1s" at bounding box center [809, 230] width 233 height 15
click at [783, 233] on div "+4s" at bounding box center [784, 230] width 10 height 10
click at [943, 85] on icon "check" at bounding box center [943, 86] width 22 height 22
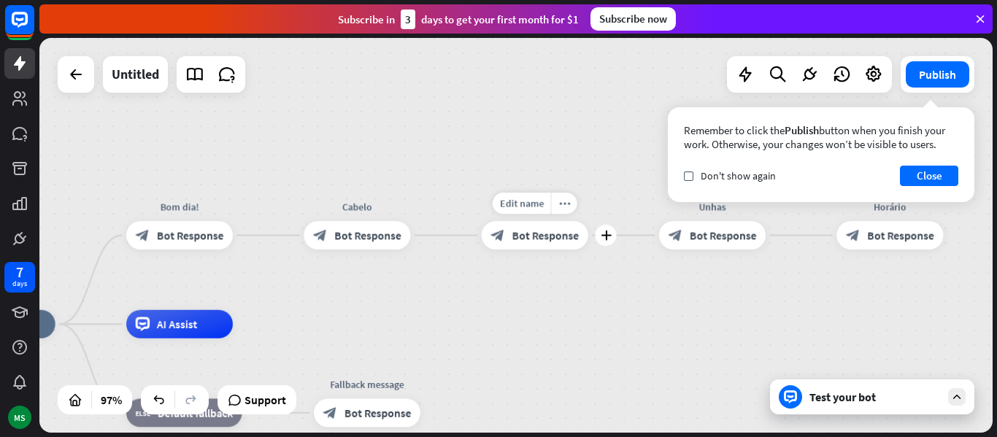
click at [524, 238] on span "Bot Response" at bounding box center [545, 235] width 66 height 14
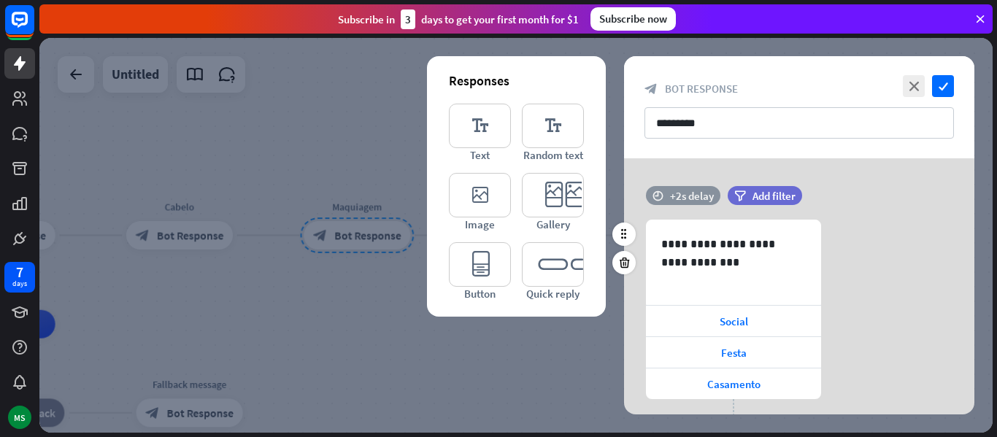
click at [667, 197] on div "time +2s delay" at bounding box center [683, 195] width 74 height 19
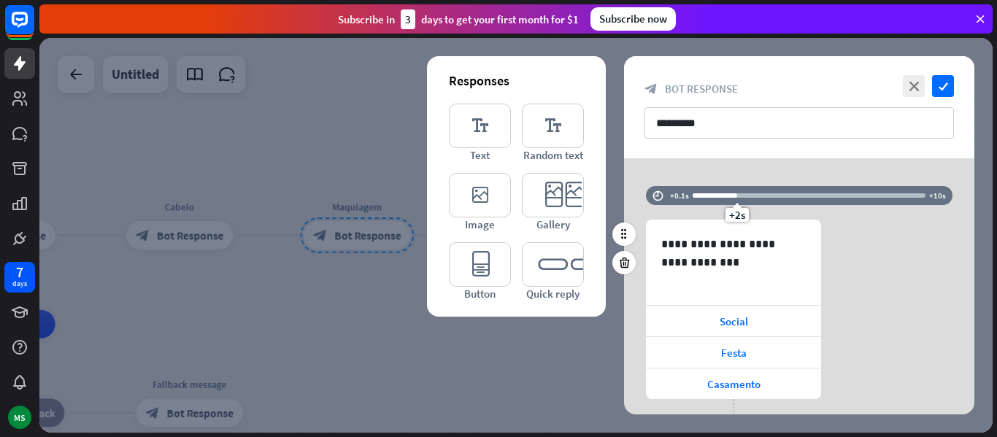
click at [738, 199] on div "+2s" at bounding box center [737, 196] width 10 height 10
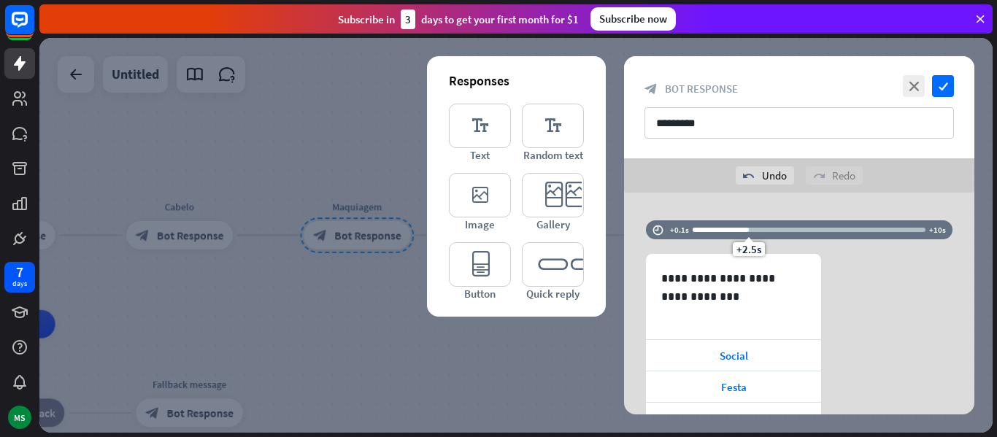
drag, startPoint x: 734, startPoint y: 197, endPoint x: 749, endPoint y: 193, distance: 15.8
click at [749, 193] on div "**********" at bounding box center [799, 359] width 350 height 332
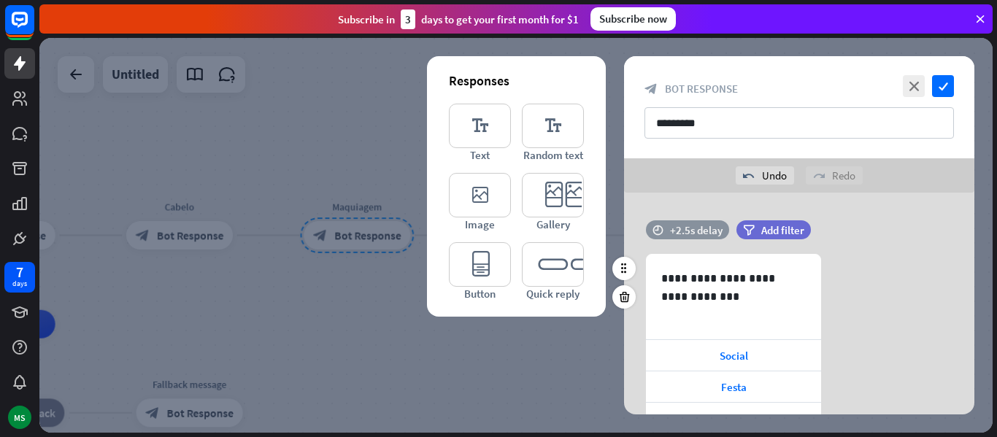
click at [707, 228] on div "+2.5s delay" at bounding box center [696, 230] width 53 height 14
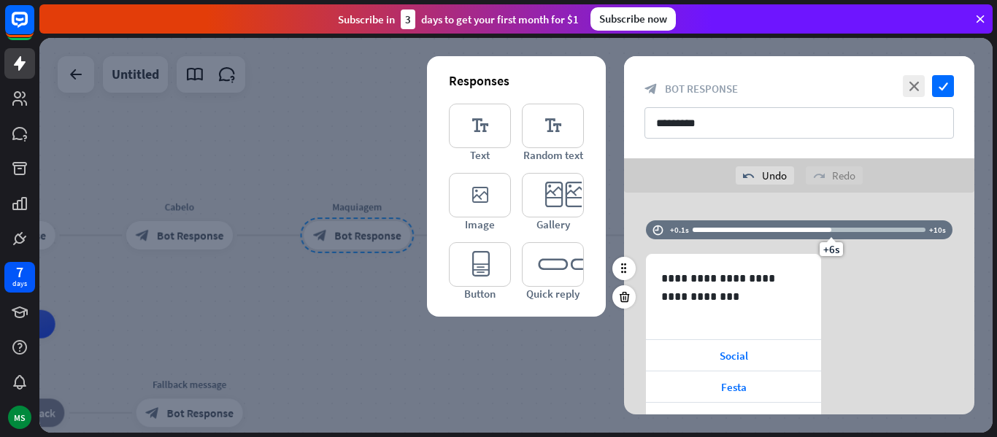
drag, startPoint x: 747, startPoint y: 231, endPoint x: 831, endPoint y: 228, distance: 84.8
click at [831, 228] on div "+6s" at bounding box center [831, 230] width 10 height 10
click at [945, 85] on icon "check" at bounding box center [943, 86] width 22 height 22
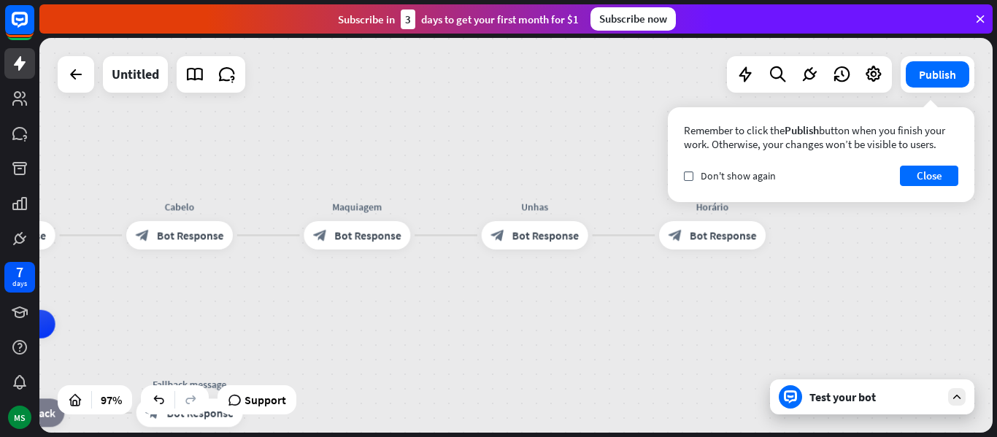
click at [827, 401] on div "Test your bot" at bounding box center [875, 397] width 131 height 15
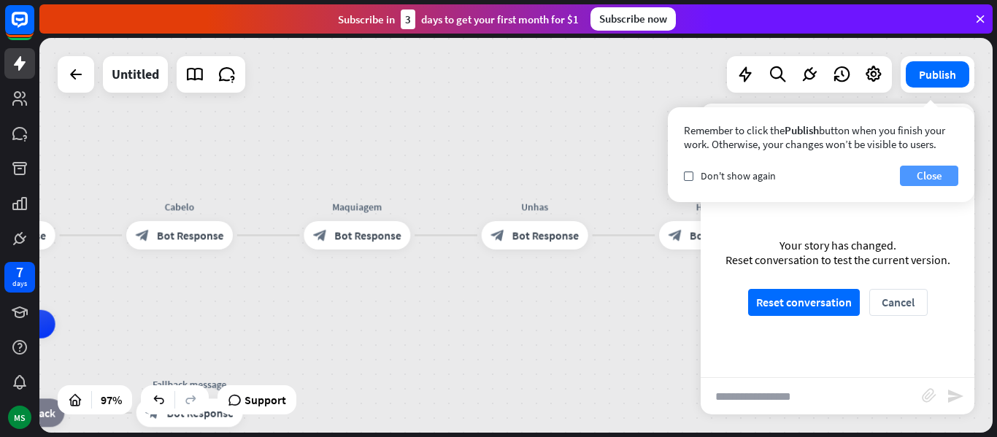
click at [925, 173] on button "Close" at bounding box center [929, 176] width 58 height 20
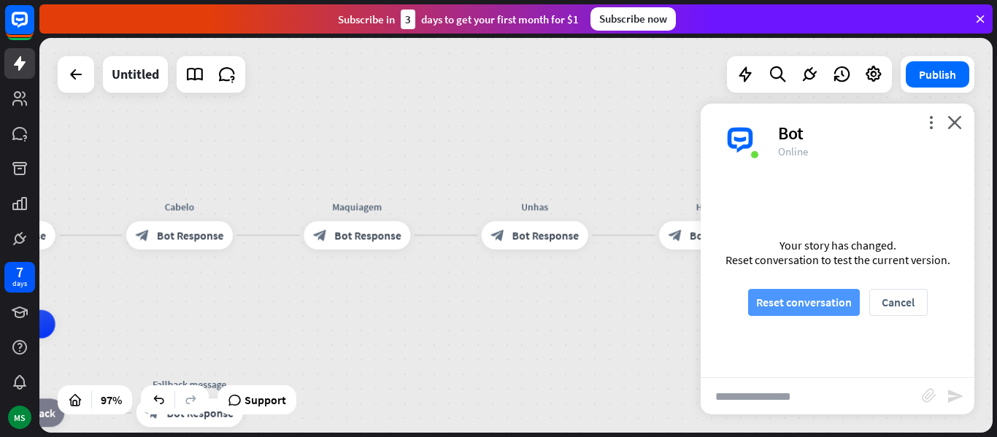
click at [817, 299] on button "Reset conversation" at bounding box center [804, 302] width 112 height 27
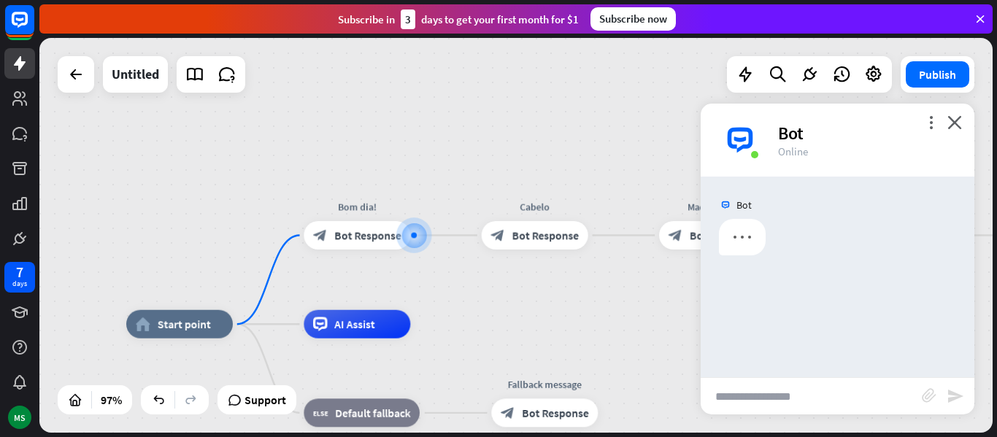
click at [777, 387] on input "text" at bounding box center [811, 396] width 221 height 36
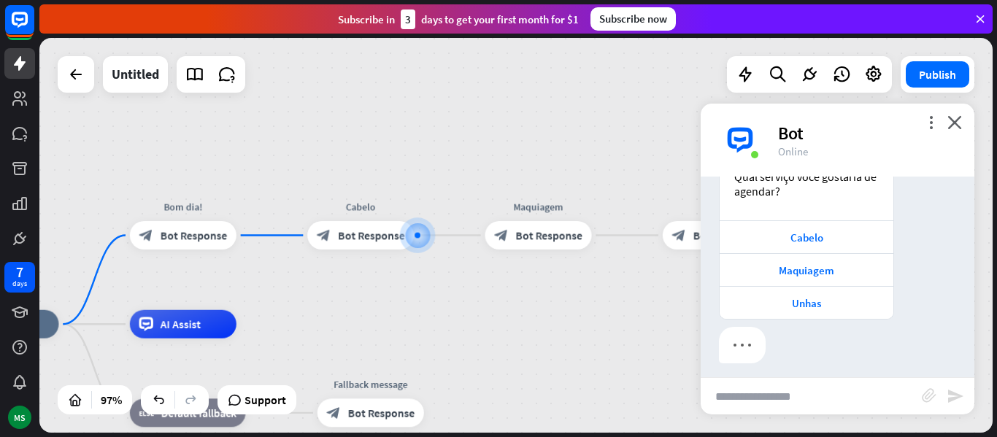
scroll to position [67, 0]
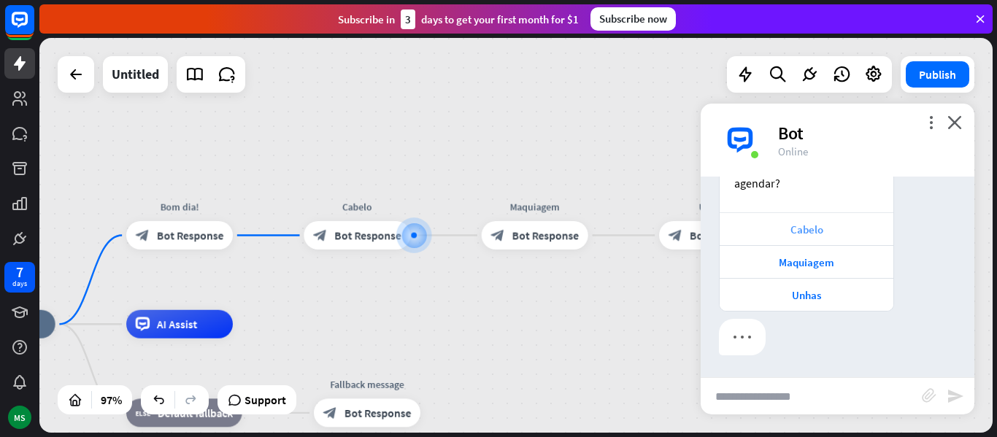
click at [788, 229] on div "Cabelo" at bounding box center [806, 230] width 159 height 14
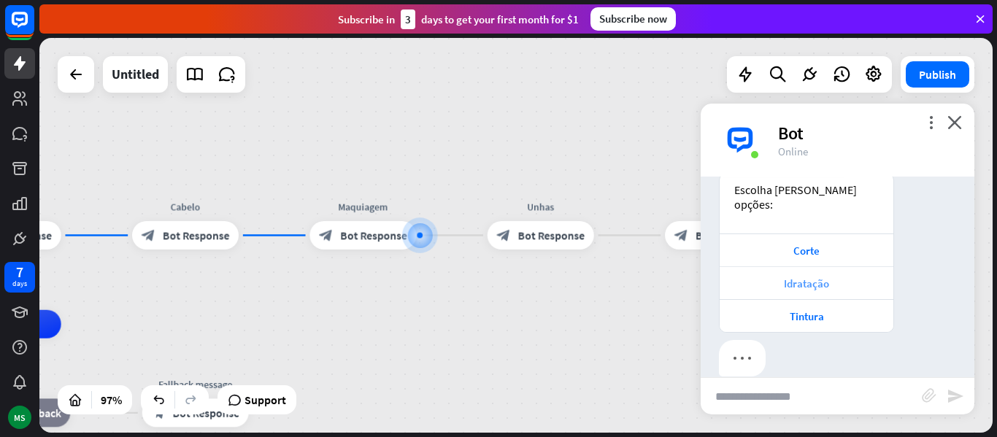
scroll to position [220, 0]
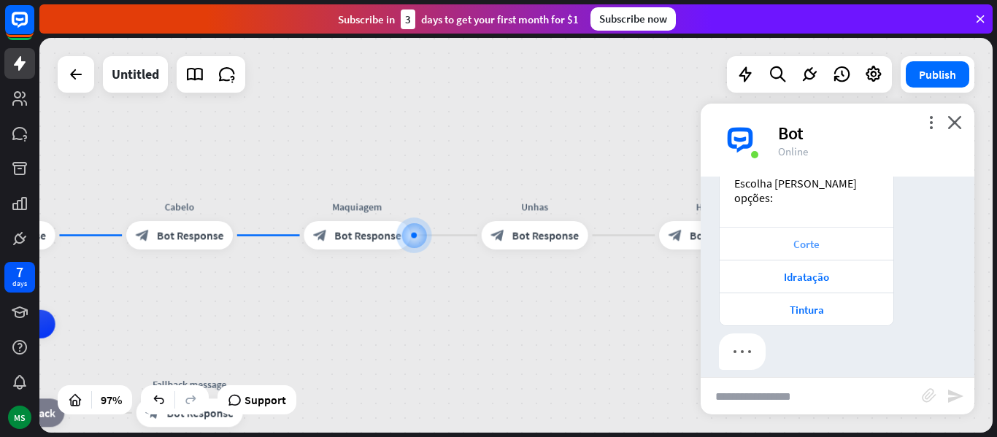
click at [803, 237] on div "Corte" at bounding box center [806, 244] width 159 height 14
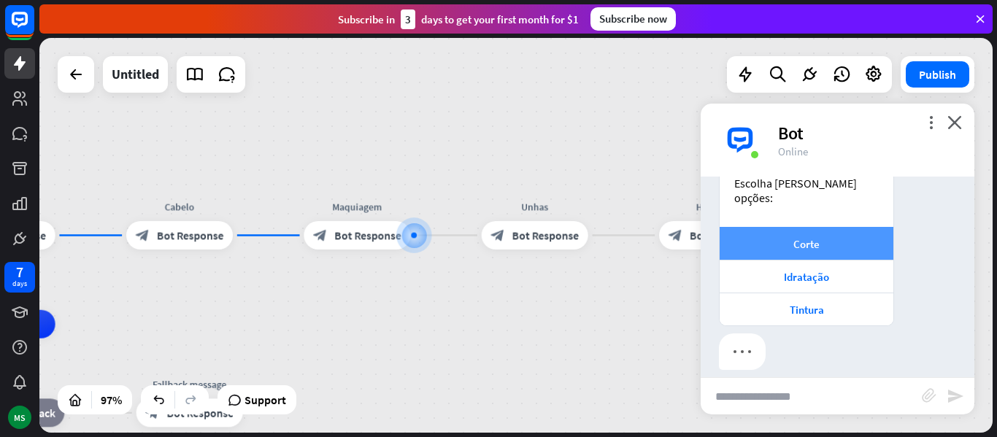
click at [800, 238] on div "Corte" at bounding box center [807, 243] width 174 height 33
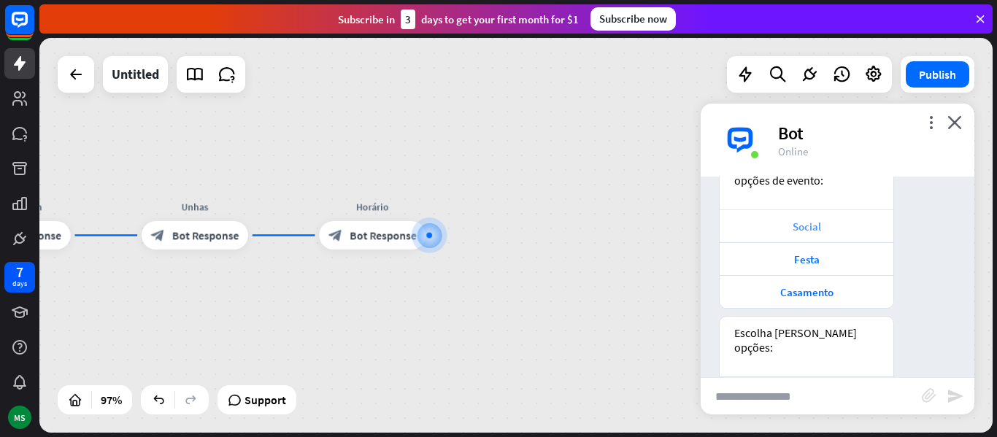
scroll to position [539, 0]
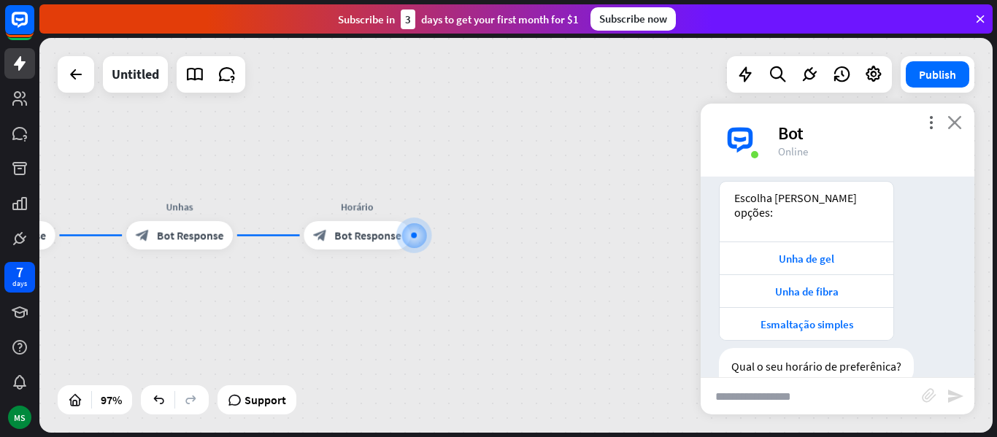
click at [957, 122] on icon "close" at bounding box center [955, 122] width 15 height 14
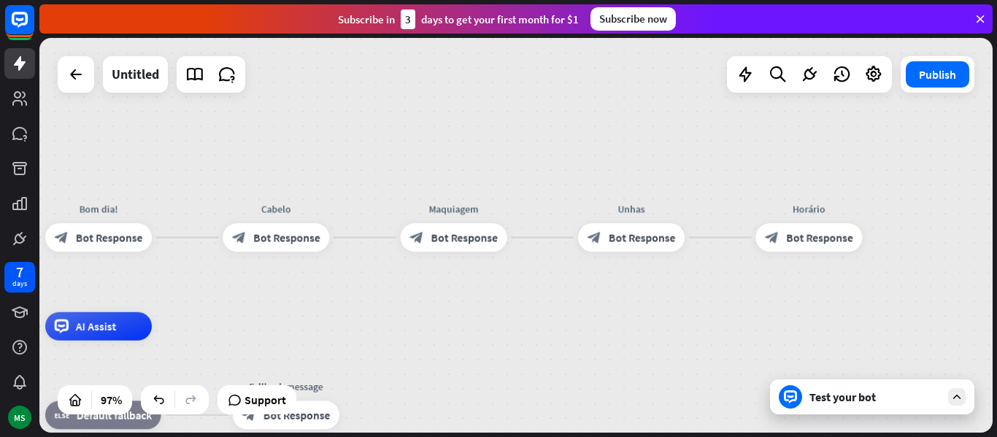
drag, startPoint x: 296, startPoint y: 315, endPoint x: 764, endPoint y: 317, distance: 467.9
click at [764, 317] on div "home_2 Start point Bom dia! block_bot_response Bot Response Cabelo block_bot_re…" at bounding box center [515, 235] width 953 height 395
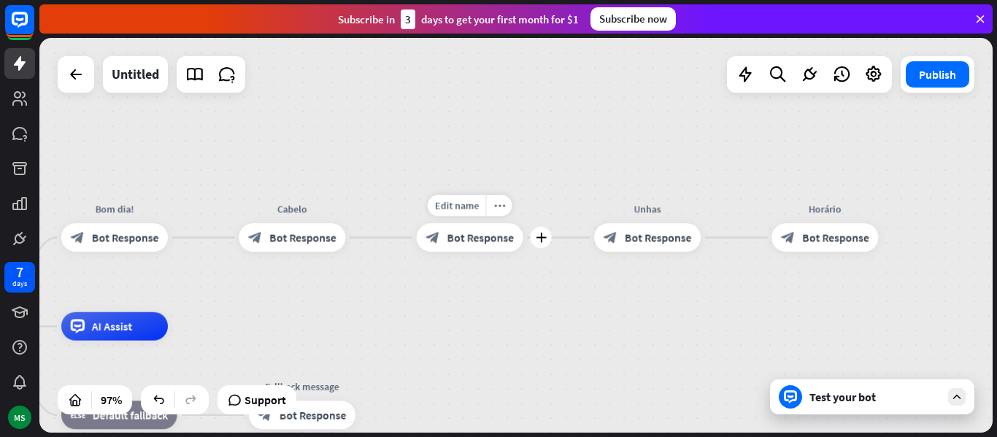
click at [482, 244] on span "Bot Response" at bounding box center [480, 238] width 66 height 14
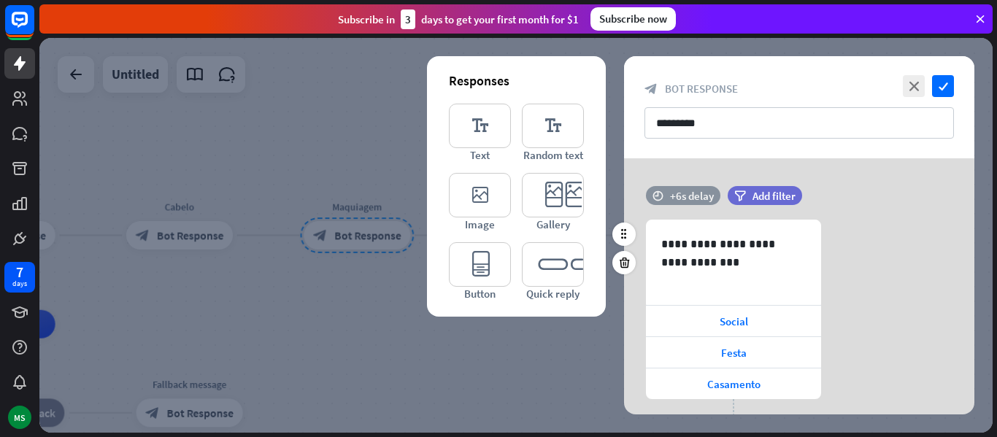
click at [675, 201] on div "+6s delay" at bounding box center [692, 196] width 44 height 14
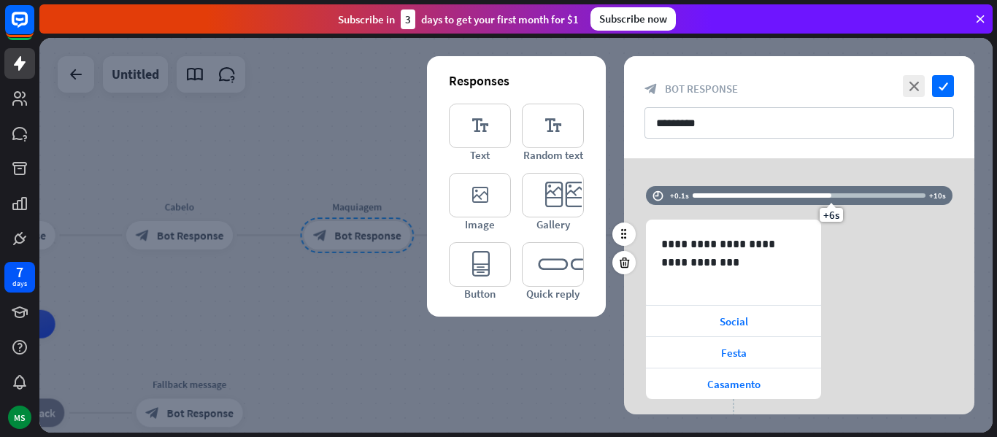
click at [712, 194] on div at bounding box center [762, 195] width 139 height 4
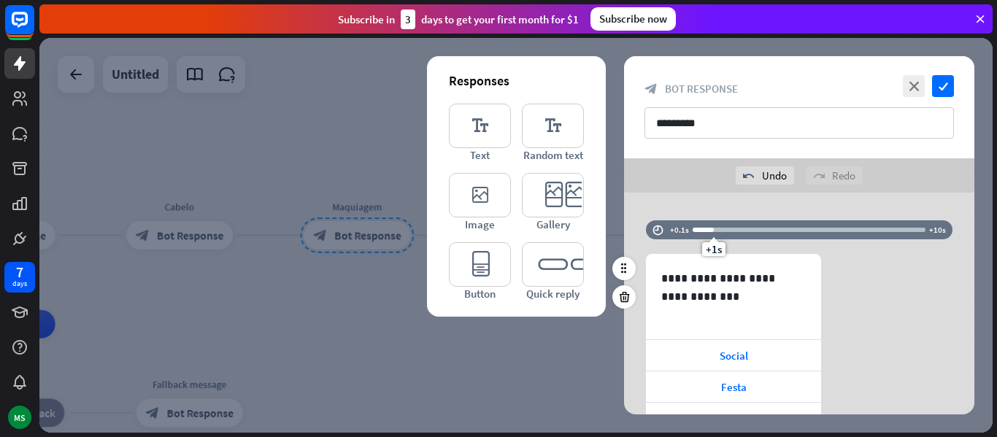
click at [728, 231] on div at bounding box center [809, 230] width 233 height 4
click at [744, 231] on div at bounding box center [809, 230] width 233 height 4
click at [735, 232] on div "+2.3s" at bounding box center [809, 230] width 233 height 15
click at [730, 232] on div "+1.9s" at bounding box center [735, 230] width 10 height 10
click at [726, 232] on div "+1.9s" at bounding box center [809, 230] width 233 height 15
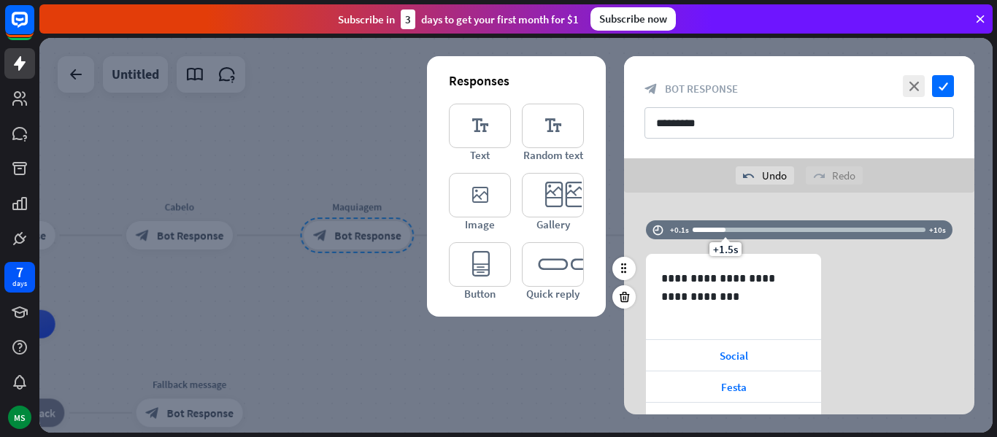
click at [730, 231] on div at bounding box center [809, 230] width 233 height 4
click at [736, 231] on div at bounding box center [809, 230] width 233 height 4
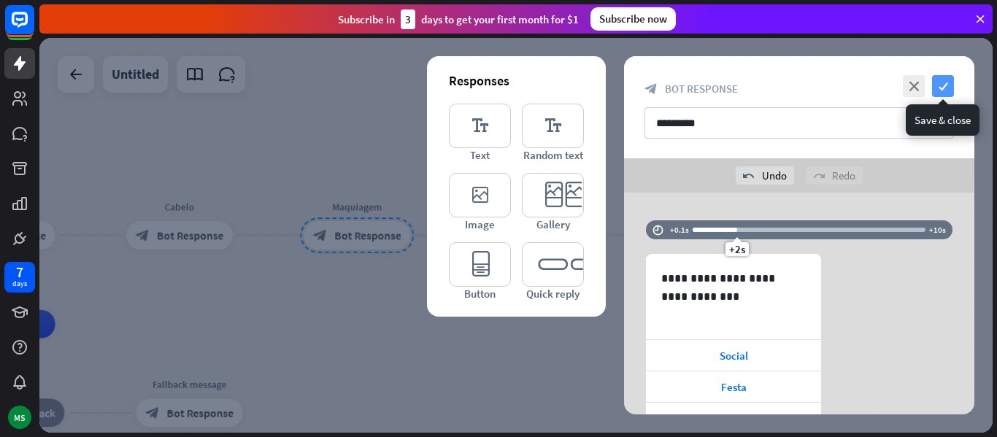
click at [939, 90] on icon "check" at bounding box center [943, 86] width 22 height 22
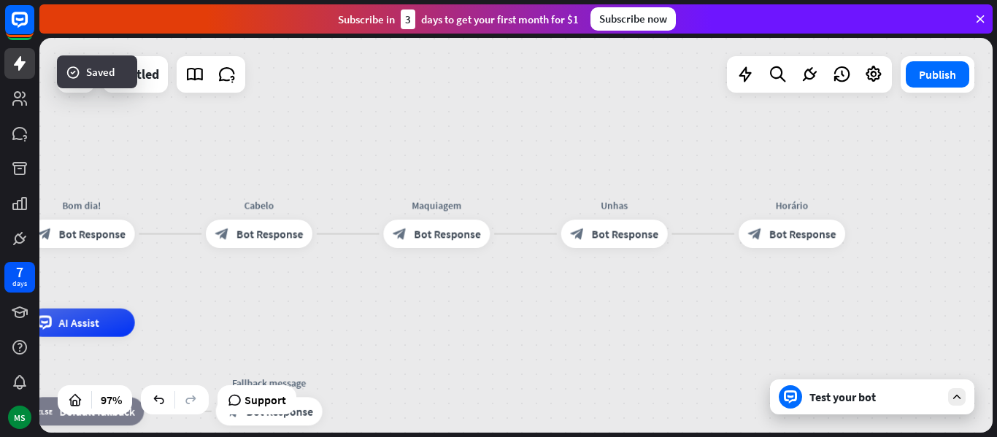
drag, startPoint x: 298, startPoint y: 330, endPoint x: 401, endPoint y: 331, distance: 103.7
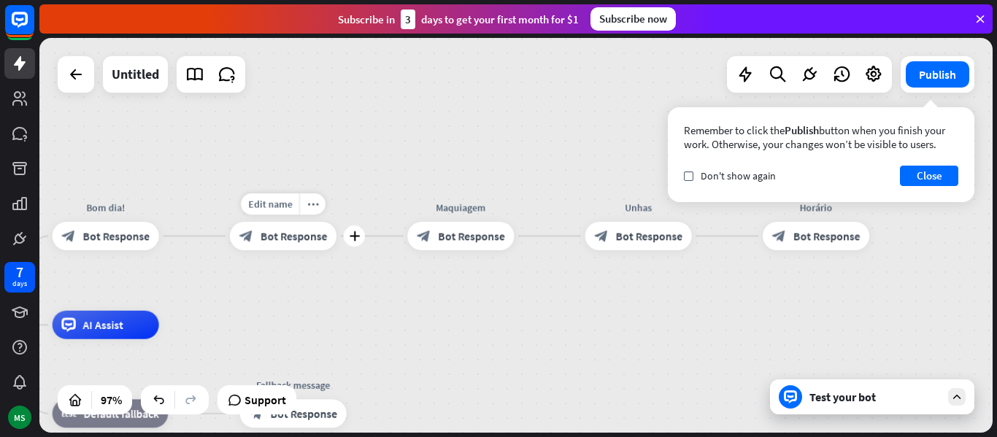
click at [292, 237] on span "Bot Response" at bounding box center [294, 236] width 66 height 14
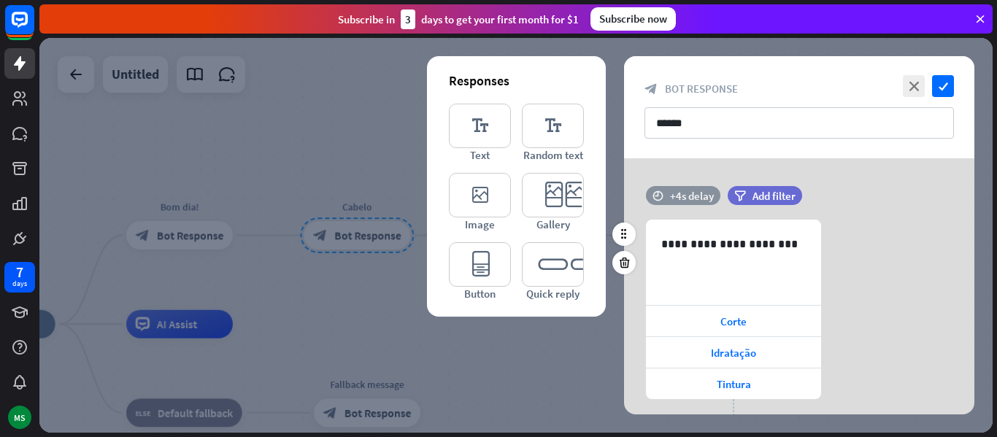
click at [700, 196] on div "+4s delay" at bounding box center [692, 196] width 44 height 14
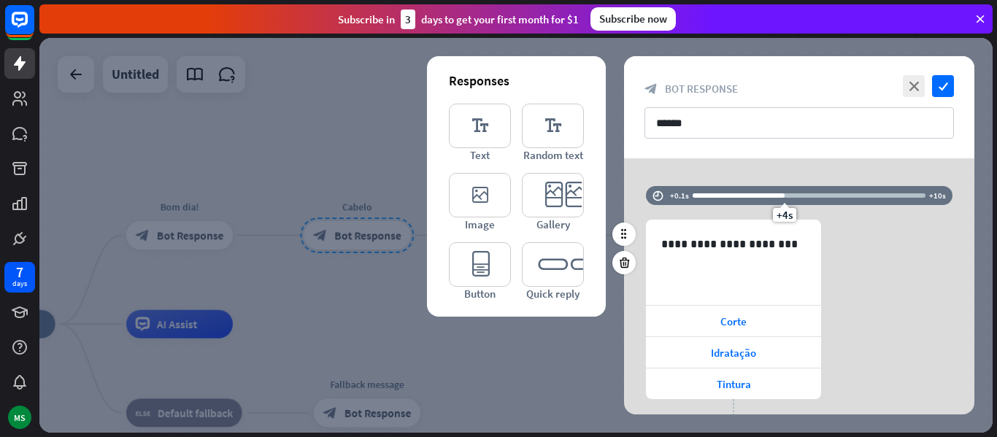
click at [746, 196] on div at bounding box center [739, 195] width 92 height 4
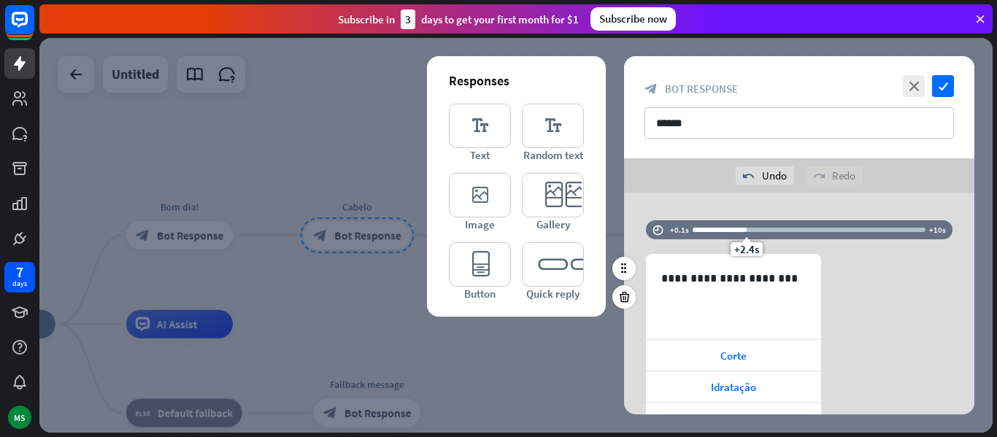
click at [737, 231] on div at bounding box center [720, 230] width 54 height 4
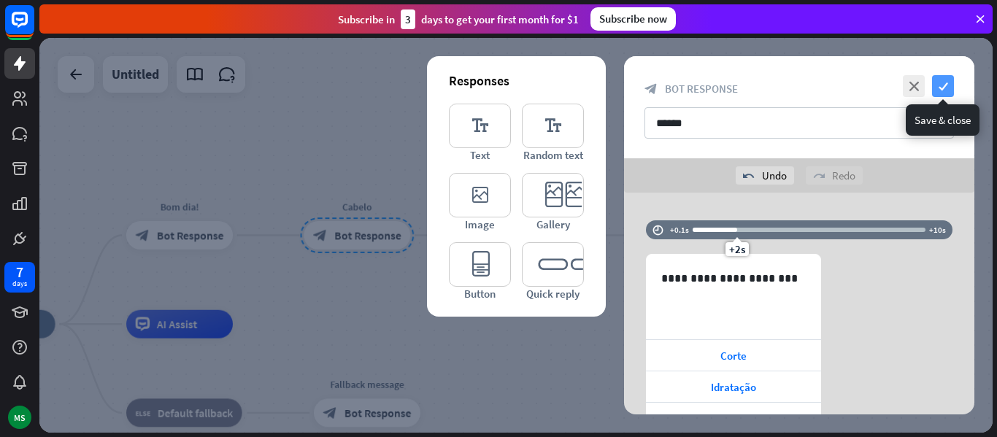
click at [937, 85] on icon "check" at bounding box center [943, 86] width 22 height 22
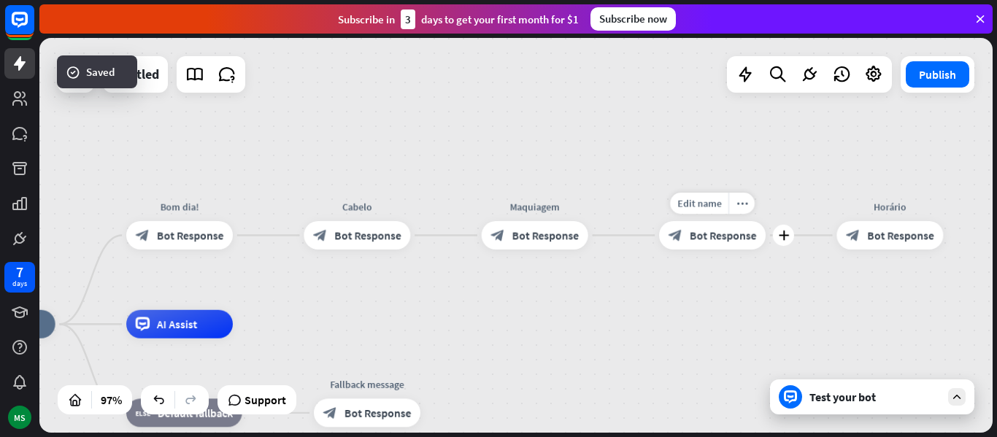
click at [739, 238] on span "Bot Response" at bounding box center [723, 235] width 66 height 14
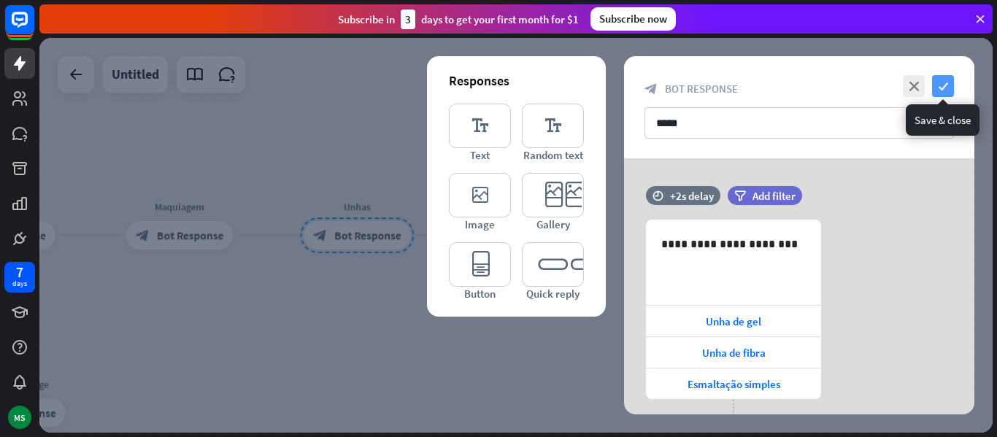
click at [947, 92] on icon "check" at bounding box center [943, 86] width 22 height 22
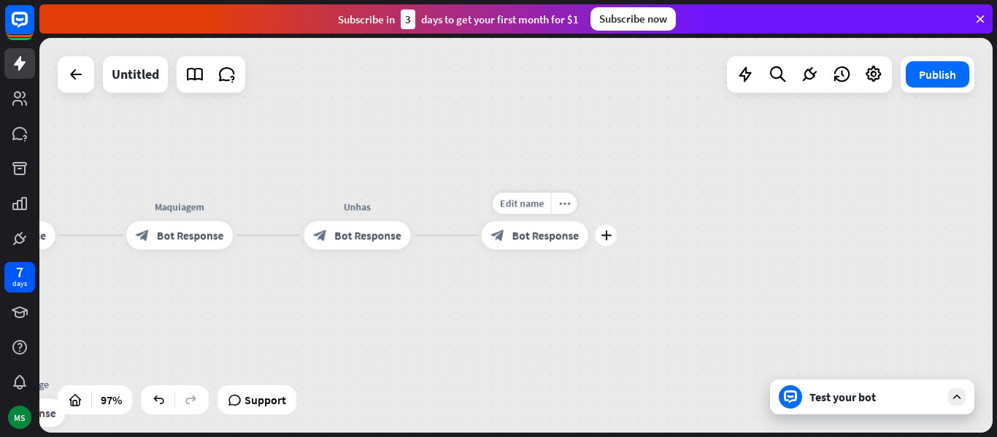
click at [552, 238] on span "Bot Response" at bounding box center [545, 235] width 66 height 14
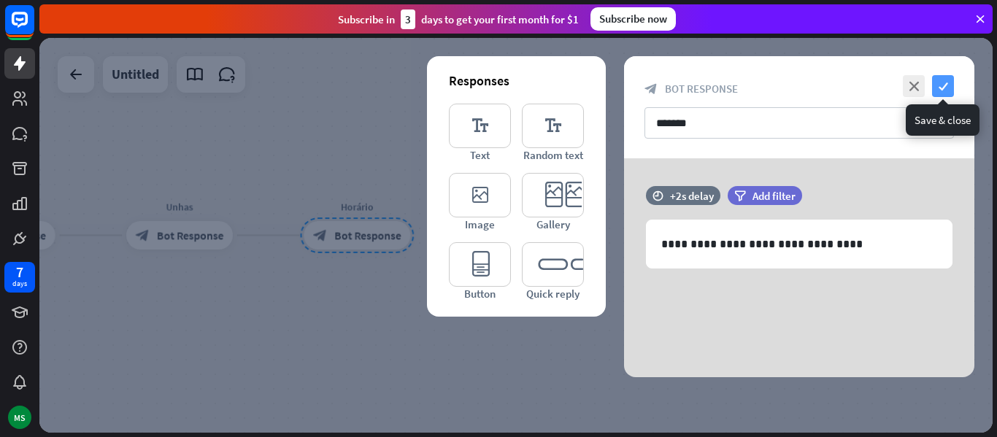
click at [950, 91] on icon "check" at bounding box center [943, 86] width 22 height 22
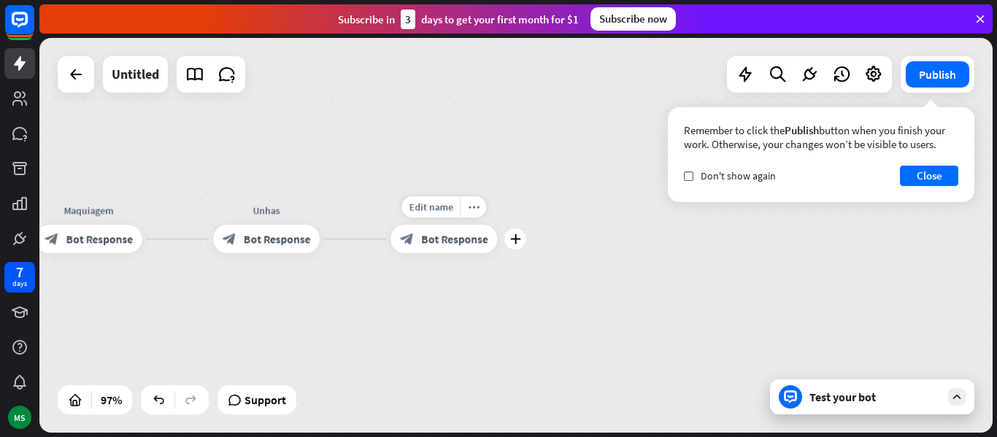
drag, startPoint x: 400, startPoint y: 270, endPoint x: 534, endPoint y: 274, distance: 134.4
click at [497, 253] on div "Edit name more_horiz plus block_bot_response Bot Response" at bounding box center [444, 239] width 107 height 28
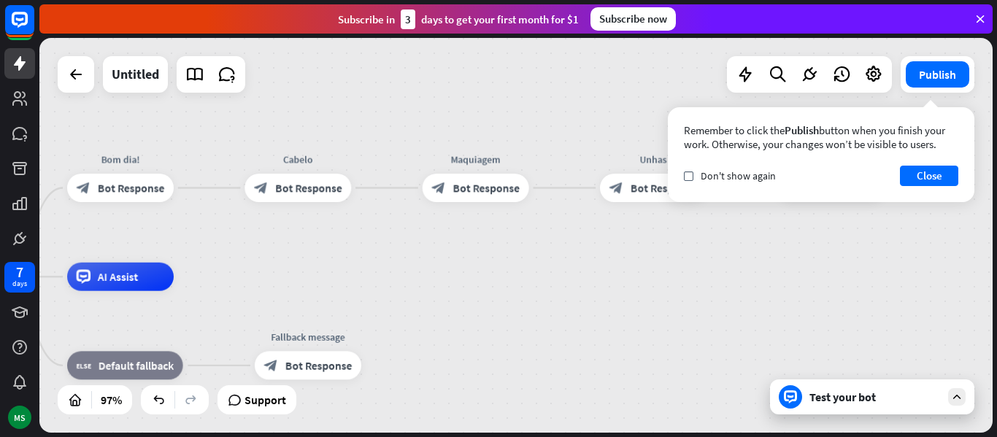
drag, startPoint x: 322, startPoint y: 313, endPoint x: 713, endPoint y: 246, distance: 397.0
click at [713, 246] on div "home_2 Start point Bom dia! block_bot_response Bot Response Cabelo block_bot_re…" at bounding box center [515, 235] width 953 height 395
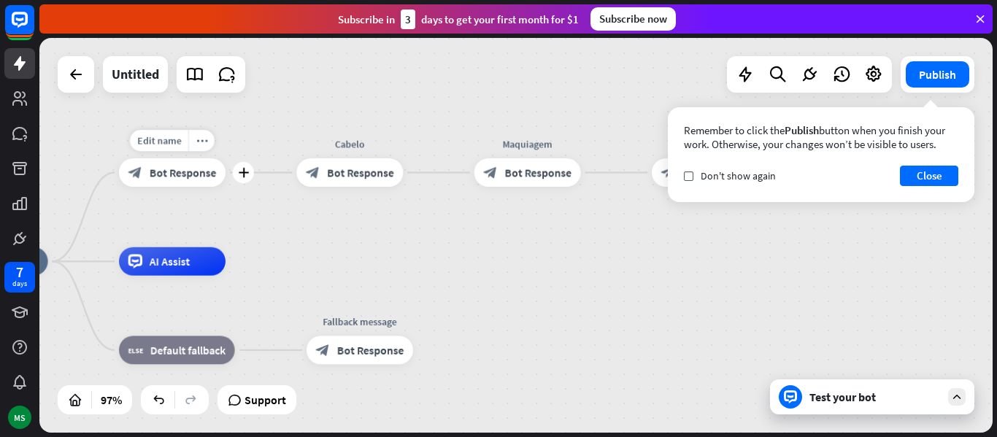
drag, startPoint x: 348, startPoint y: 176, endPoint x: 142, endPoint y: 177, distance: 205.9
click at [296, 187] on div "Edit name more_horiz plus block_bot_response Bot Response" at bounding box center [349, 172] width 107 height 28
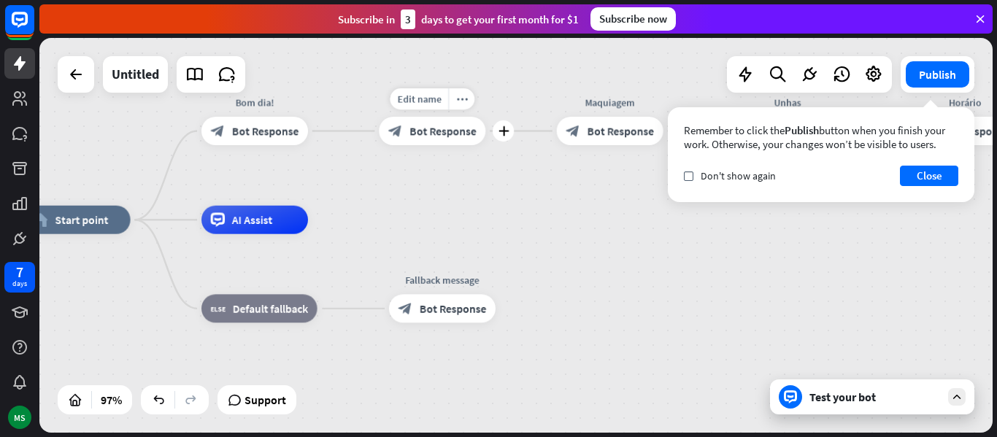
drag, startPoint x: 297, startPoint y: 190, endPoint x: 380, endPoint y: 148, distance: 92.4
click at [380, 145] on div "Edit name more_horiz plus block_bot_response Bot Response" at bounding box center [432, 131] width 107 height 28
